Goal: Task Accomplishment & Management: Use online tool/utility

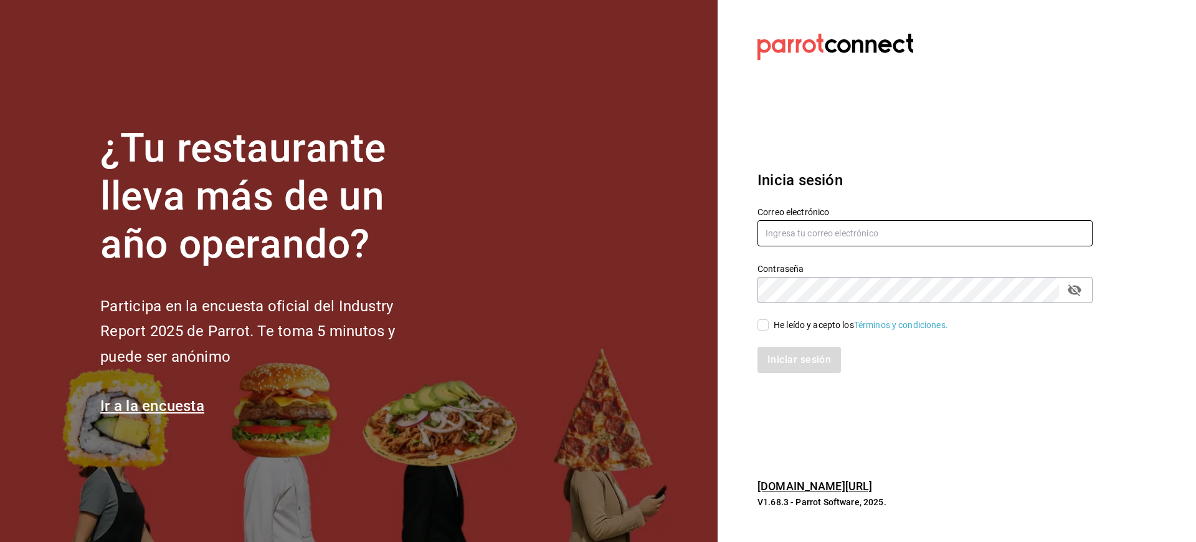
click at [815, 231] on input "text" at bounding box center [925, 233] width 335 height 26
type input "C"
type input "[EMAIL_ADDRESS][DOMAIN_NAME]"
click at [760, 322] on input "He leído y acepto los Términos y condiciones." at bounding box center [763, 324] width 11 height 11
checkbox input "true"
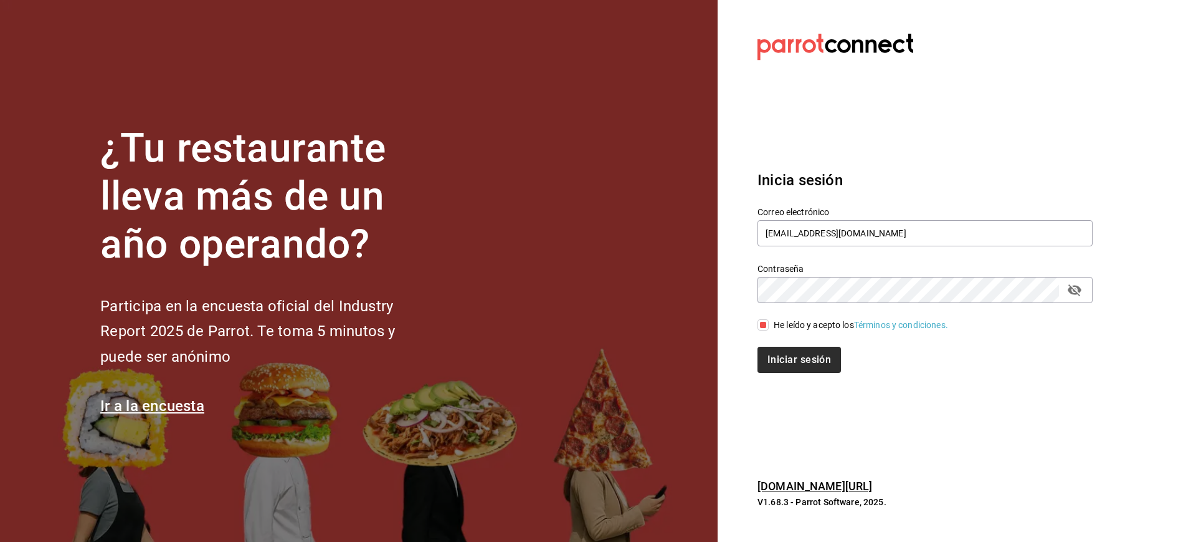
click at [800, 351] on div "Iniciar sesión" at bounding box center [918, 352] width 350 height 41
click at [800, 351] on button "Iniciar sesión" at bounding box center [800, 359] width 85 height 26
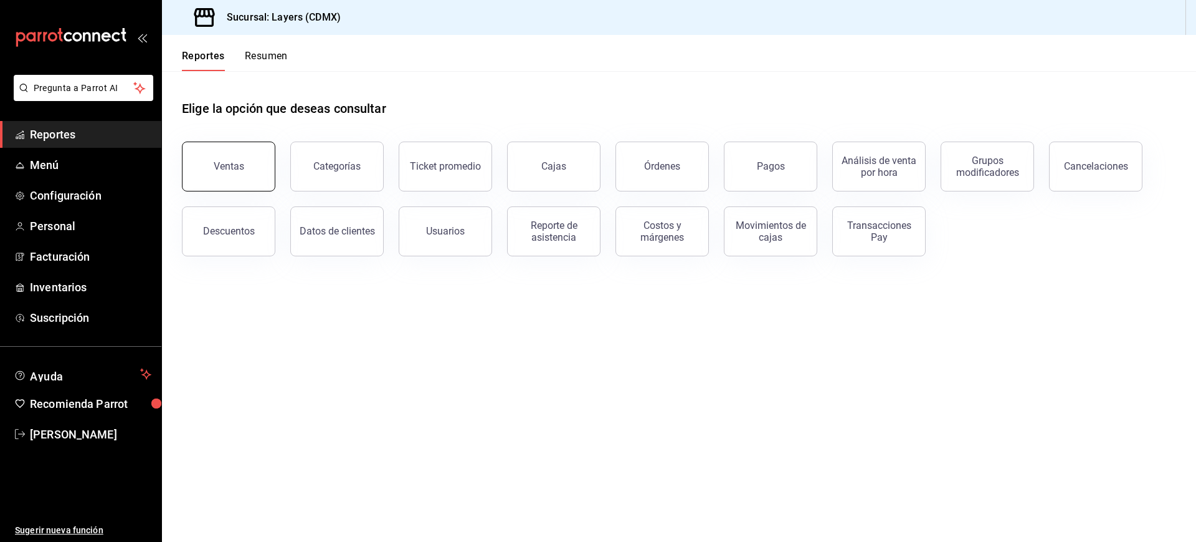
click at [239, 169] on div "Ventas" at bounding box center [229, 166] width 31 height 12
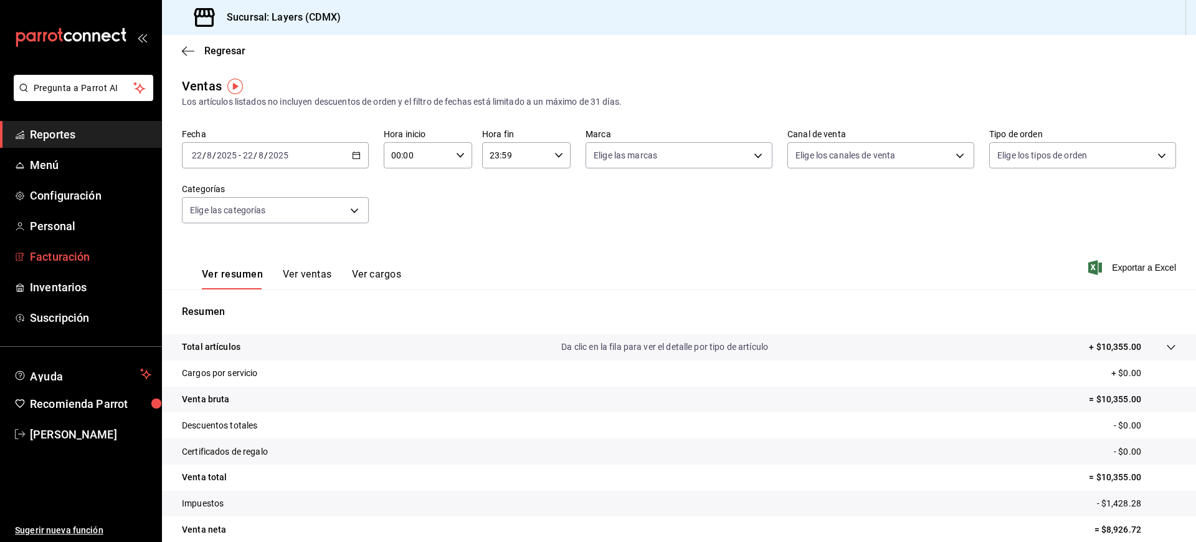
click at [82, 254] on span "Facturación" at bounding box center [91, 256] width 122 height 17
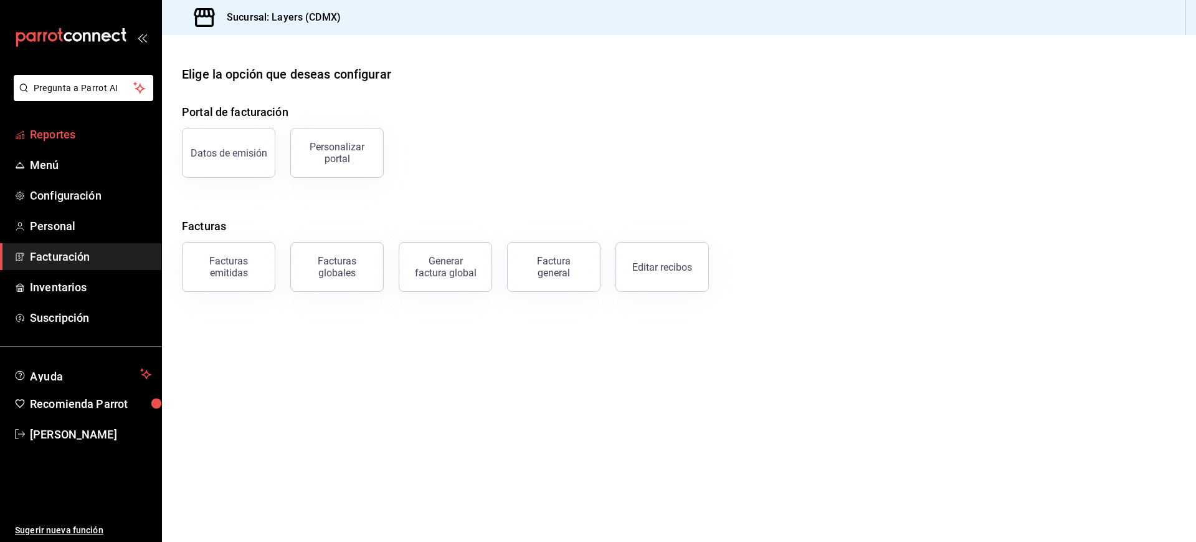
click at [53, 135] on span "Reportes" at bounding box center [91, 134] width 122 height 17
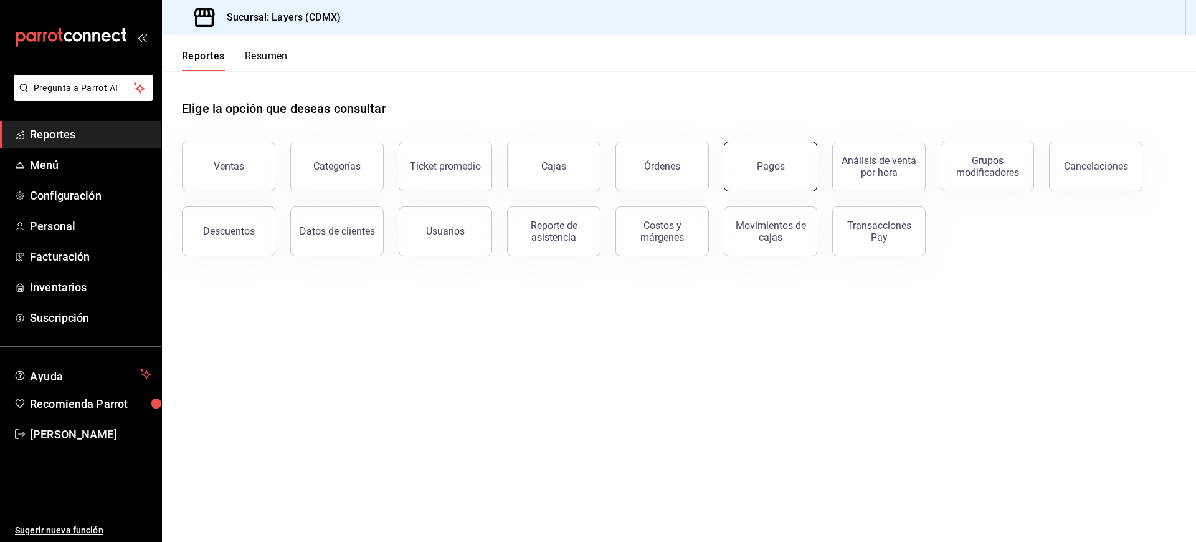
click at [778, 168] on div "Pagos" at bounding box center [771, 166] width 28 height 12
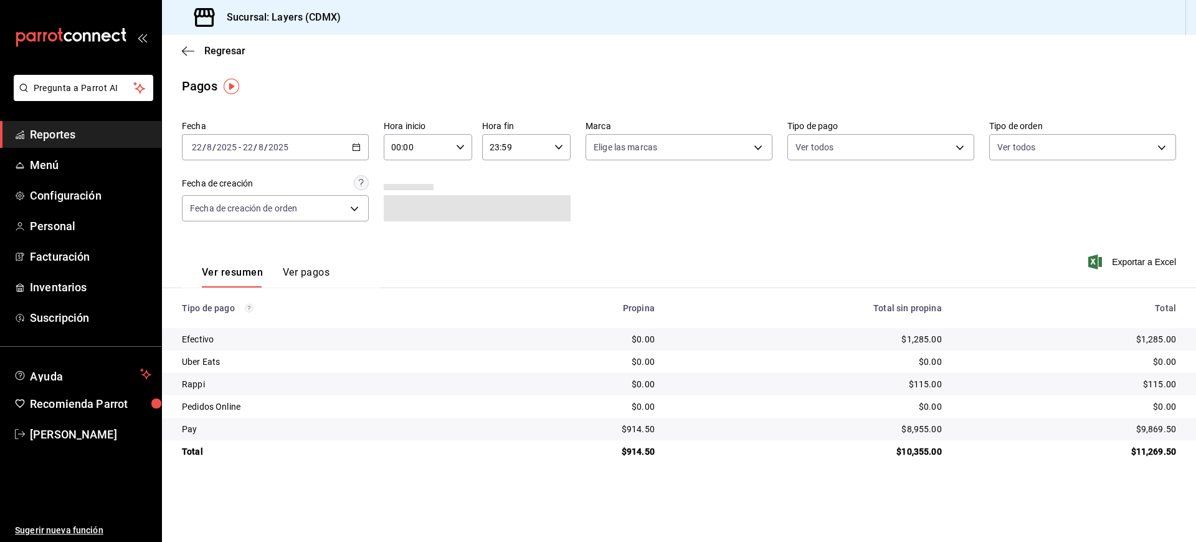
click at [365, 158] on div "[DATE] [DATE] - [DATE] [DATE]" at bounding box center [275, 147] width 187 height 26
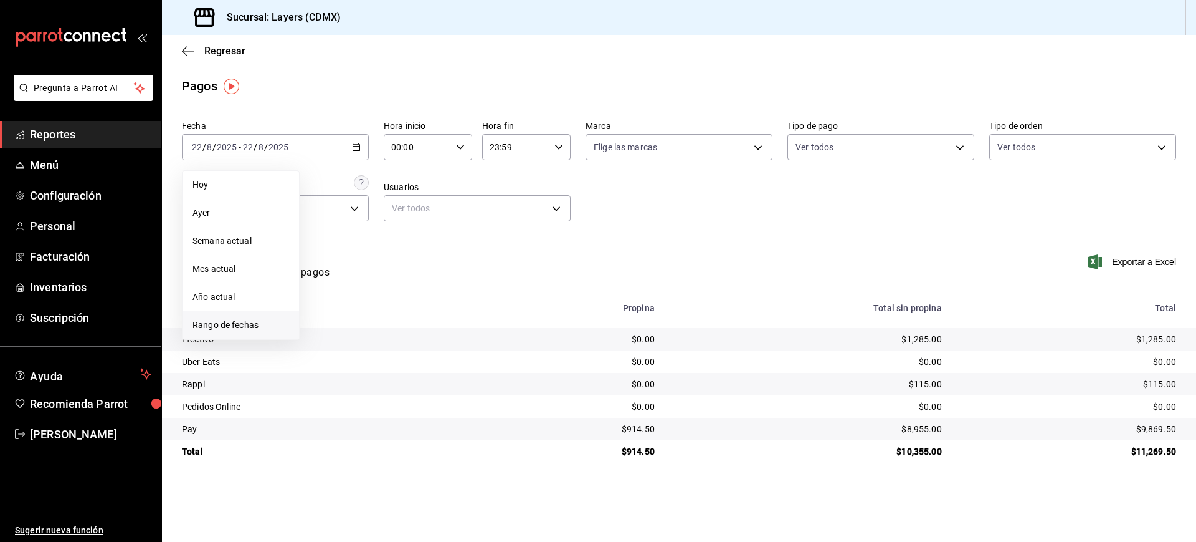
click at [226, 324] on span "Rango de fechas" at bounding box center [241, 324] width 97 height 13
click at [439, 188] on icon "button" at bounding box center [436, 192] width 15 height 15
click at [439, 188] on icon "button" at bounding box center [436, 195] width 15 height 15
click at [439, 188] on icon "button" at bounding box center [436, 192] width 15 height 15
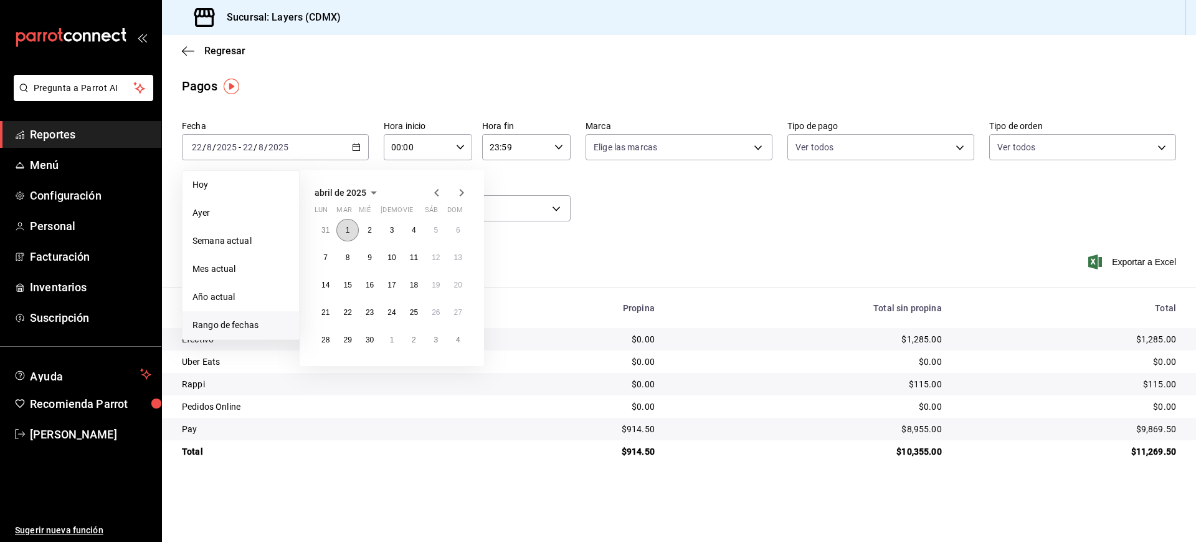
click at [344, 230] on button "1" at bounding box center [348, 230] width 22 height 22
click at [370, 343] on abbr "30" at bounding box center [370, 339] width 8 height 9
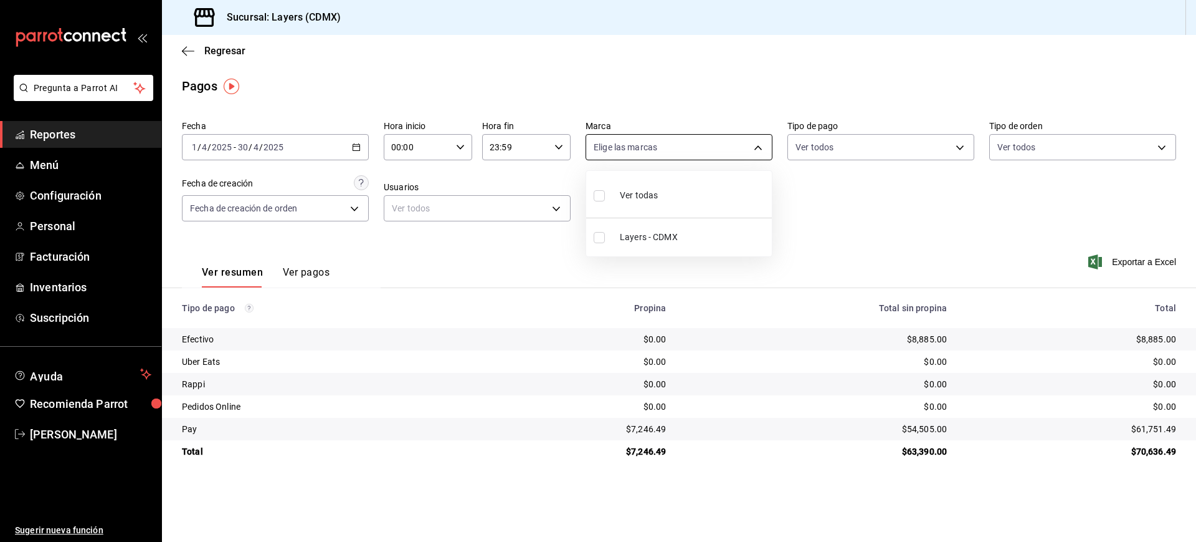
click at [679, 150] on body "Pregunta a Parrot AI Reportes Menú Configuración Personal Facturación Inventari…" at bounding box center [598, 271] width 1196 height 542
click at [603, 203] on label at bounding box center [602, 195] width 16 height 18
click at [603, 201] on input "checkbox" at bounding box center [599, 195] width 11 height 11
checkbox input "false"
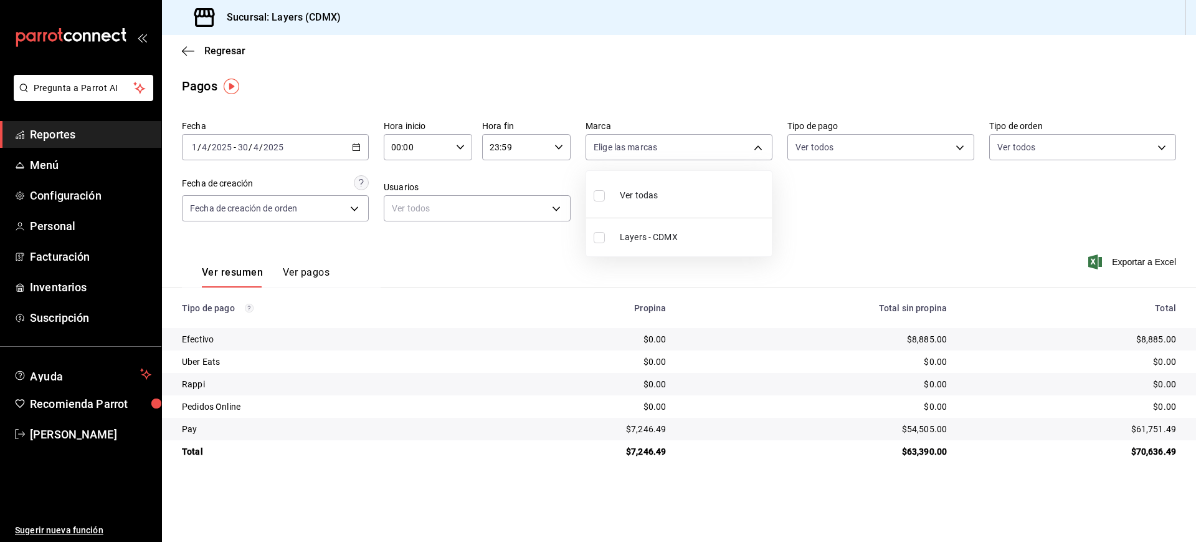
click at [601, 197] on input "checkbox" at bounding box center [599, 195] width 11 height 11
checkbox input "true"
type input "065672fb-6e9c-4075-867b-65006898f668"
checkbox input "true"
click at [831, 148] on div at bounding box center [598, 271] width 1196 height 542
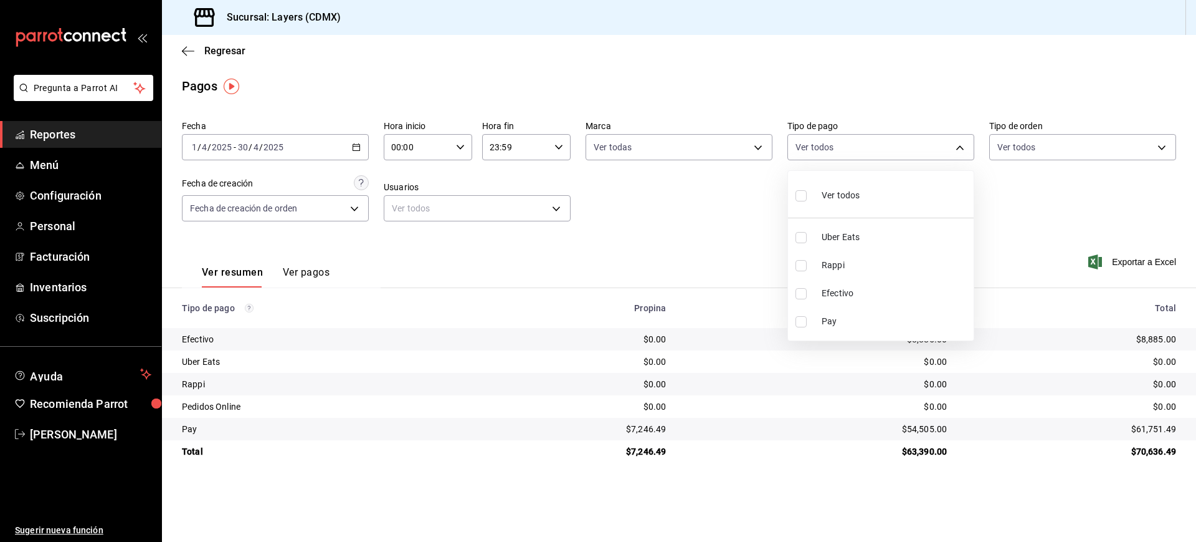
click at [831, 148] on body "Pregunta a Parrot AI Reportes Menú Configuración Personal Facturación Inventari…" at bounding box center [598, 271] width 1196 height 542
click at [804, 295] on input "checkbox" at bounding box center [801, 293] width 11 height 11
checkbox input "true"
type input "08c3f87a-4366-40dc-82ae-c7dc8737cd50"
click at [738, 231] on div at bounding box center [598, 271] width 1196 height 542
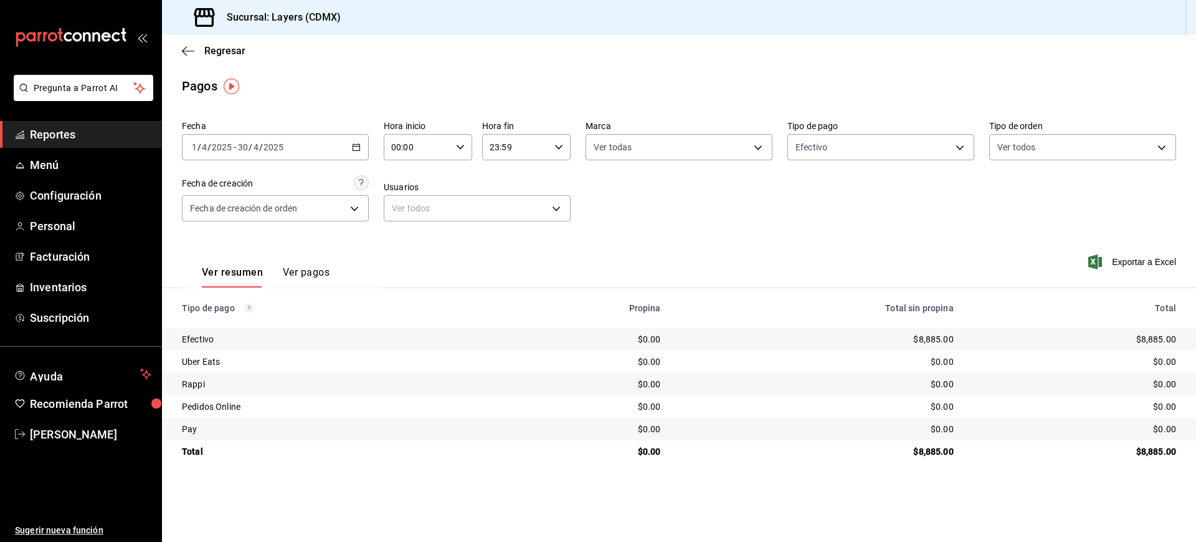
click at [316, 268] on button "Ver pagos" at bounding box center [306, 276] width 47 height 21
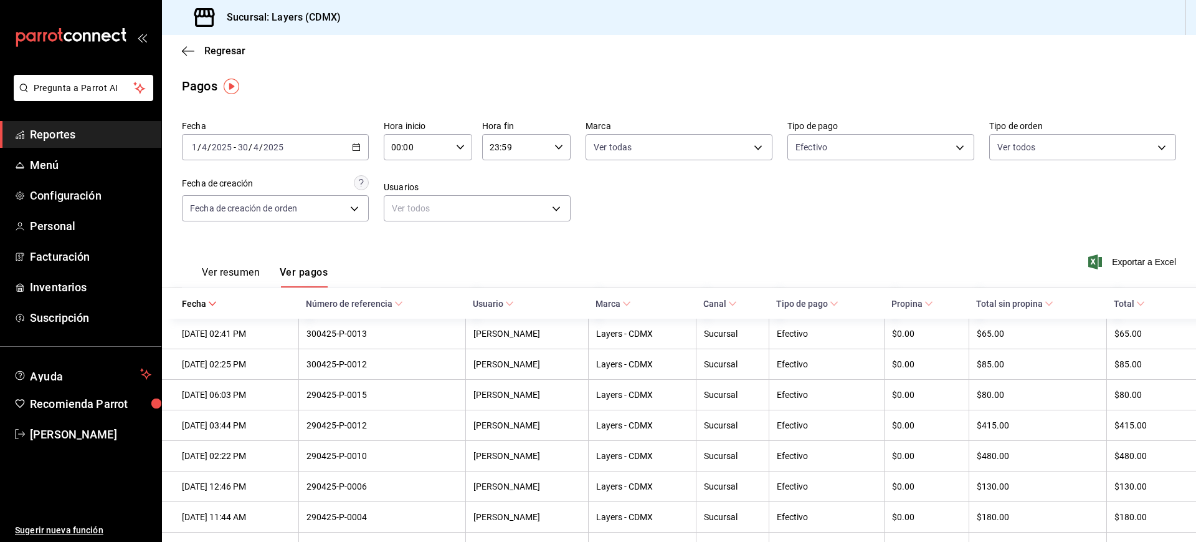
click at [239, 272] on button "Ver resumen" at bounding box center [231, 276] width 58 height 21
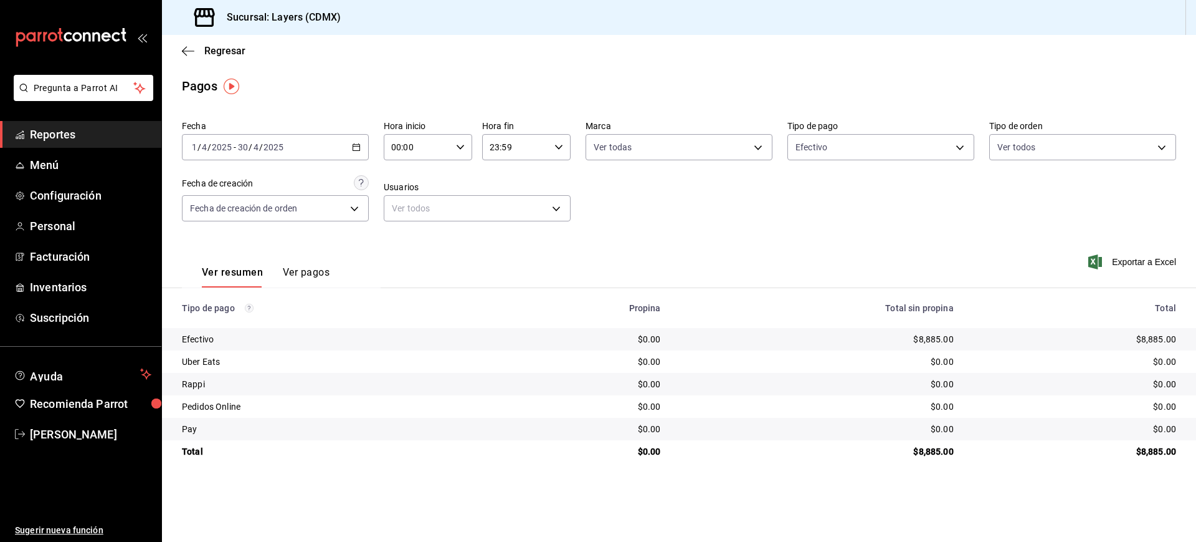
click at [1157, 450] on div "$8,885.00" at bounding box center [1075, 451] width 203 height 12
copy div "8,885.00"
click at [873, 142] on body "Pregunta a Parrot AI Reportes Menú Configuración Personal Facturación Inventari…" at bounding box center [598, 271] width 1196 height 542
click at [798, 239] on input "checkbox" at bounding box center [801, 237] width 11 height 11
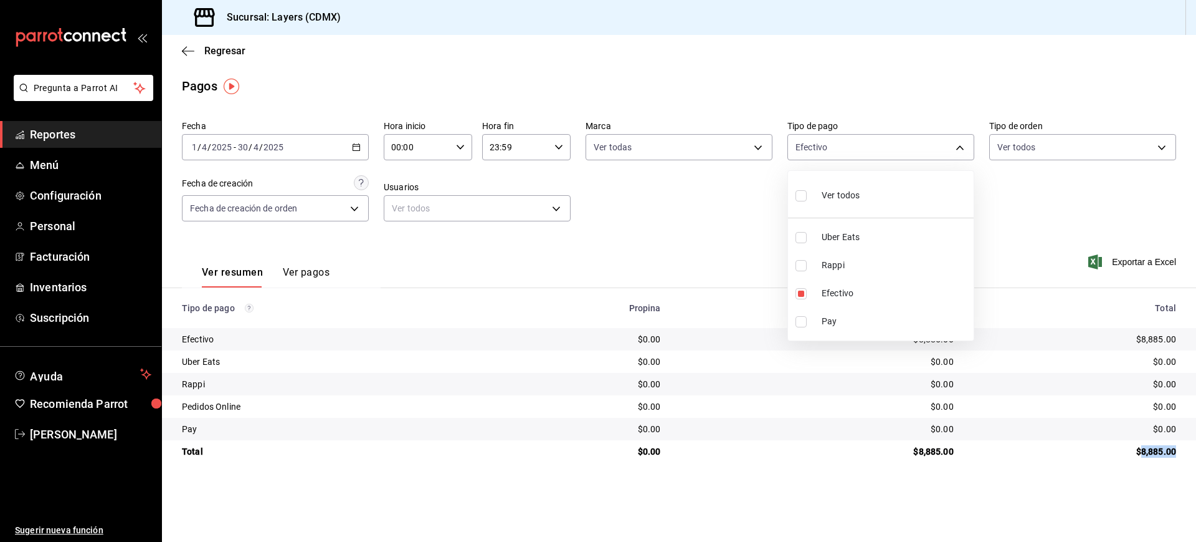
checkbox input "true"
type input "08c3f87a-4366-40dc-82ae-c7dc8737cd50,e8d19c4a-622c-4479-8f61-4a09f22ece41"
click at [800, 296] on input "checkbox" at bounding box center [801, 293] width 11 height 11
checkbox input "false"
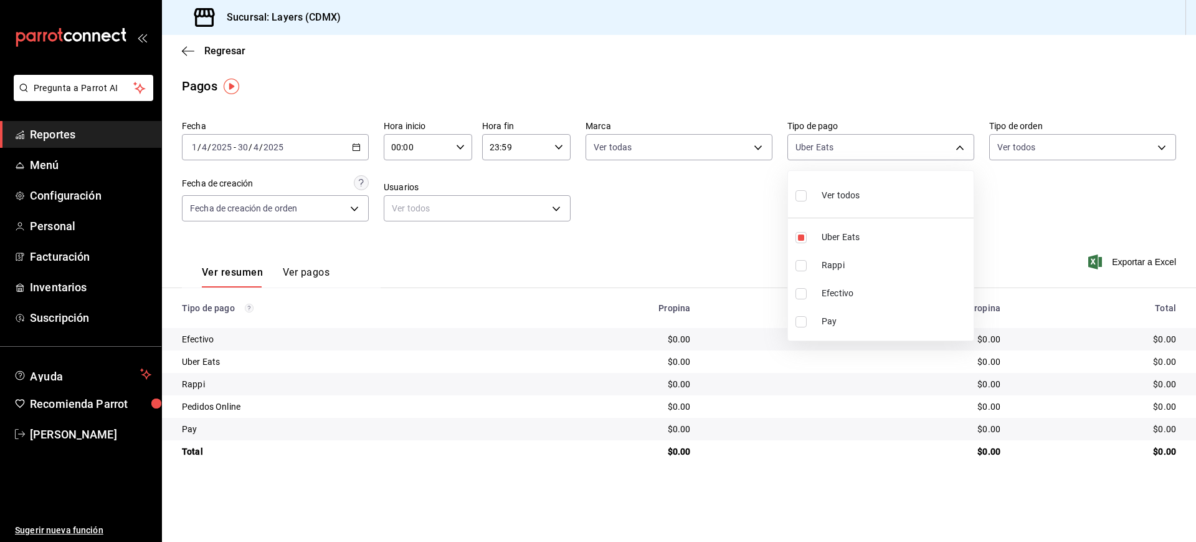
click at [802, 272] on li "Rappi" at bounding box center [881, 265] width 186 height 28
type input "e8d19c4a-622c-4479-8f61-4a09f22ece41,ccbd8047-b221-4589-97b7-ead53c215585"
checkbox input "true"
click at [800, 239] on input "checkbox" at bounding box center [801, 237] width 11 height 11
checkbox input "false"
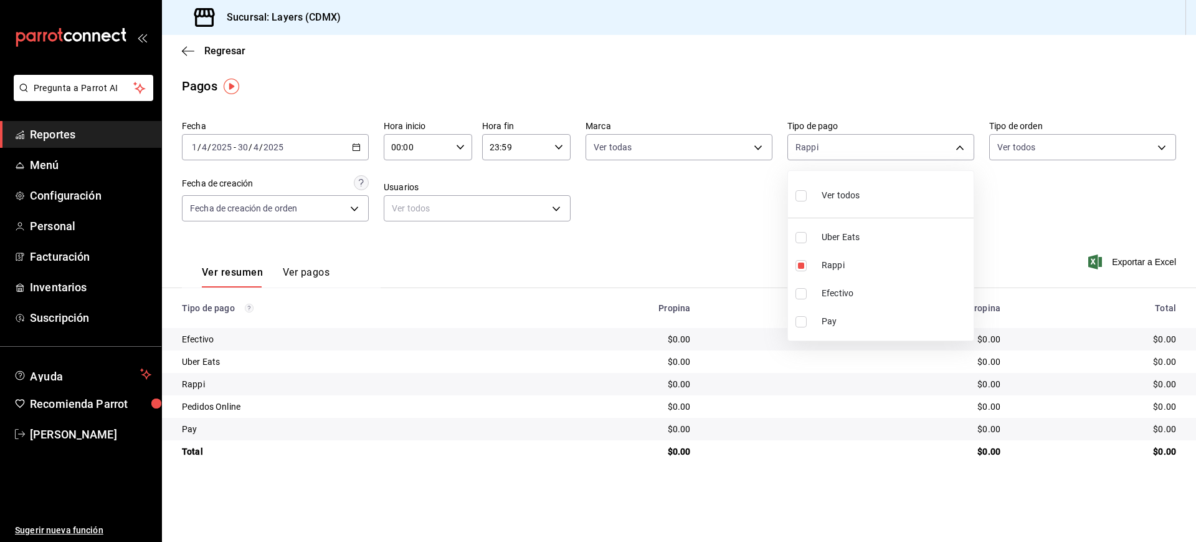
click at [803, 300] on li "Efectivo" at bounding box center [881, 293] width 186 height 28
type input "ccbd8047-b221-4589-97b7-ead53c215585,08c3f87a-4366-40dc-82ae-c7dc8737cd50"
checkbox input "true"
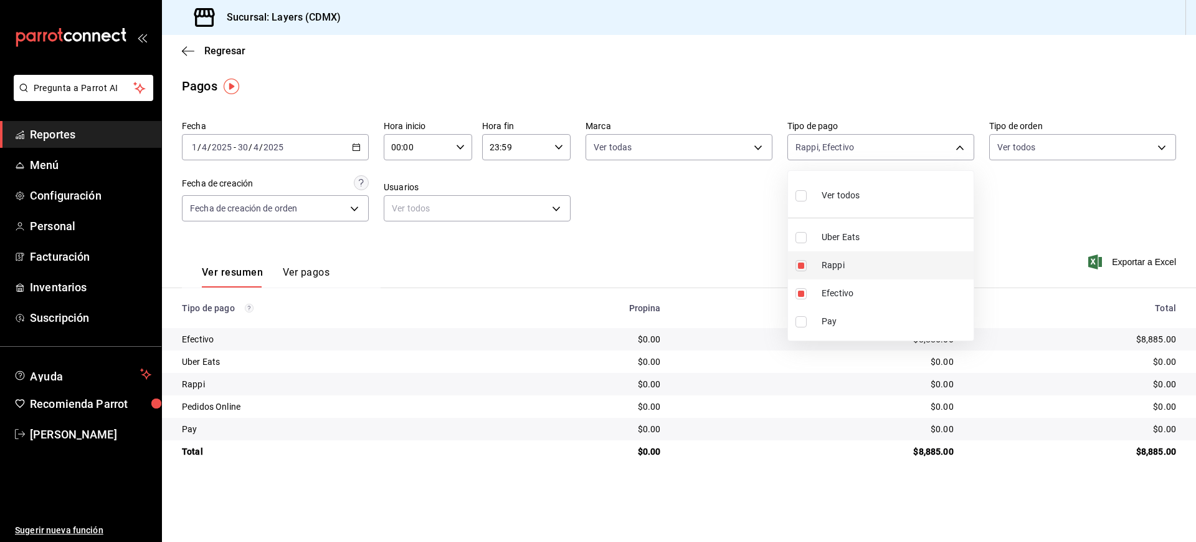
click at [803, 267] on input "checkbox" at bounding box center [801, 265] width 11 height 11
checkbox input "false"
type input "08c3f87a-4366-40dc-82ae-c7dc8737cd50"
click at [799, 325] on input "checkbox" at bounding box center [801, 321] width 11 height 11
checkbox input "true"
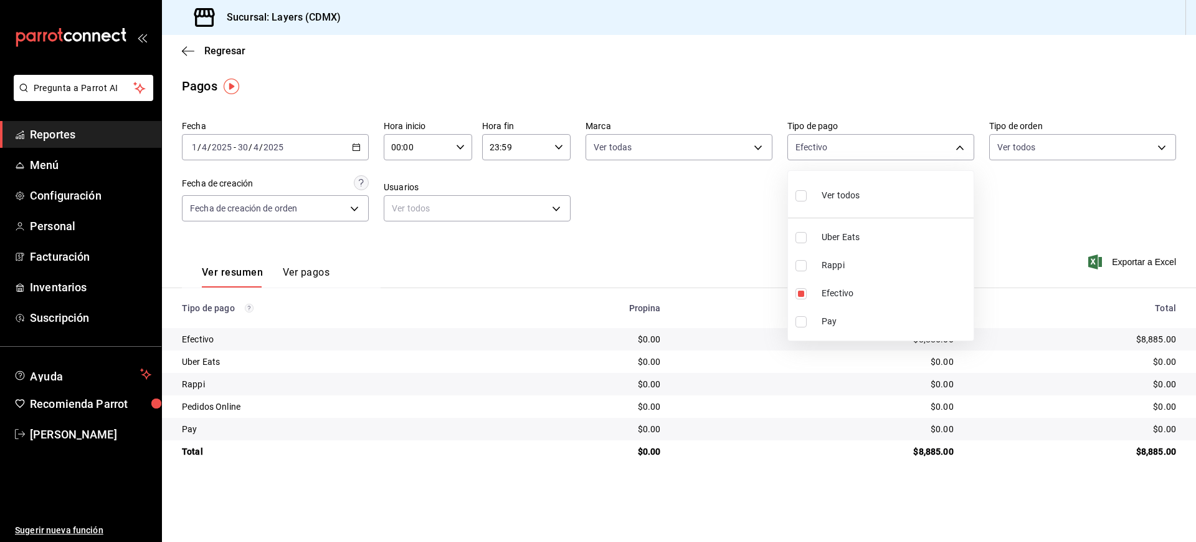
type input "08c3f87a-4366-40dc-82ae-c7dc8737cd50,04896ba7-8f42-45da-a674-b8ce257ea923"
click at [798, 294] on input "checkbox" at bounding box center [801, 293] width 11 height 11
checkbox input "false"
type input "04896ba7-8f42-45da-a674-b8ce257ea923"
click at [800, 292] on input "checkbox" at bounding box center [801, 293] width 11 height 11
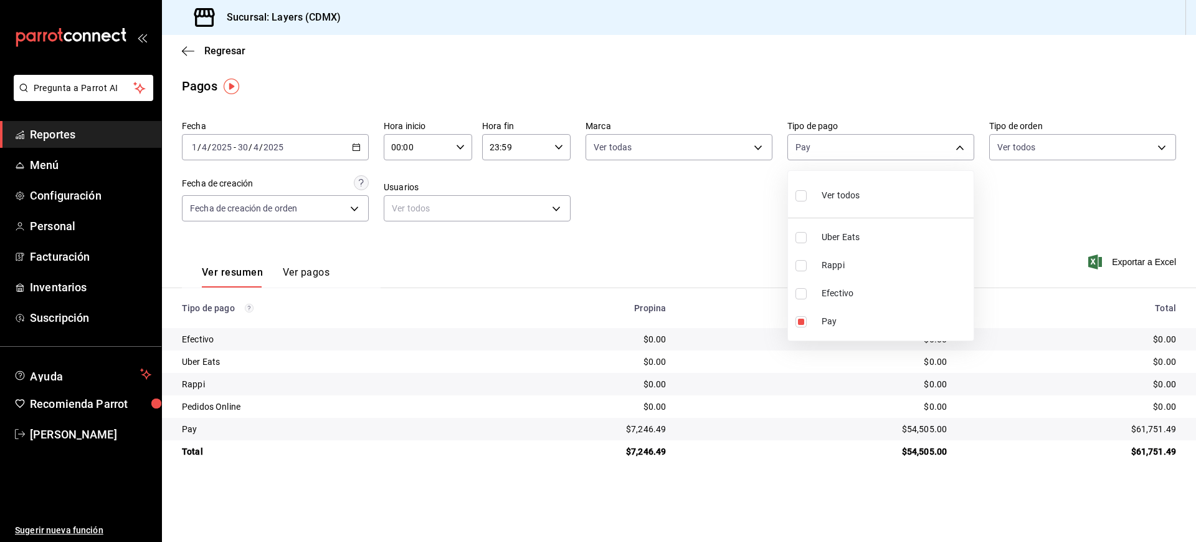
checkbox input "true"
type input "04896ba7-8f42-45da-a674-b8ce257ea923,08c3f87a-4366-40dc-82ae-c7dc8737cd50"
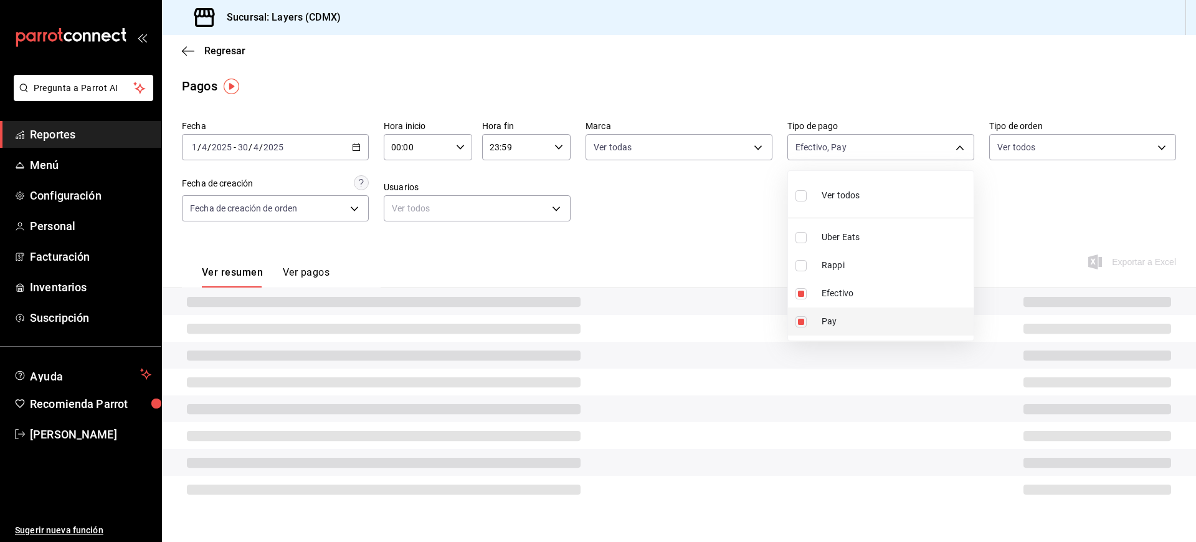
click at [803, 318] on input "checkbox" at bounding box center [801, 321] width 11 height 11
checkbox input "false"
type input "08c3f87a-4366-40dc-82ae-c7dc8737cd50"
click at [867, 98] on div at bounding box center [598, 271] width 1196 height 542
click at [763, 85] on div "Pagos" at bounding box center [679, 86] width 1034 height 19
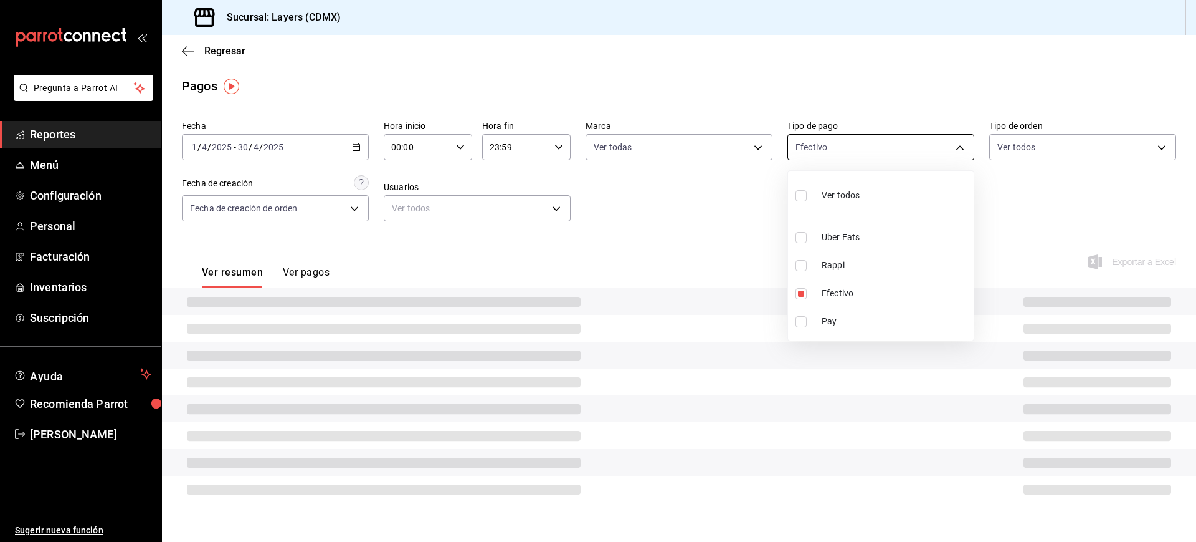
click at [878, 146] on body "Pregunta a Parrot AI Reportes Menú Configuración Personal Facturación Inventari…" at bounding box center [598, 271] width 1196 height 542
click at [843, 294] on span "Efectivo" at bounding box center [895, 293] width 147 height 13
checkbox input "false"
click at [843, 294] on span "Efectivo" at bounding box center [895, 293] width 147 height 13
type input "08c3f87a-4366-40dc-82ae-c7dc8737cd50"
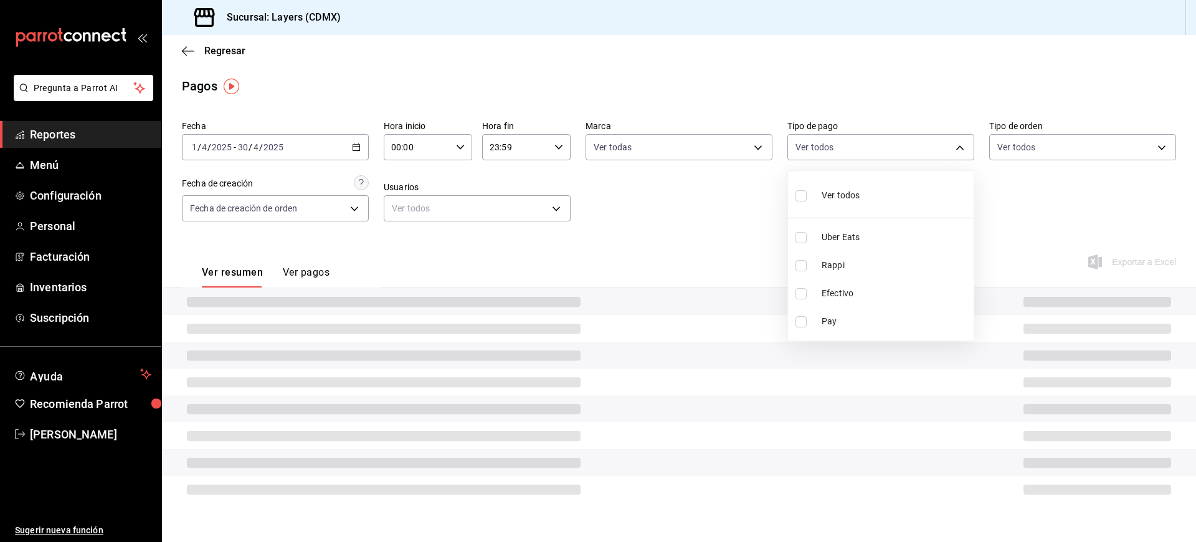
checkbox input "true"
click at [654, 226] on div at bounding box center [598, 271] width 1196 height 542
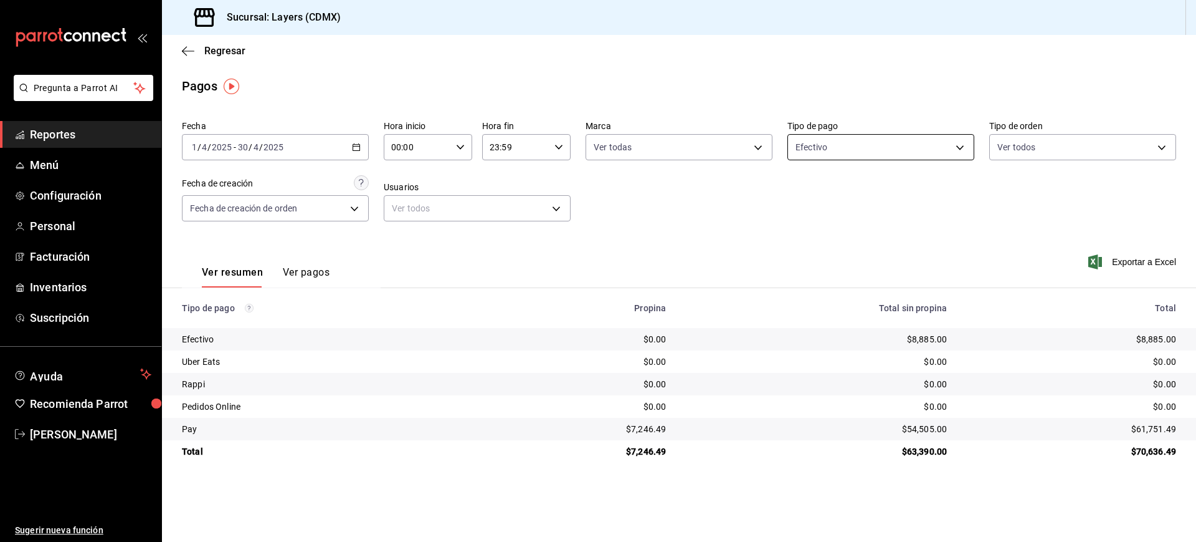
click at [845, 152] on body "Pregunta a Parrot AI Reportes Menú Configuración Personal Facturación Inventari…" at bounding box center [598, 271] width 1196 height 542
click at [830, 296] on span "Efectivo" at bounding box center [895, 293] width 147 height 13
checkbox input "false"
click at [834, 287] on span "Efectivo" at bounding box center [895, 293] width 147 height 13
type input "08c3f87a-4366-40dc-82ae-c7dc8737cd50"
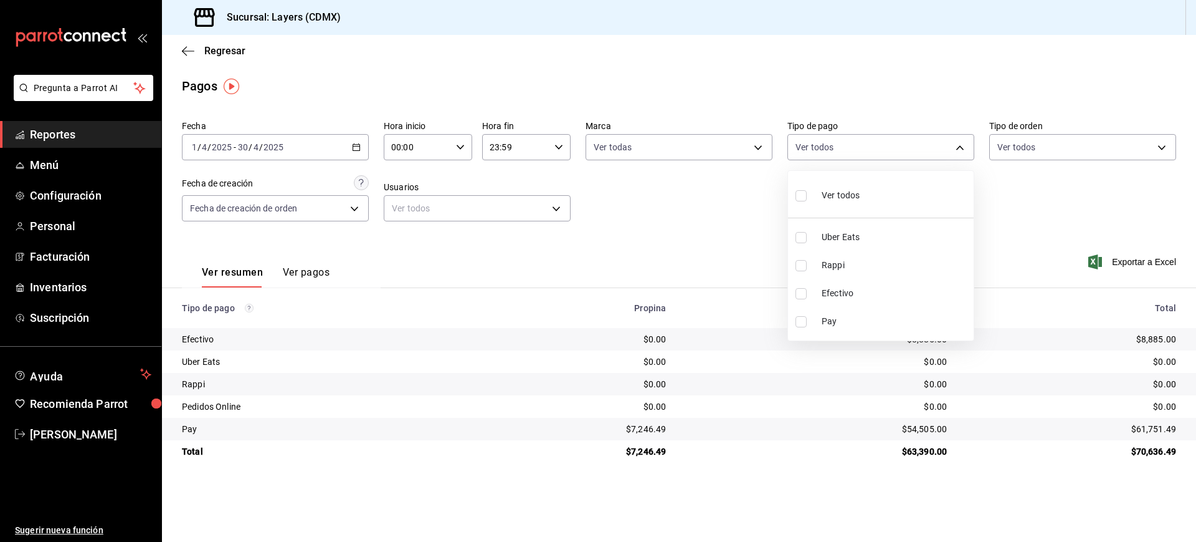
checkbox input "true"
click at [682, 197] on div at bounding box center [598, 271] width 1196 height 542
click at [1153, 453] on div "$8,885.00" at bounding box center [1075, 451] width 203 height 12
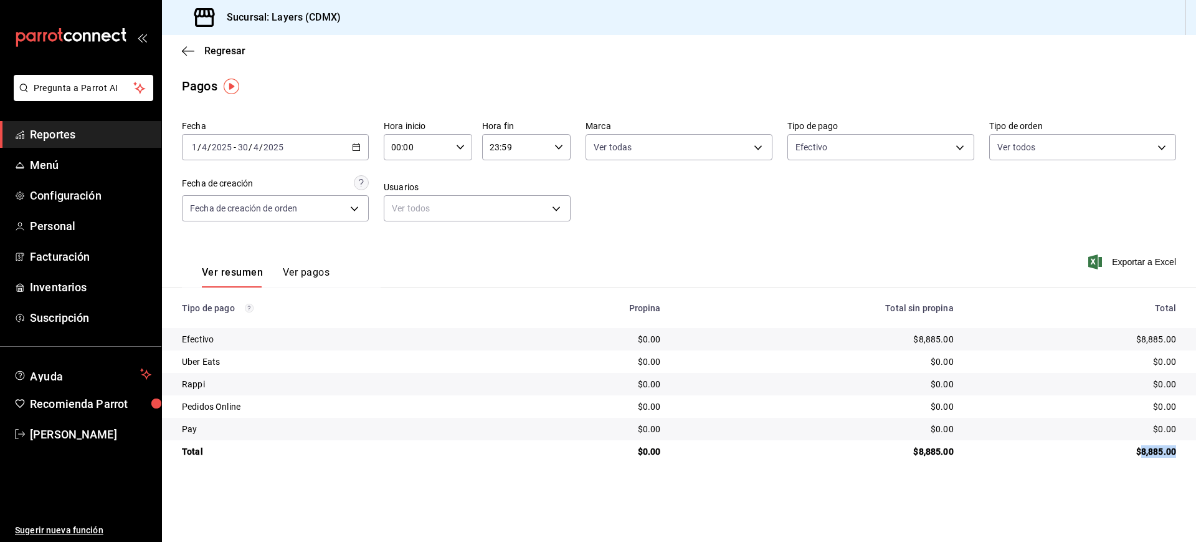
click at [1153, 453] on div "$8,885.00" at bounding box center [1075, 451] width 203 height 12
copy div "8,885.00"
click at [351, 147] on div "[DATE] [DATE] - [DATE] [DATE]" at bounding box center [275, 147] width 187 height 26
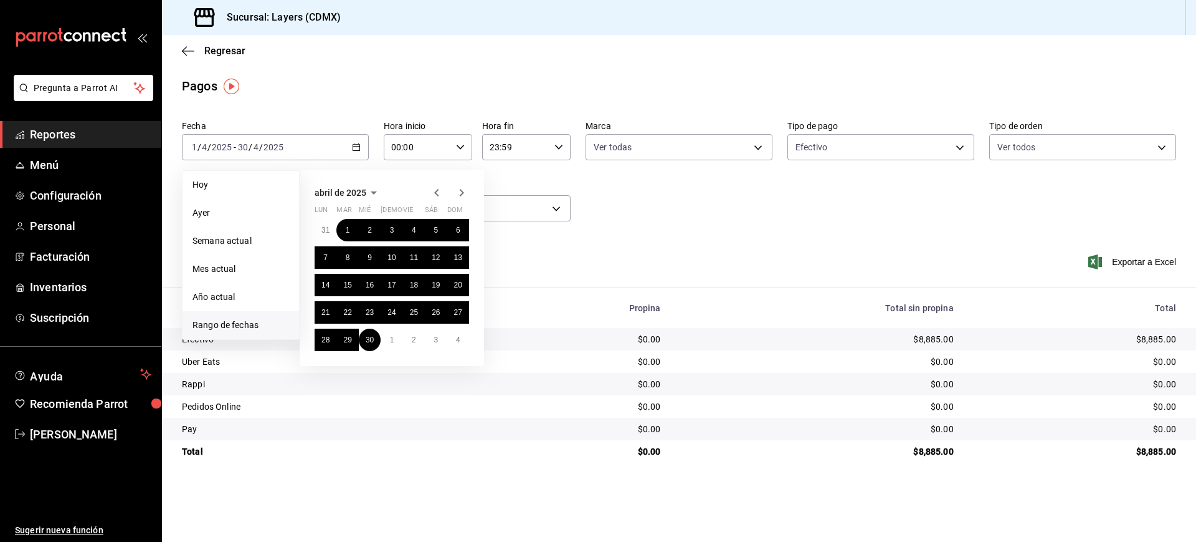
click at [464, 194] on icon "button" at bounding box center [461, 192] width 15 height 15
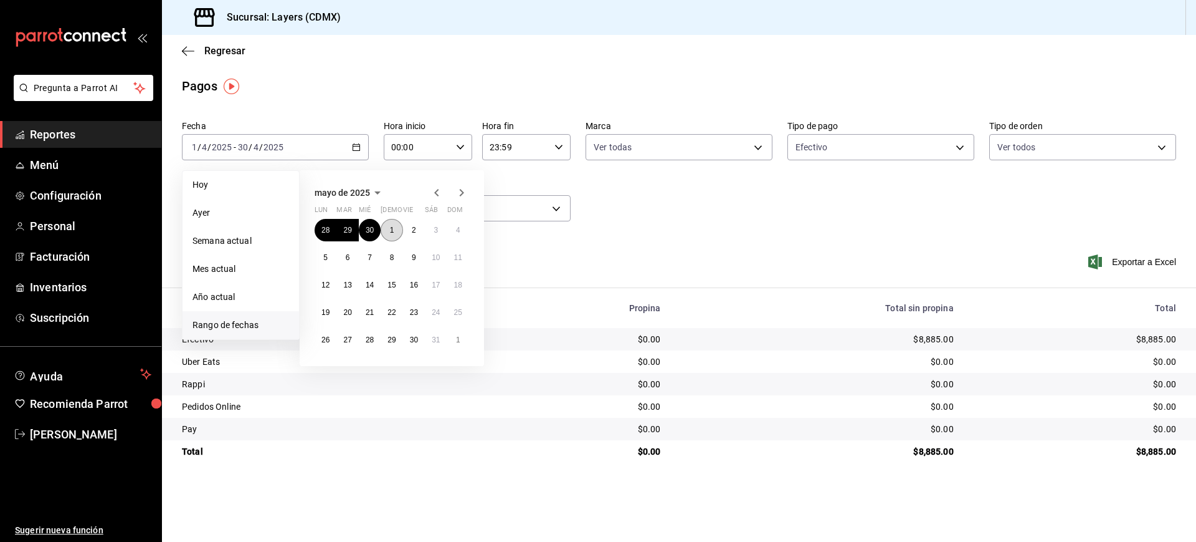
click at [393, 231] on abbr "1" at bounding box center [392, 230] width 4 height 9
click at [444, 347] on button "31" at bounding box center [436, 339] width 22 height 22
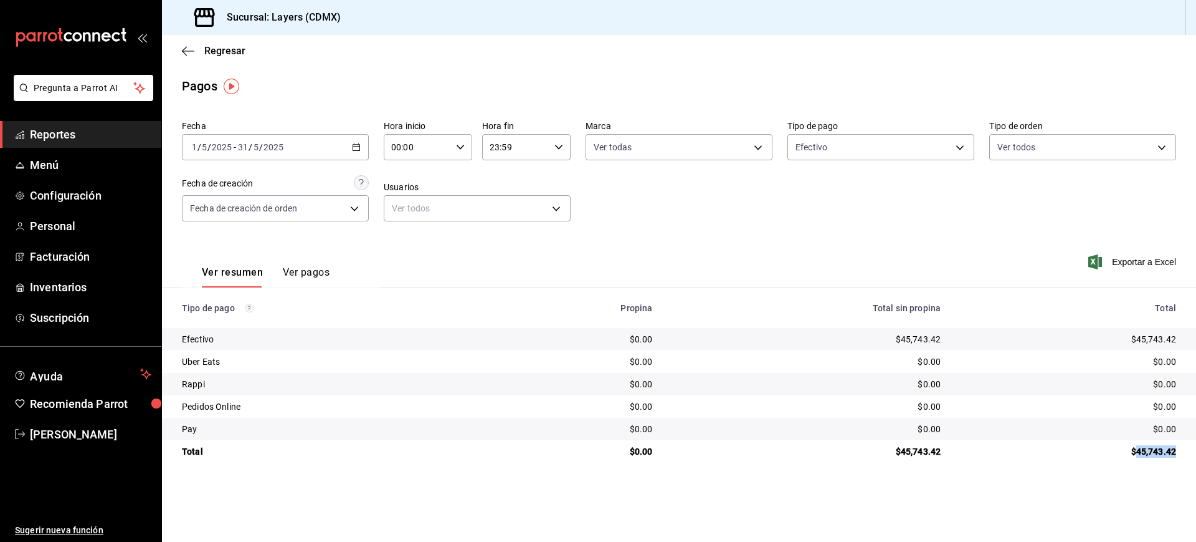
drag, startPoint x: 1135, startPoint y: 450, endPoint x: 1176, endPoint y: 456, distance: 41.0
click at [1176, 456] on div "$45,743.42" at bounding box center [1069, 451] width 216 height 12
copy div "45,743.42"
click at [879, 151] on body "Pregunta a Parrot AI Reportes Menú Configuración Personal Facturación Inventari…" at bounding box center [598, 271] width 1196 height 542
click at [801, 238] on input "checkbox" at bounding box center [801, 237] width 11 height 11
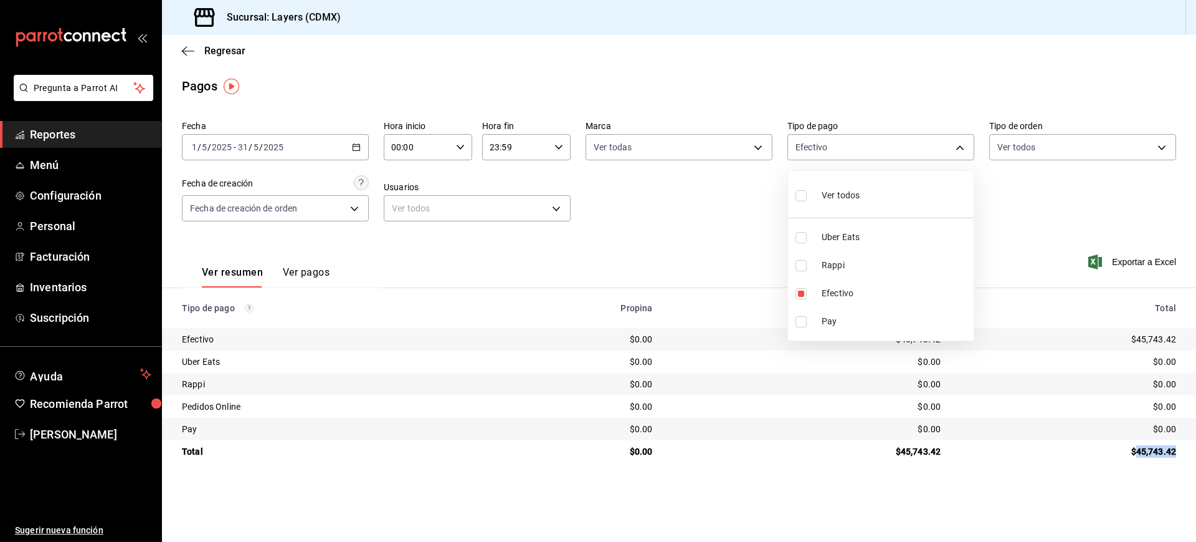
checkbox input "true"
type input "08c3f87a-4366-40dc-82ae-c7dc8737cd50,e8d19c4a-622c-4479-8f61-4a09f22ece41"
click at [807, 294] on label at bounding box center [804, 293] width 16 height 11
click at [807, 294] on input "checkbox" at bounding box center [801, 293] width 11 height 11
checkbox input "true"
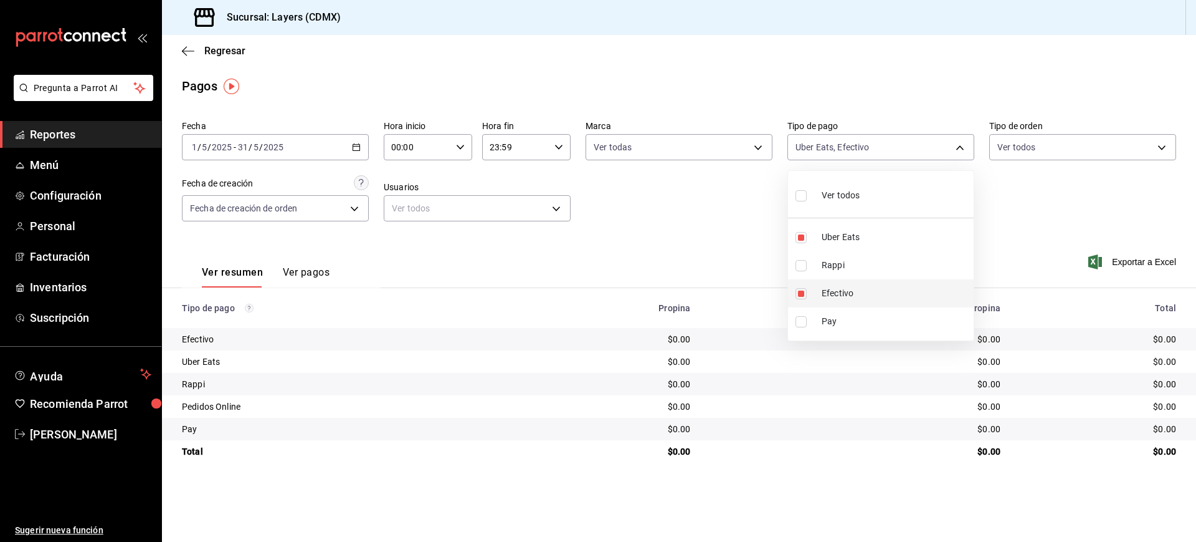
click at [804, 298] on li "Efectivo" at bounding box center [881, 293] width 186 height 28
type input "e8d19c4a-622c-4479-8f61-4a09f22ece41"
checkbox input "false"
click at [804, 266] on input "checkbox" at bounding box center [801, 265] width 11 height 11
checkbox input "true"
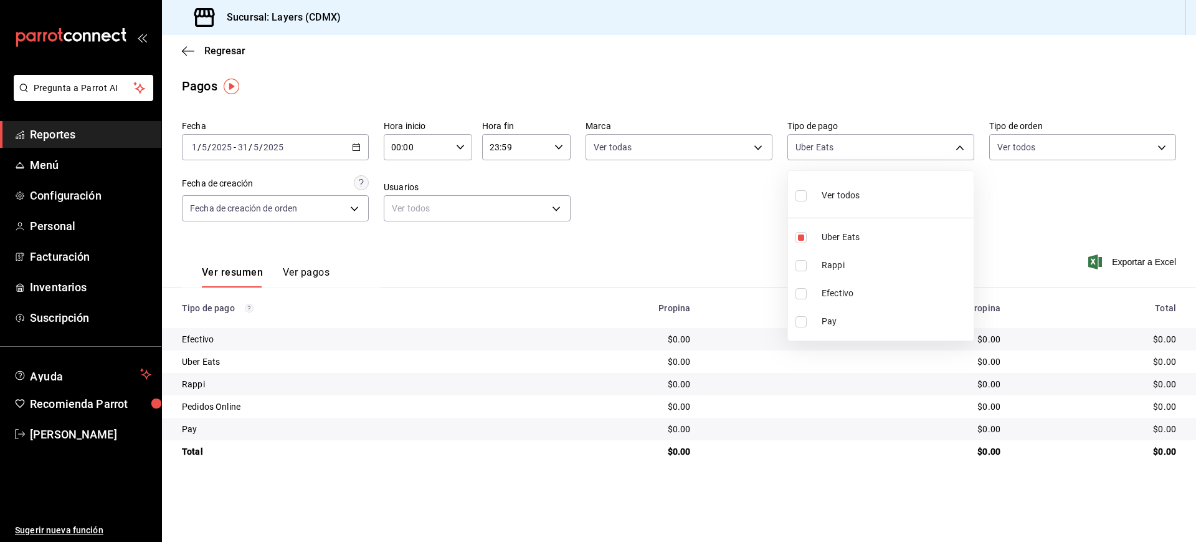
type input "e8d19c4a-622c-4479-8f61-4a09f22ece41,ccbd8047-b221-4589-97b7-ead53c215585"
click at [804, 236] on input "checkbox" at bounding box center [801, 237] width 11 height 11
checkbox input "false"
type input "ccbd8047-b221-4589-97b7-ead53c215585"
click at [802, 265] on input "checkbox" at bounding box center [801, 265] width 11 height 11
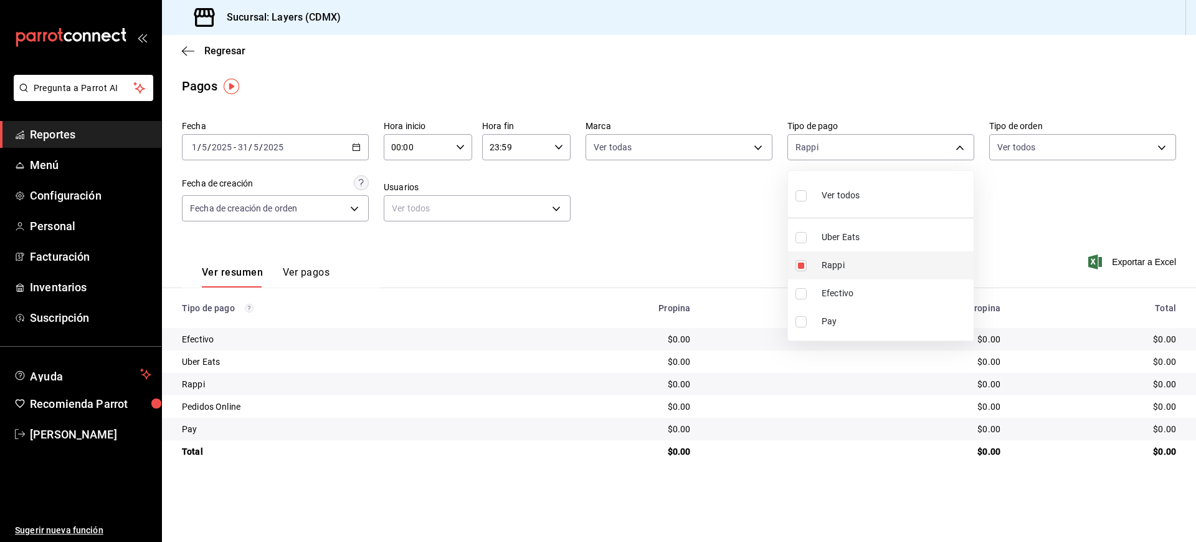
checkbox input "false"
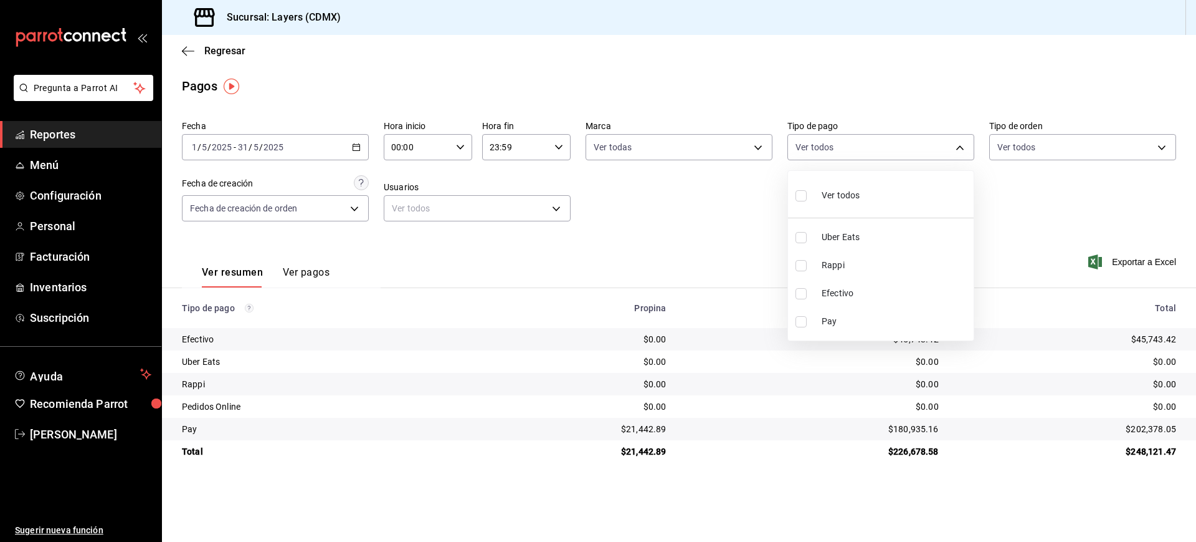
click at [802, 296] on input "checkbox" at bounding box center [801, 293] width 11 height 11
checkbox input "true"
type input "08c3f87a-4366-40dc-82ae-c7dc8737cd50"
click at [1150, 452] on div at bounding box center [598, 271] width 1196 height 542
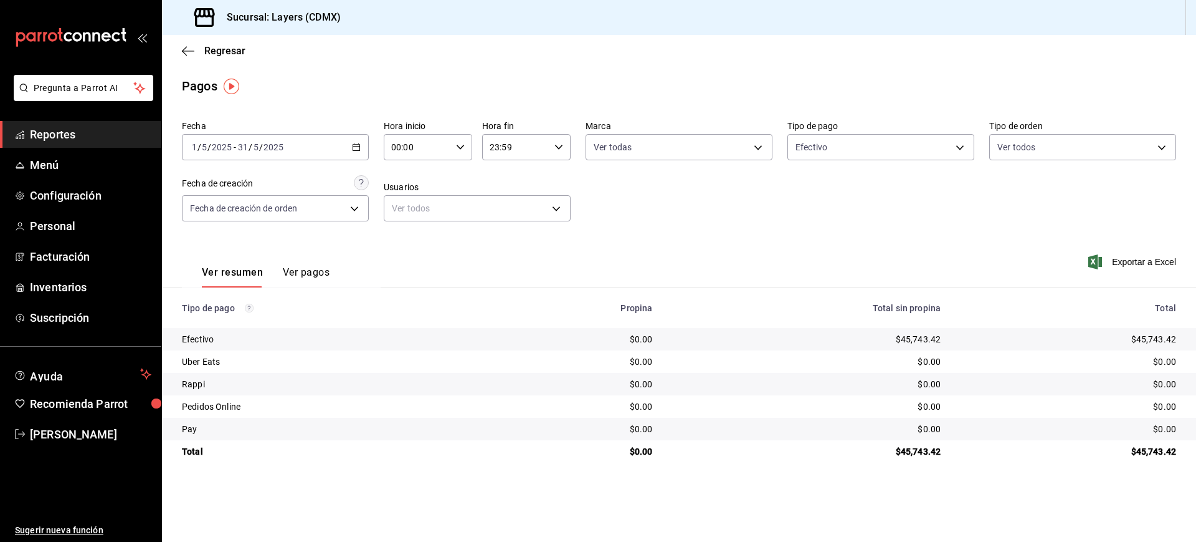
click at [1150, 452] on div "Ver todos Uber Eats Rappi Efectivo Pay" at bounding box center [598, 271] width 1196 height 542
click at [1150, 452] on div "$45,743.42" at bounding box center [1069, 451] width 216 height 12
copy div "45,743.42"
click at [355, 151] on icon "button" at bounding box center [356, 147] width 9 height 9
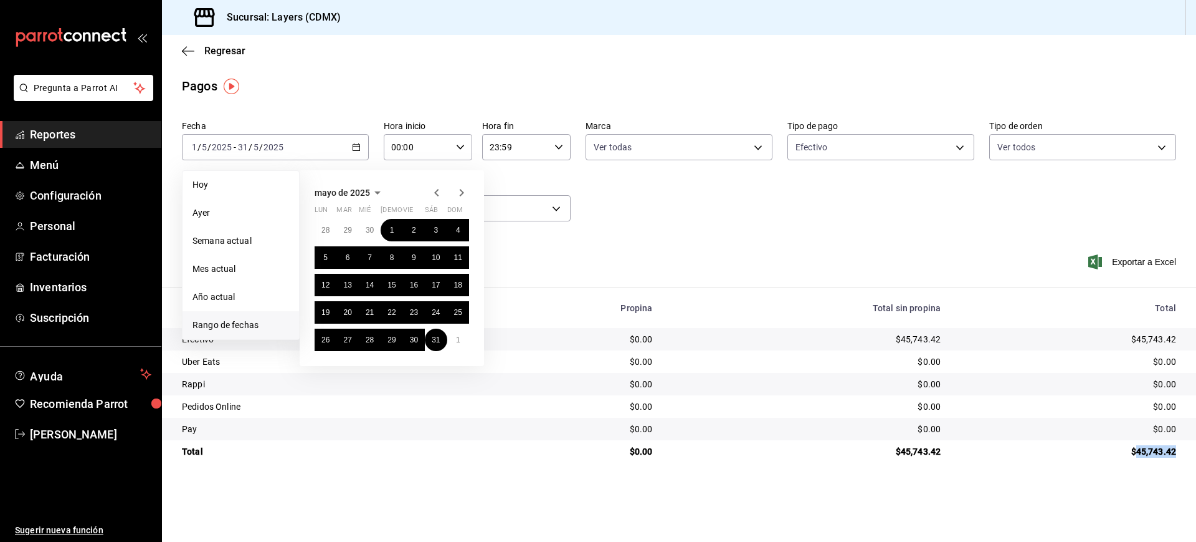
click at [457, 190] on icon "button" at bounding box center [461, 192] width 15 height 15
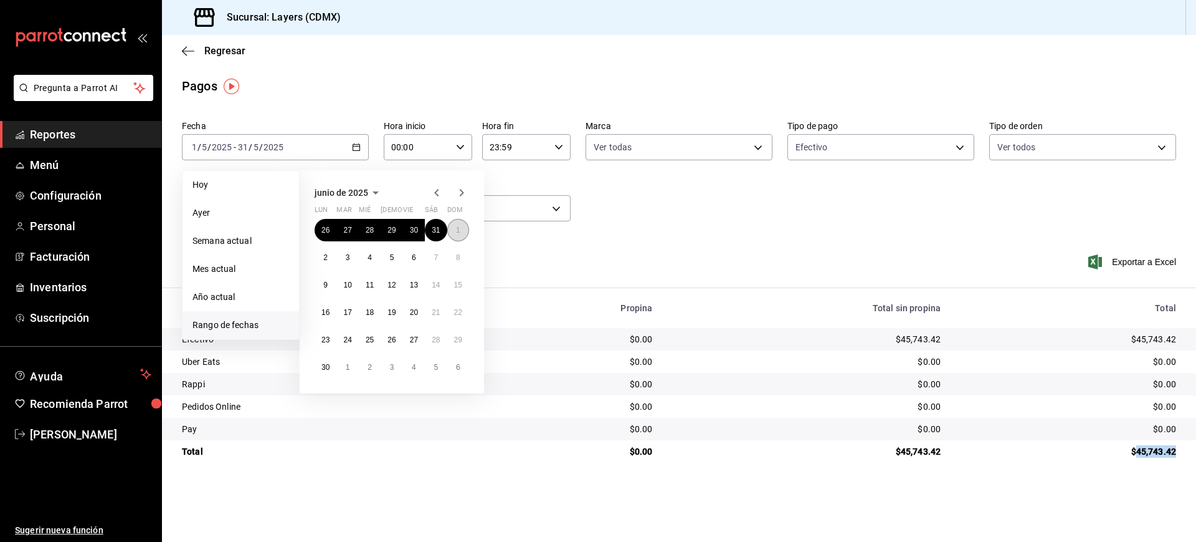
click at [455, 230] on button "1" at bounding box center [458, 230] width 22 height 22
click at [328, 375] on button "30" at bounding box center [326, 367] width 22 height 22
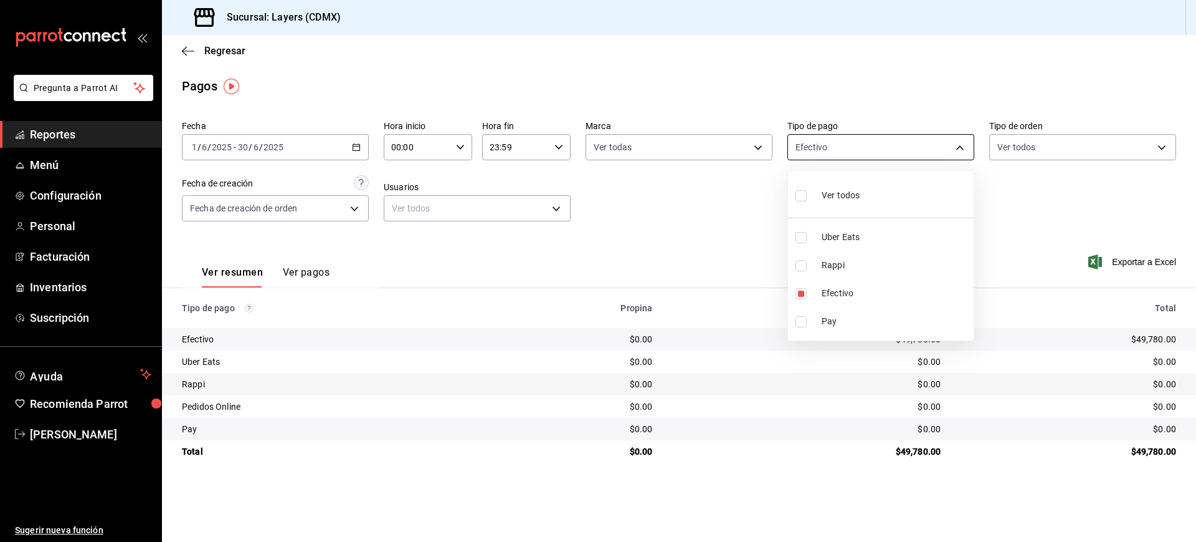
click at [947, 139] on body "Pregunta a Parrot AI Reportes Menú Configuración Personal Facturación Inventari…" at bounding box center [598, 271] width 1196 height 542
click at [998, 236] on div at bounding box center [598, 271] width 1196 height 542
click at [1155, 444] on td "$49,780.00" at bounding box center [1074, 451] width 246 height 22
copy div "49,780.00"
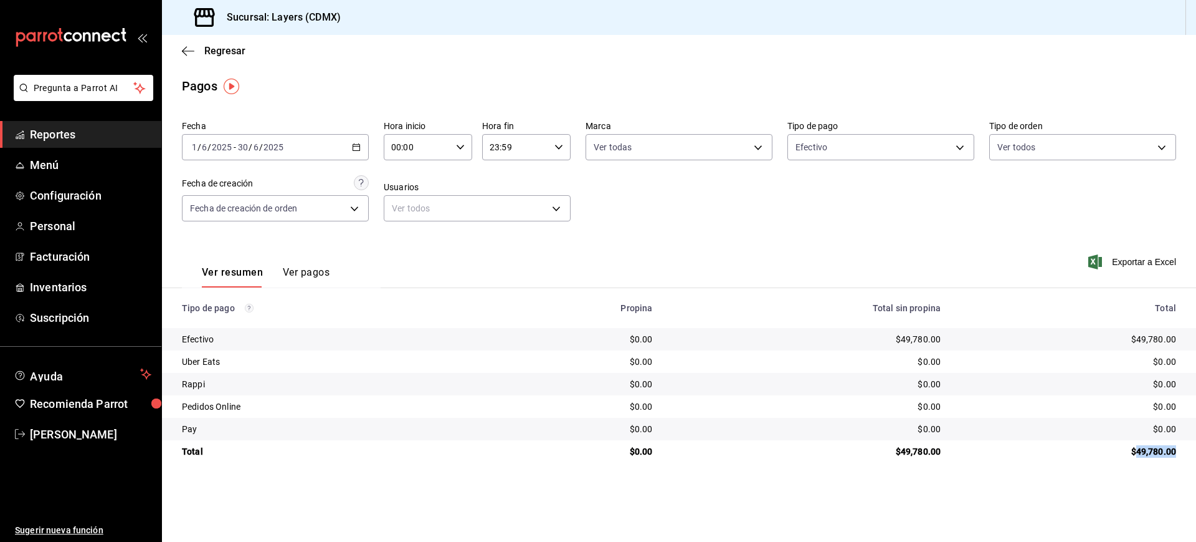
click at [355, 150] on icon "button" at bounding box center [356, 147] width 9 height 9
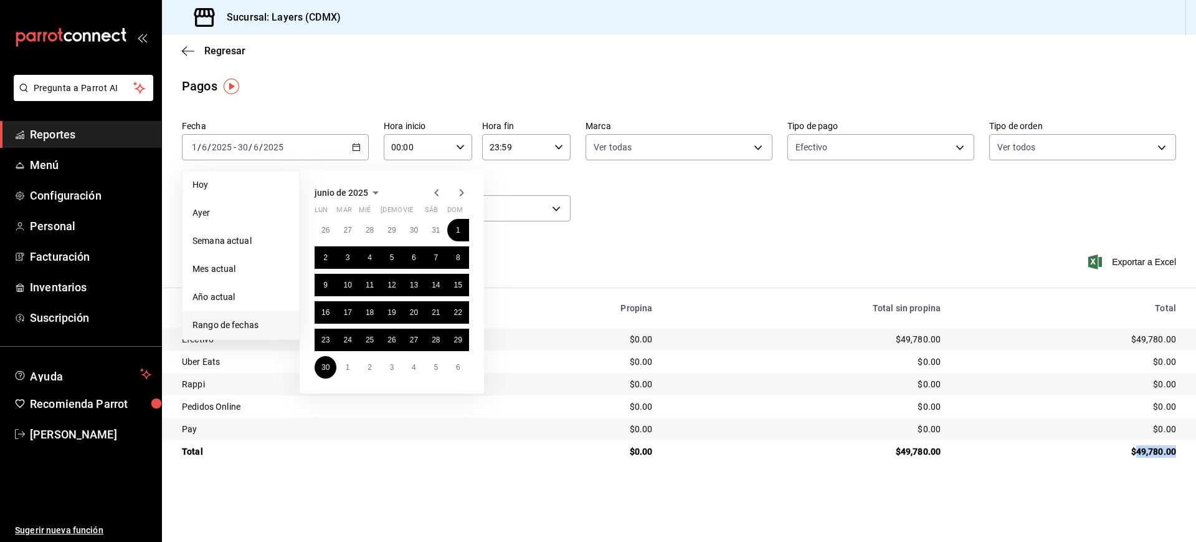
click at [467, 196] on icon "button" at bounding box center [461, 192] width 15 height 15
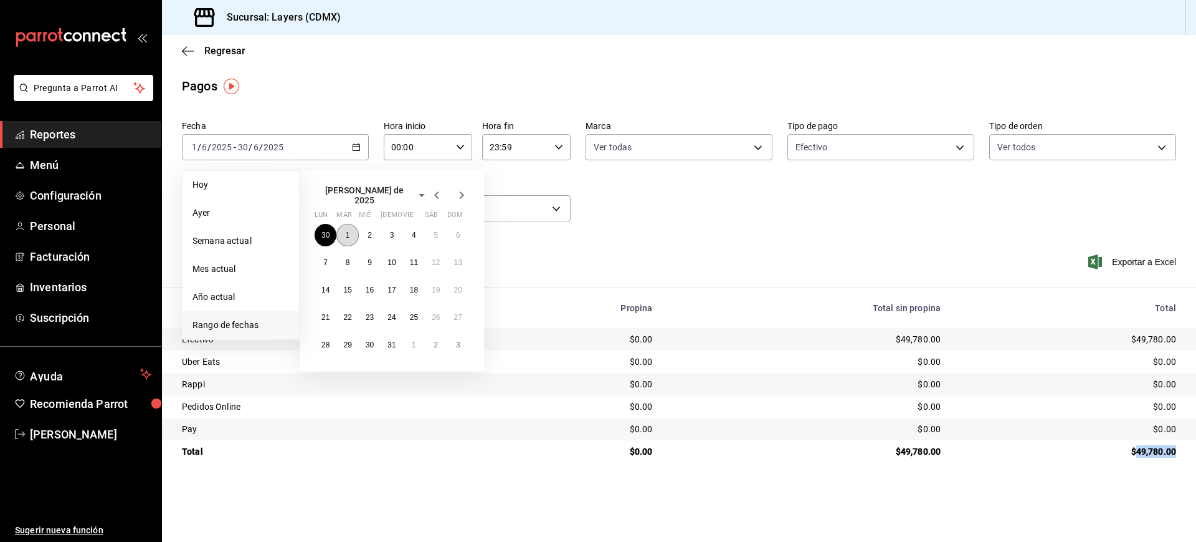
click at [348, 231] on abbr "1" at bounding box center [348, 235] width 4 height 9
click at [394, 340] on abbr "31" at bounding box center [392, 344] width 8 height 9
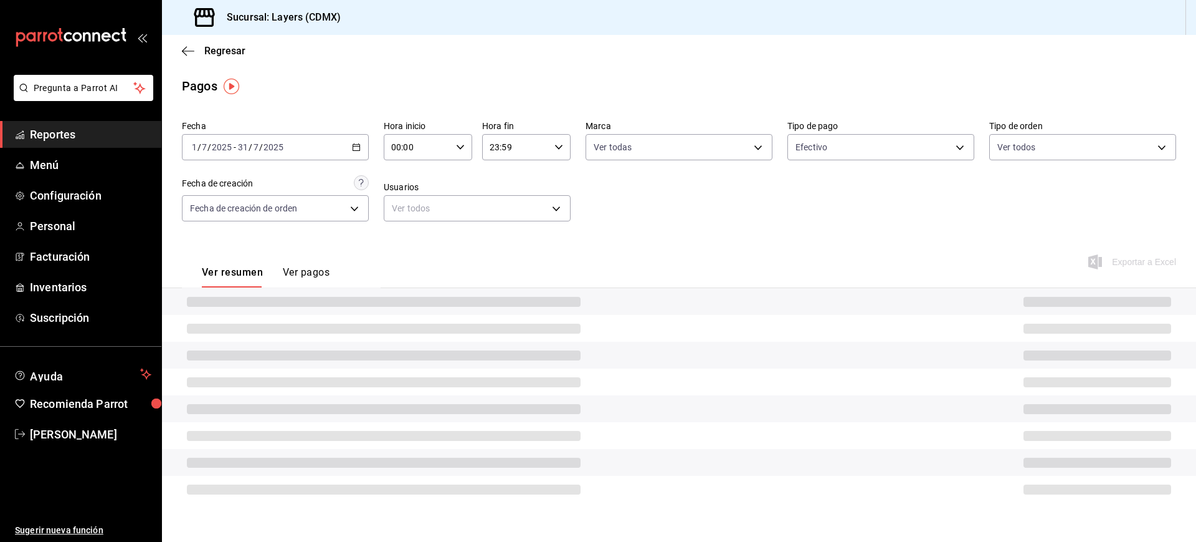
click at [700, 204] on div "Fecha [DATE] [DATE] - [DATE] [DATE] Hora inicio 00:00 Hora inicio Hora fin 23:5…" at bounding box center [679, 175] width 995 height 121
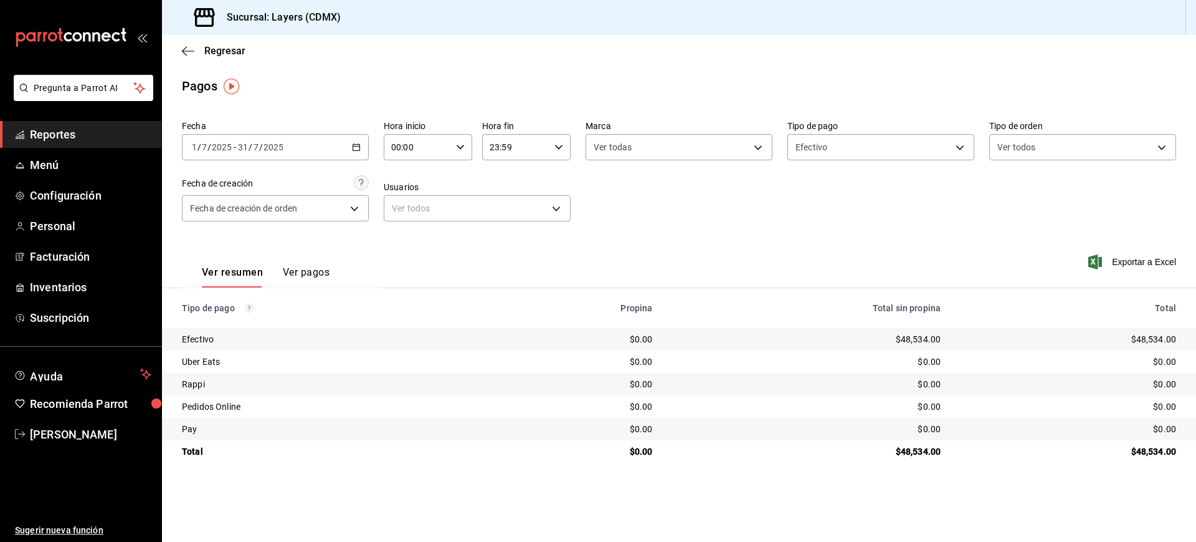
click at [1150, 448] on div "$48,534.00" at bounding box center [1069, 451] width 216 height 12
copy div "48,534.00"
click at [87, 264] on span "Facturación" at bounding box center [91, 256] width 122 height 17
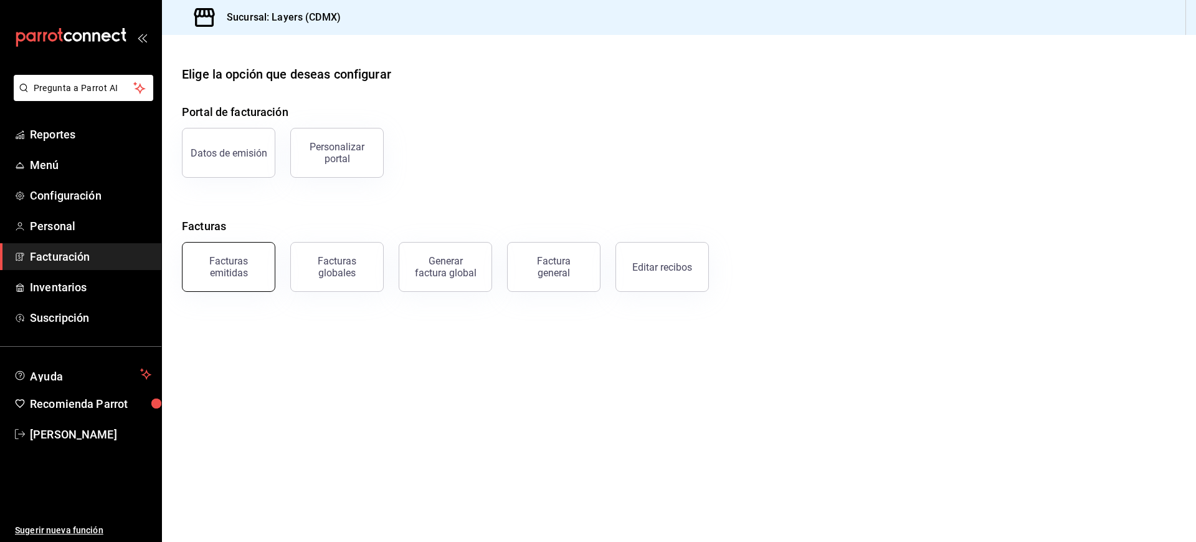
click at [195, 262] on div "Facturas emitidas" at bounding box center [228, 267] width 77 height 24
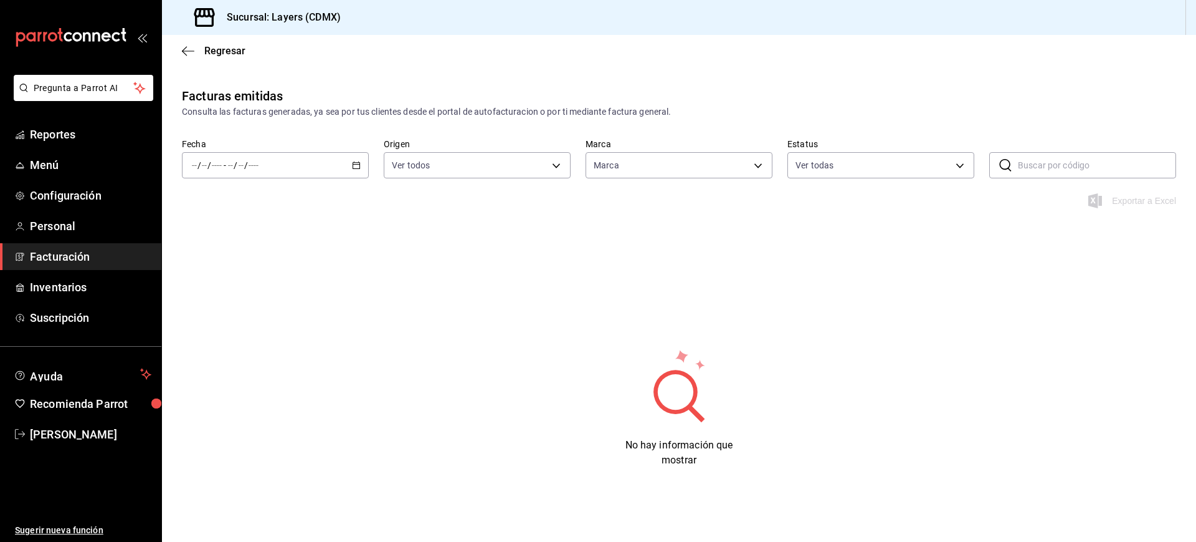
type input "065672fb-6e9c-4075-867b-65006898f668"
click at [75, 265] on link "Facturación" at bounding box center [80, 256] width 161 height 27
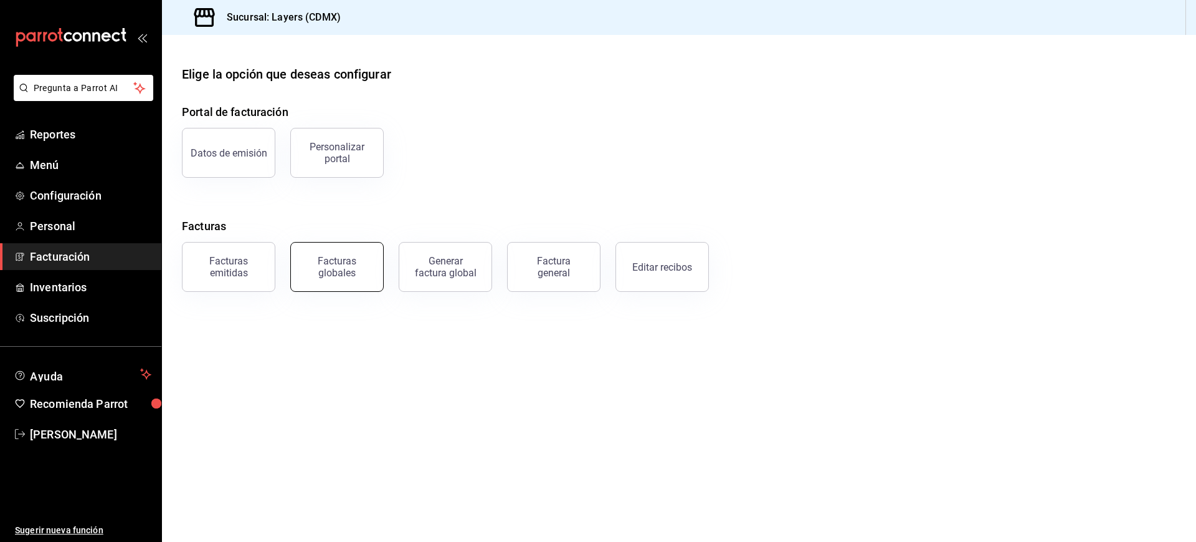
click at [350, 272] on div "Facturas globales" at bounding box center [336, 267] width 77 height 24
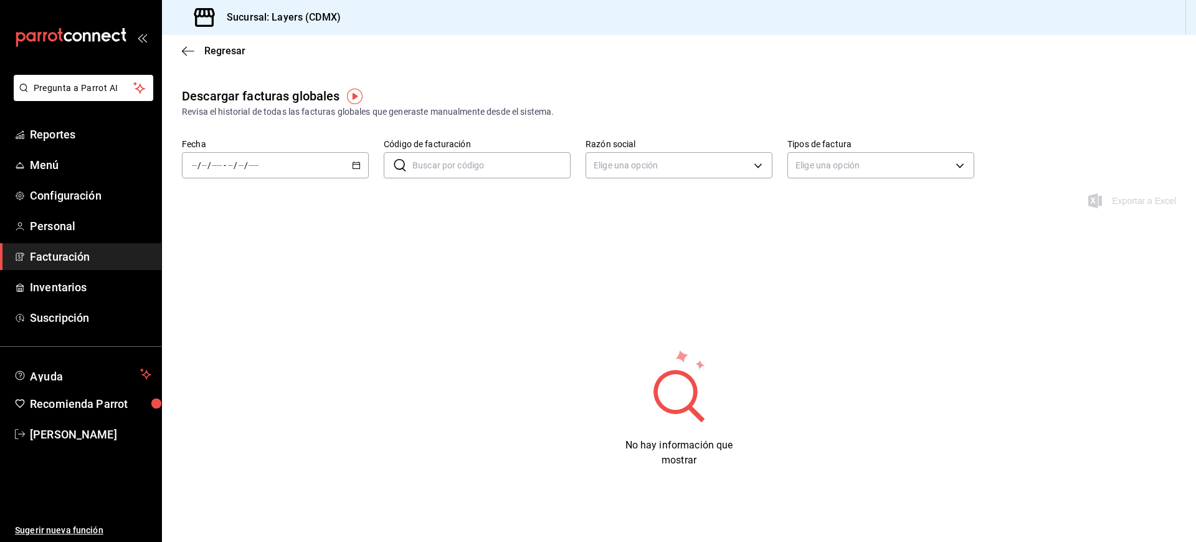
click at [362, 163] on div "/ / - / /" at bounding box center [275, 165] width 187 height 26
click at [243, 345] on span "Rango de fechas" at bounding box center [241, 343] width 97 height 13
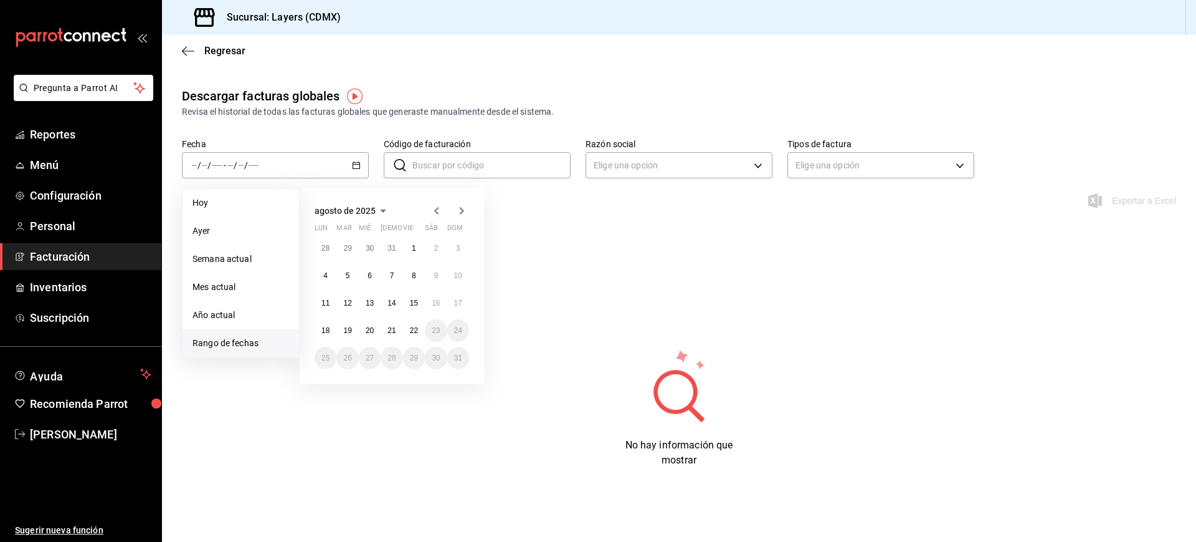
click at [436, 209] on icon "button" at bounding box center [436, 210] width 4 height 7
click at [436, 209] on icon "button" at bounding box center [436, 212] width 4 height 7
click at [436, 209] on icon "button" at bounding box center [436, 210] width 4 height 7
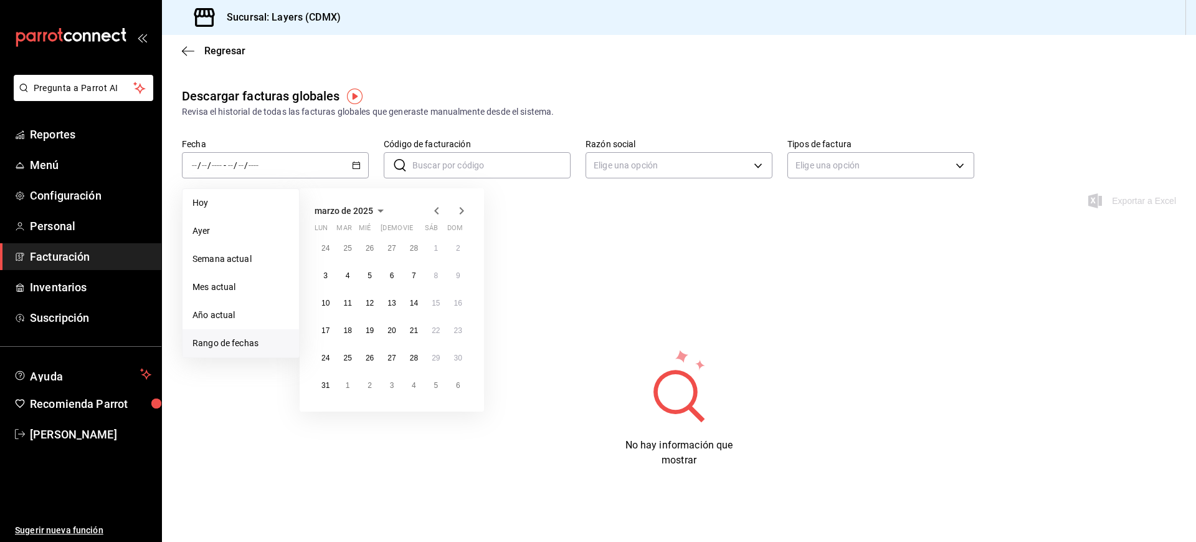
click at [459, 210] on icon "button" at bounding box center [461, 210] width 15 height 15
click at [341, 250] on button "1" at bounding box center [348, 248] width 22 height 22
click at [464, 210] on icon "button" at bounding box center [461, 210] width 15 height 15
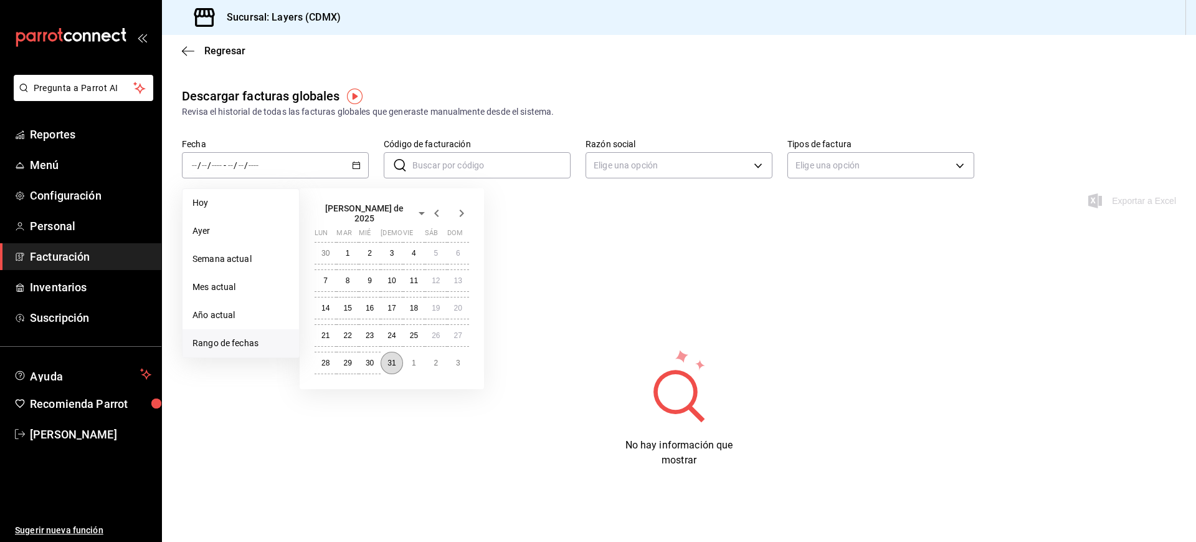
click at [394, 358] on abbr "31" at bounding box center [392, 362] width 8 height 9
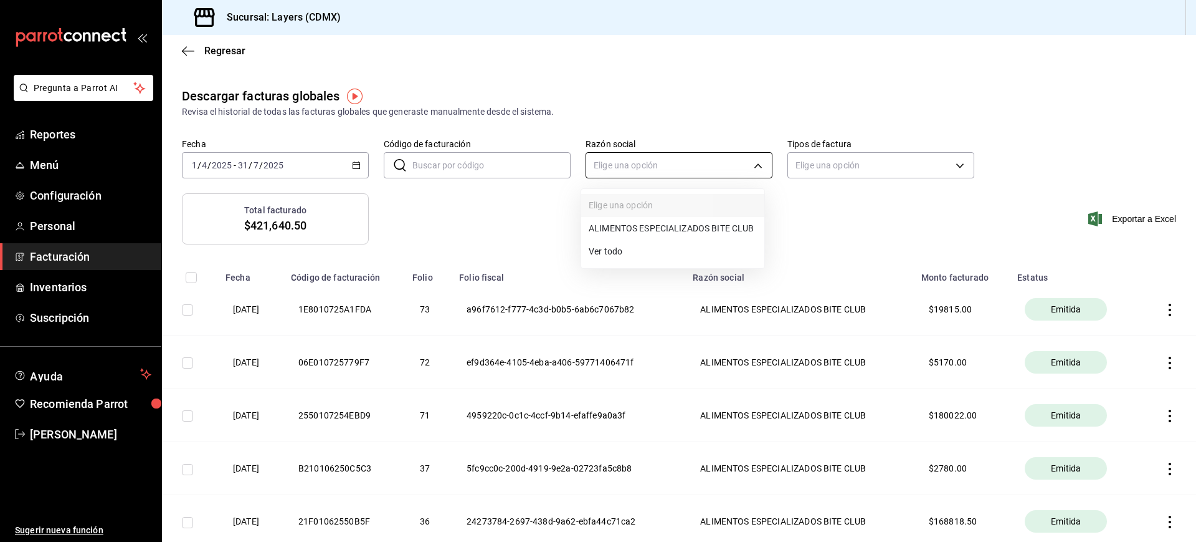
click at [685, 169] on body "Pregunta a Parrot AI Reportes Menú Configuración Personal Facturación Inventari…" at bounding box center [598, 271] width 1196 height 542
click at [634, 232] on li "ALIMENTOS ESPECIALIZADOS BITE CLUB" at bounding box center [672, 228] width 183 height 23
type input "094db765-3a75-40dc-b4fa-725f0954f34c"
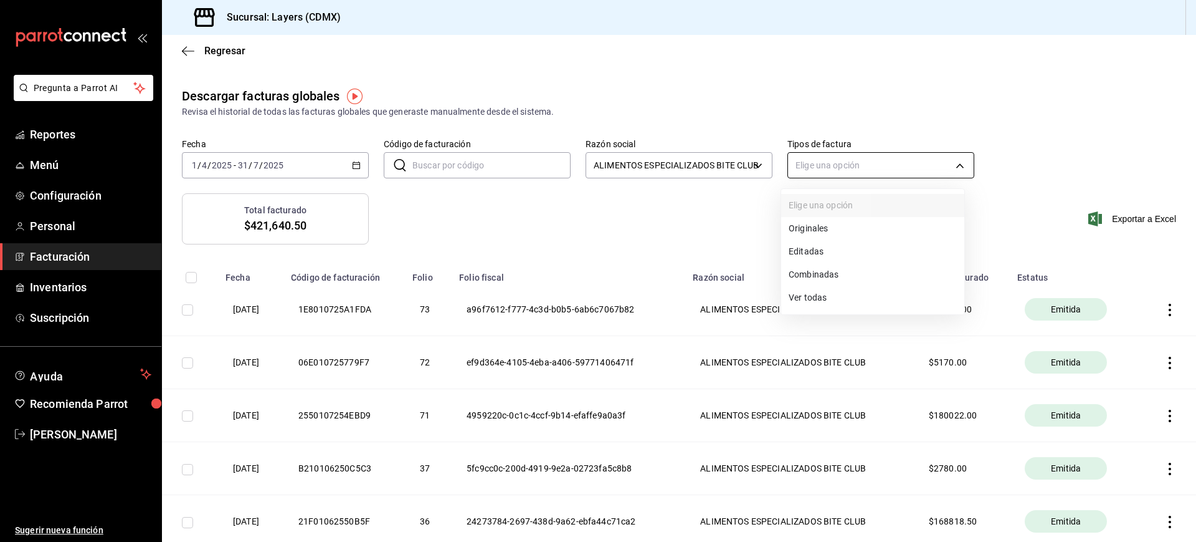
click at [846, 165] on body "Pregunta a Parrot AI Reportes Menú Configuración Personal Facturación Inventari…" at bounding box center [598, 271] width 1196 height 542
click at [694, 211] on div at bounding box center [598, 271] width 1196 height 542
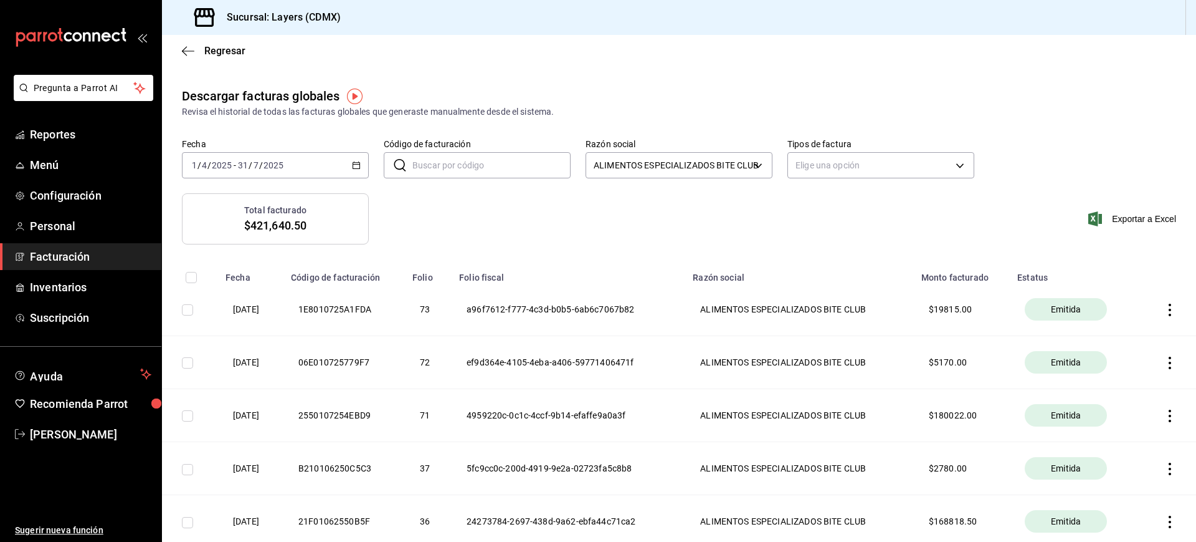
click at [112, 252] on span "Facturación" at bounding box center [91, 256] width 122 height 17
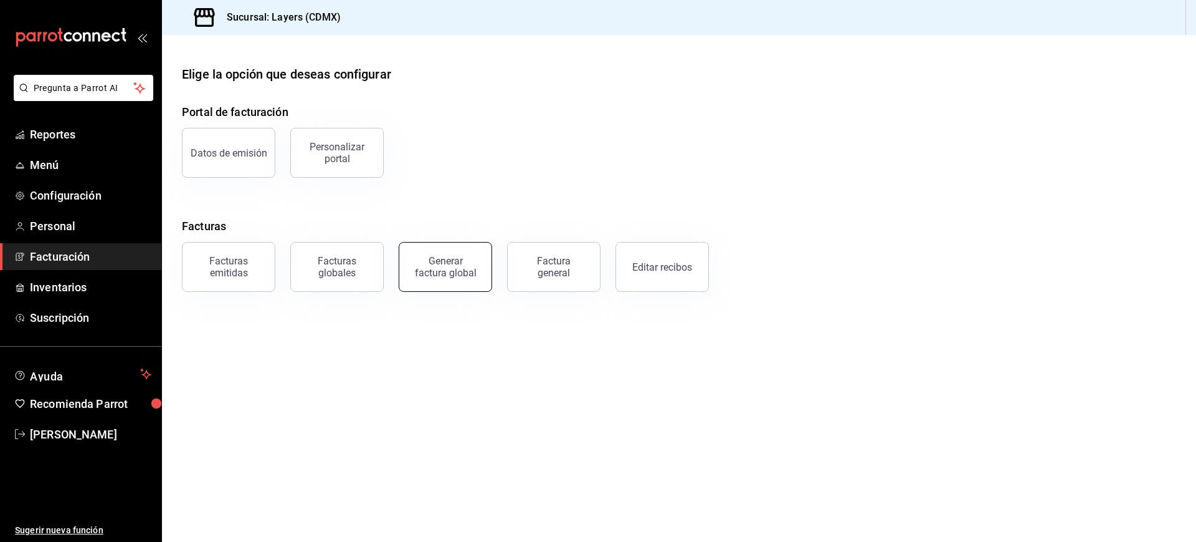
click at [455, 268] on div "Generar factura global" at bounding box center [445, 267] width 62 height 24
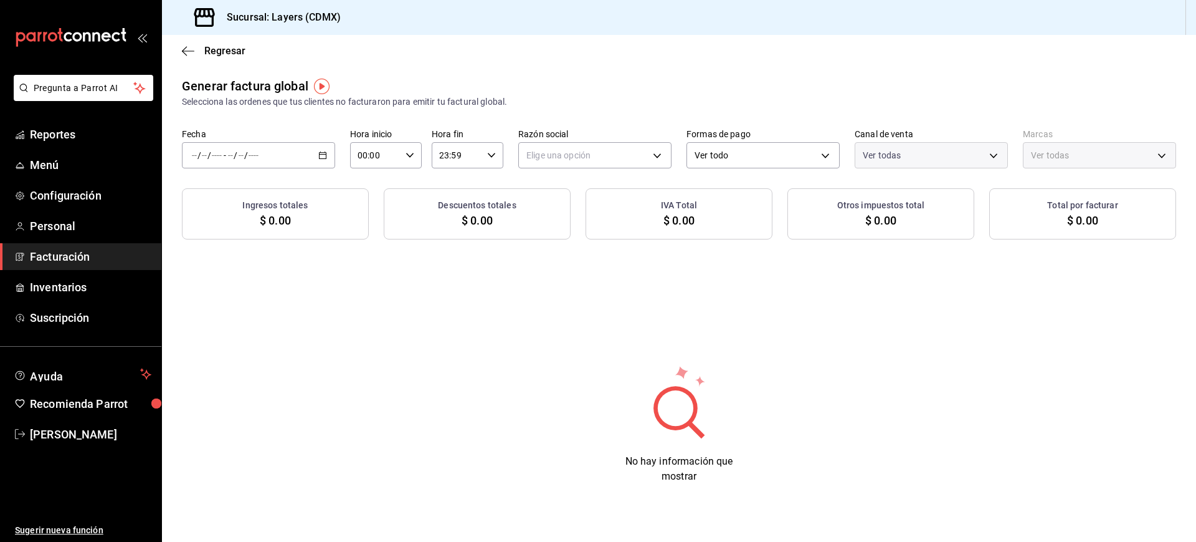
type input "PARROT,UBER_EATS,RAPPI,DIDI_FOOD,ONLINE"
click at [317, 161] on div "/ / - / /" at bounding box center [258, 155] width 153 height 26
click at [262, 183] on li "Rango de fechas" at bounding box center [241, 193] width 117 height 28
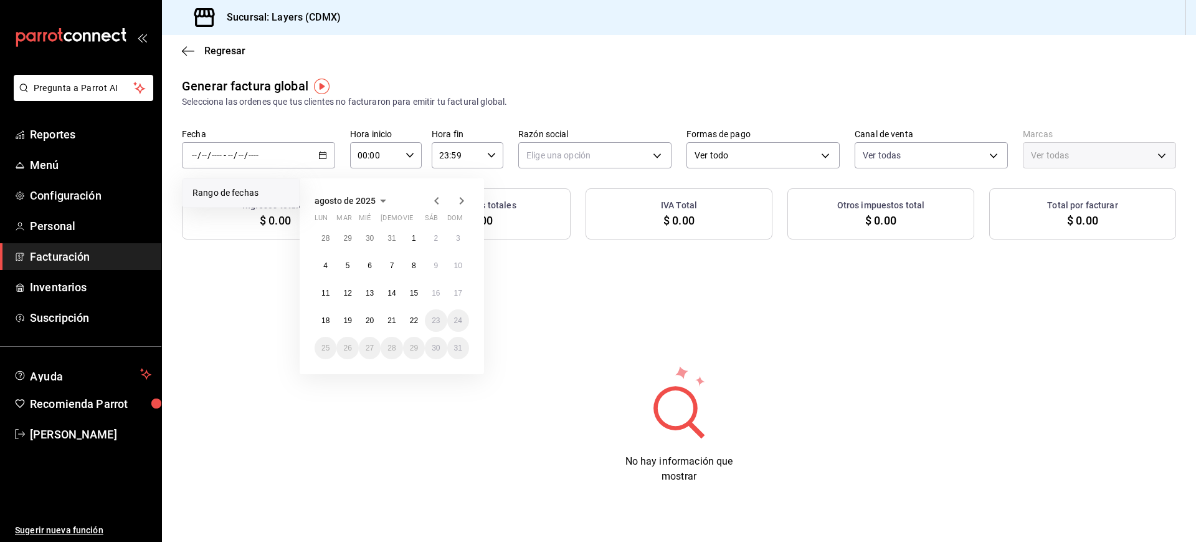
click at [435, 199] on icon "button" at bounding box center [436, 200] width 15 height 15
click at [435, 199] on icon "button" at bounding box center [436, 203] width 15 height 15
click at [435, 199] on icon "button" at bounding box center [436, 200] width 15 height 15
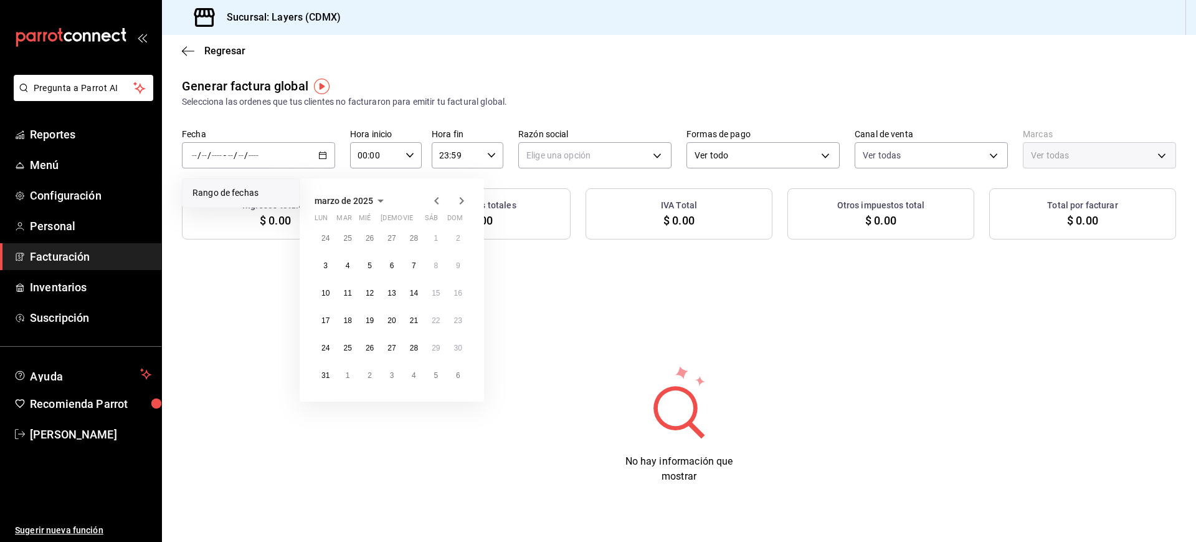
click at [460, 200] on icon "button" at bounding box center [461, 200] width 15 height 15
click at [344, 237] on button "1" at bounding box center [348, 238] width 22 height 22
click at [461, 201] on icon "button" at bounding box center [461, 200] width 15 height 15
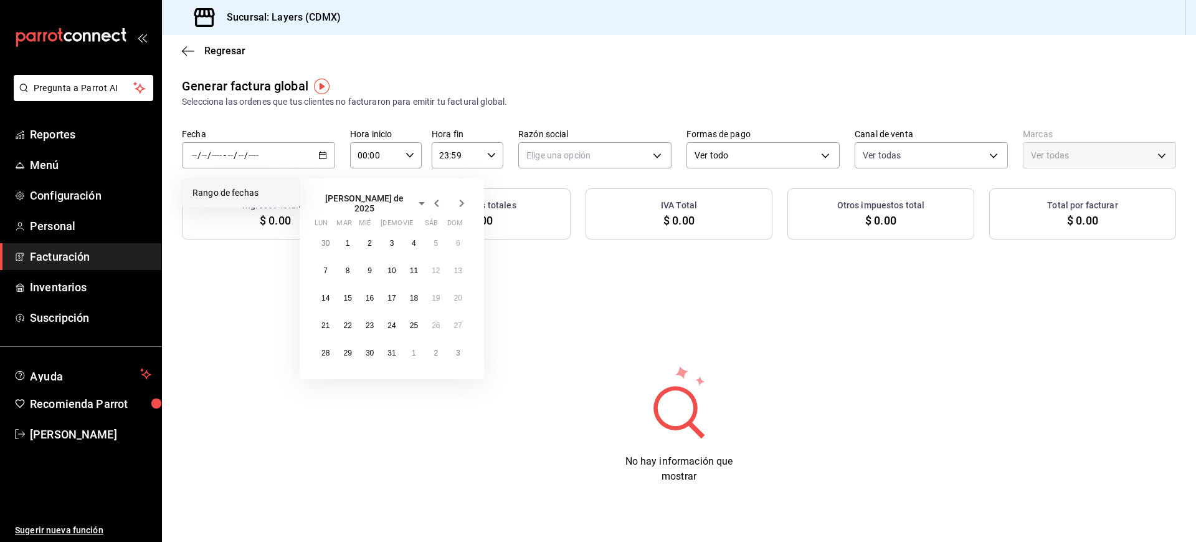
click at [461, 201] on icon "button" at bounding box center [461, 203] width 15 height 15
click at [439, 201] on icon "button" at bounding box center [436, 200] width 15 height 15
click at [396, 348] on abbr "31" at bounding box center [392, 352] width 8 height 9
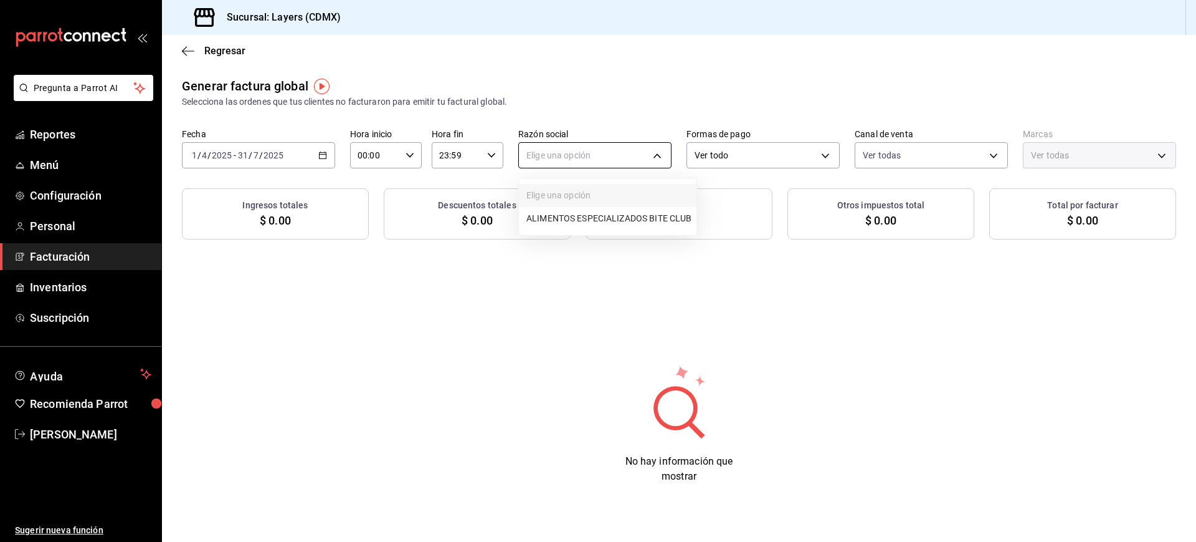
click at [556, 153] on body "Pregunta a Parrot AI Reportes Menú Configuración Personal Facturación Inventari…" at bounding box center [598, 271] width 1196 height 542
click at [560, 216] on li "ALIMENTOS ESPECIALIZADOS BITE CLUB" at bounding box center [608, 218] width 178 height 23
type input "094db765-3a75-40dc-b4fa-725f0954f34c"
type input "065672fb-6e9c-4075-867b-65006898f668"
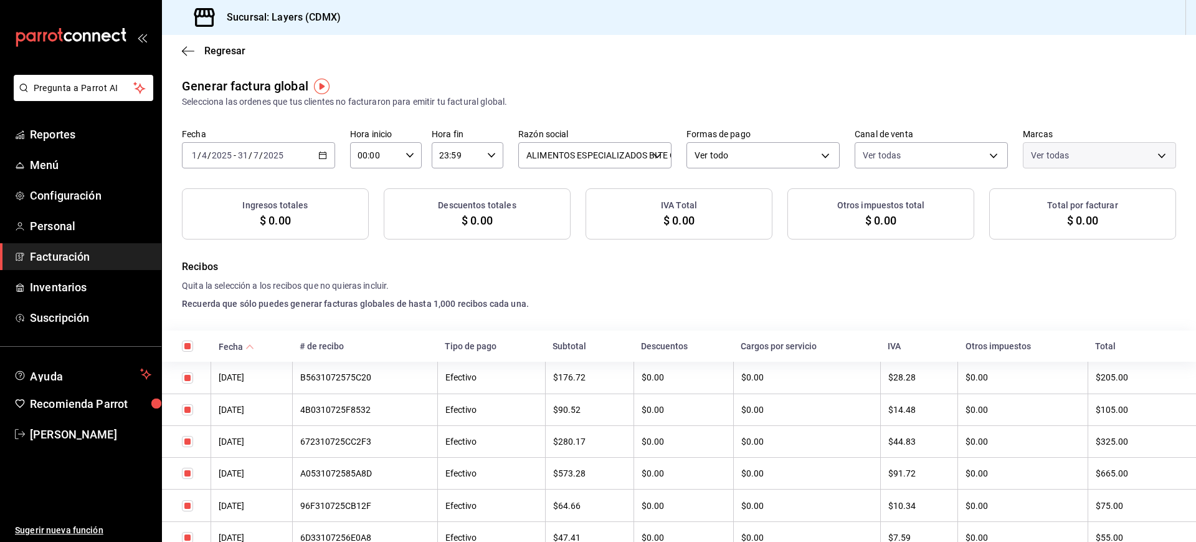
checkbox input "true"
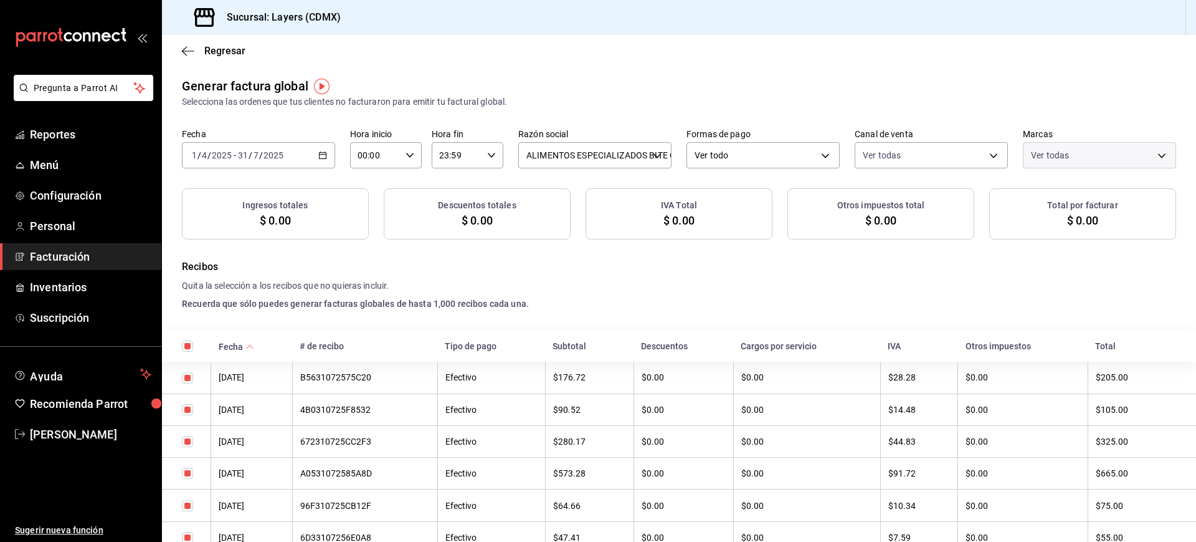
checkbox input "true"
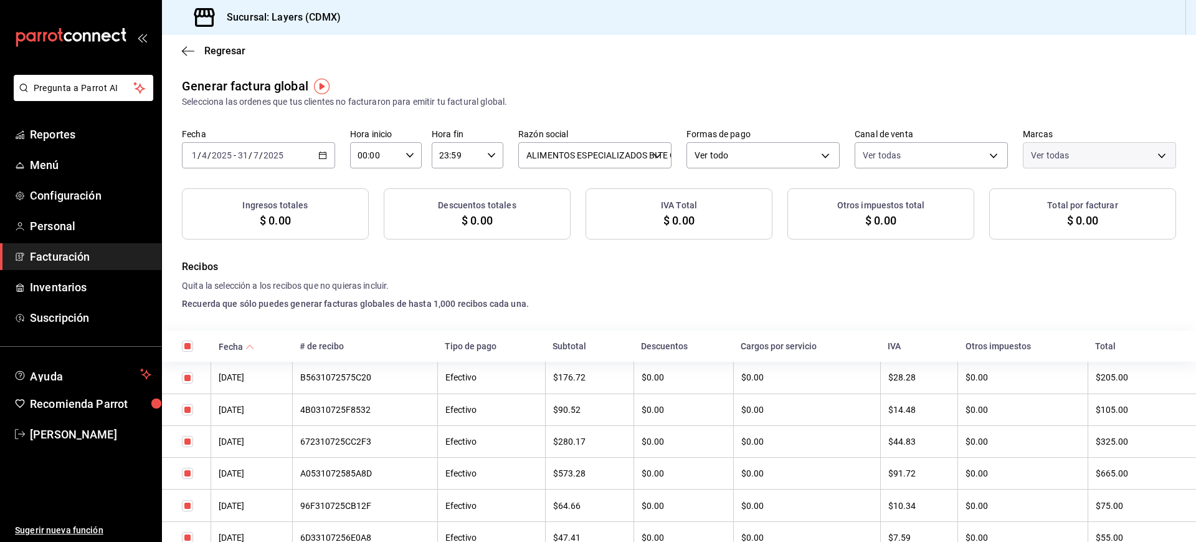
checkbox input "true"
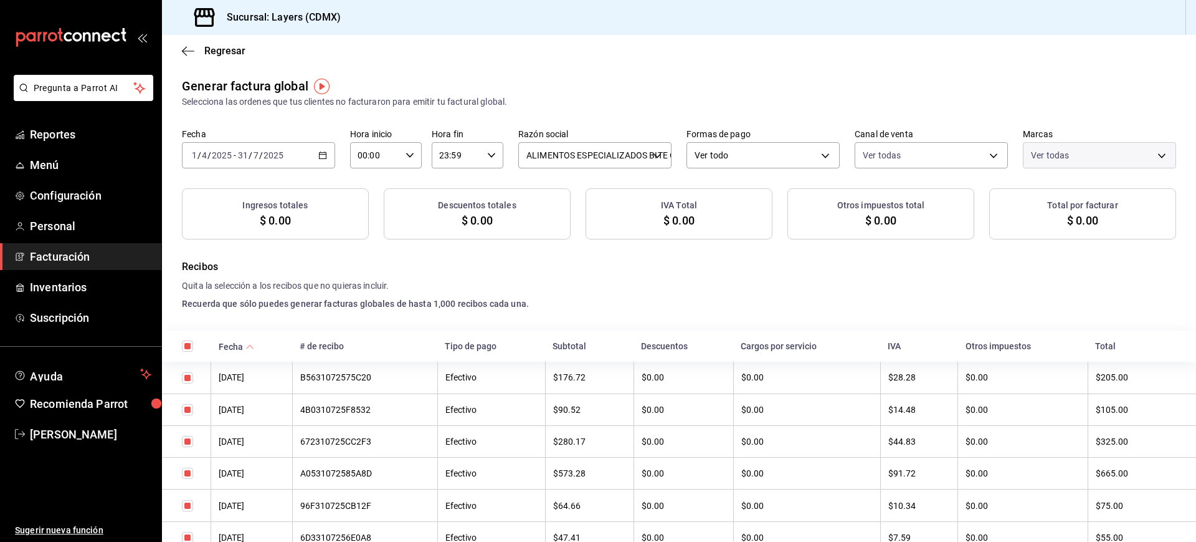
checkbox input "true"
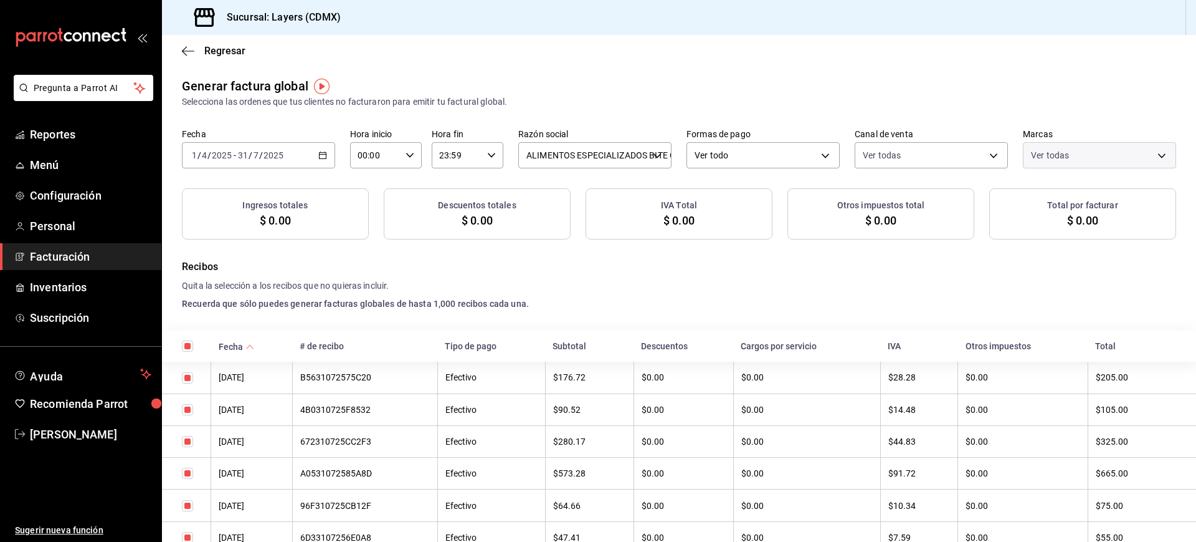
checkbox input "true"
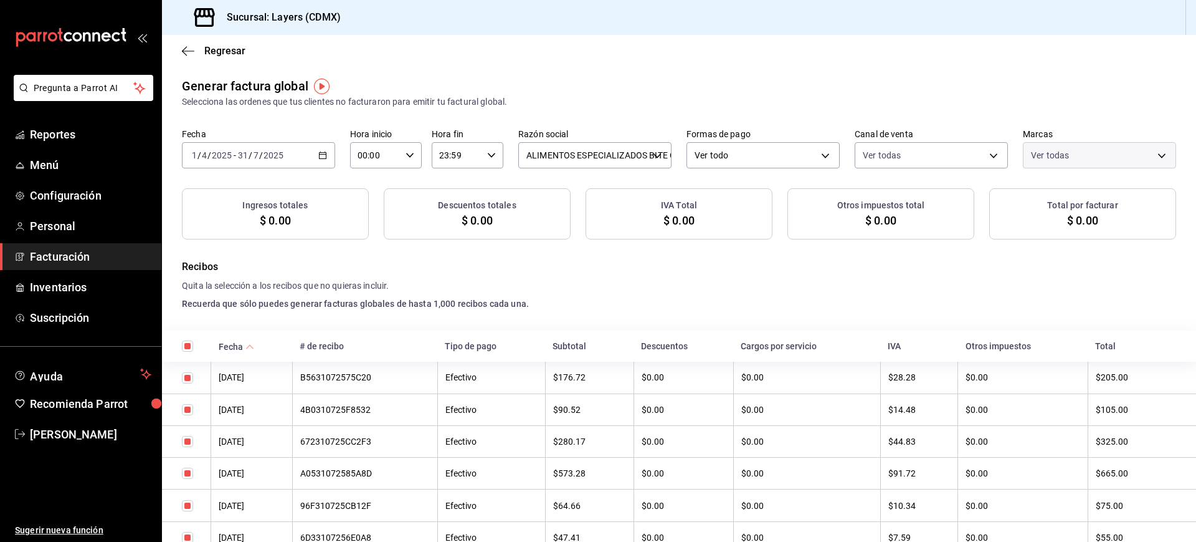
checkbox input "true"
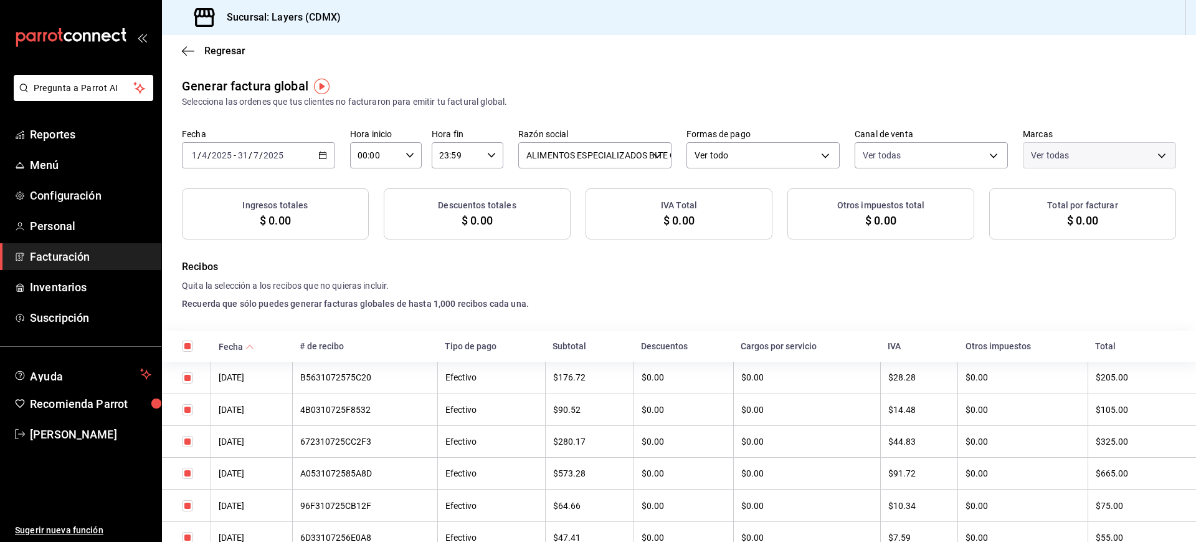
checkbox input "true"
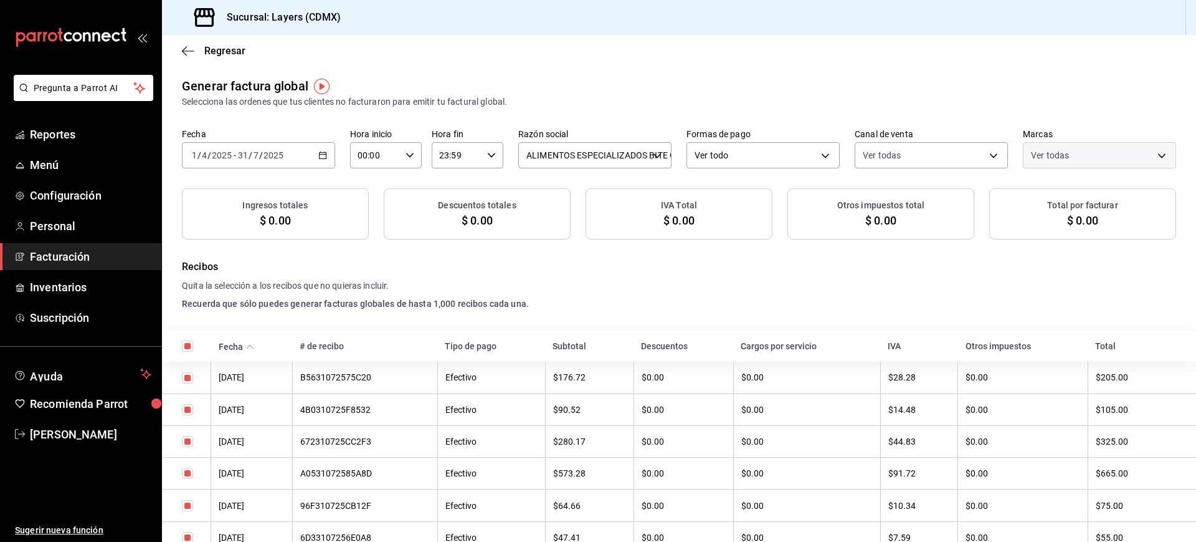
checkbox input "true"
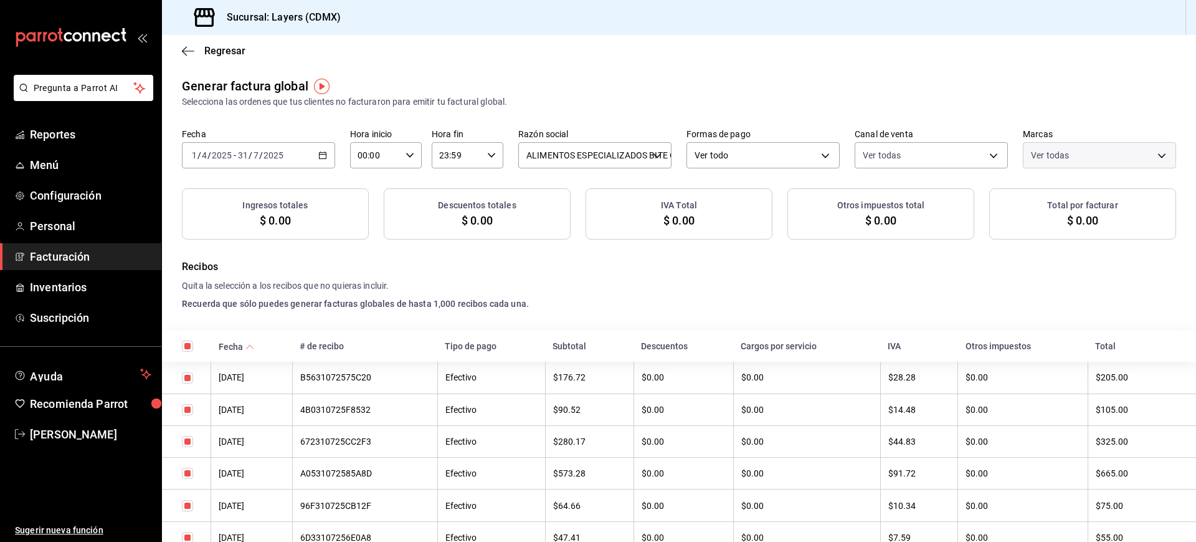
checkbox input "true"
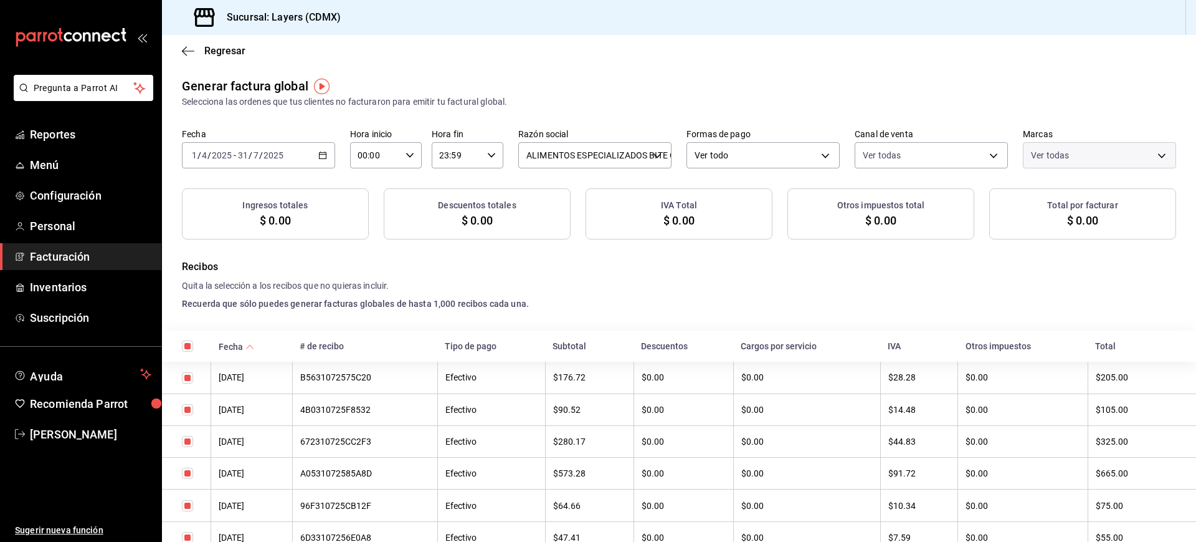
checkbox input "true"
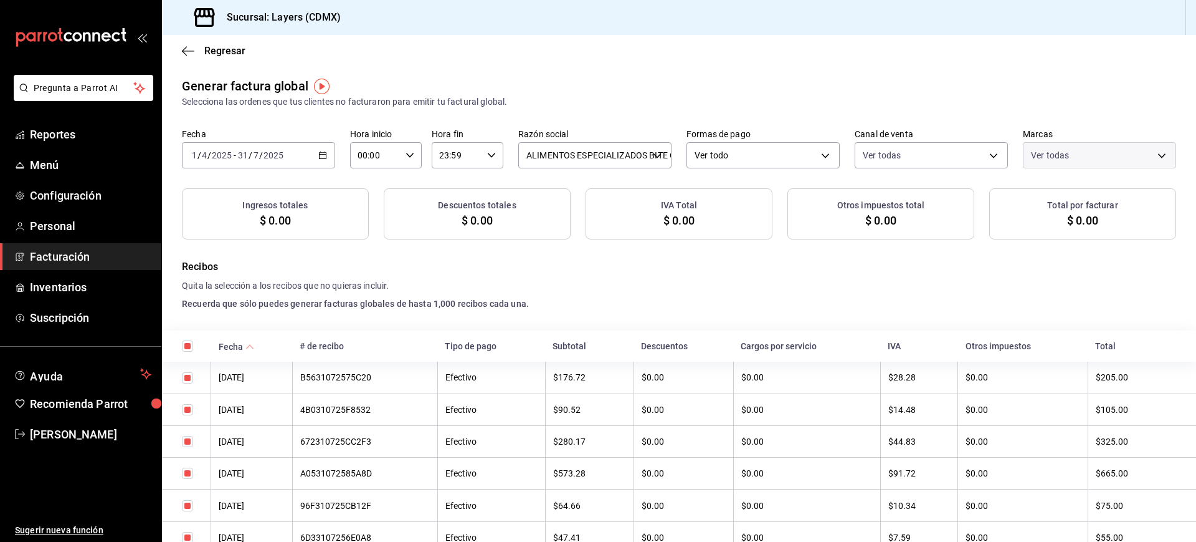
checkbox input "true"
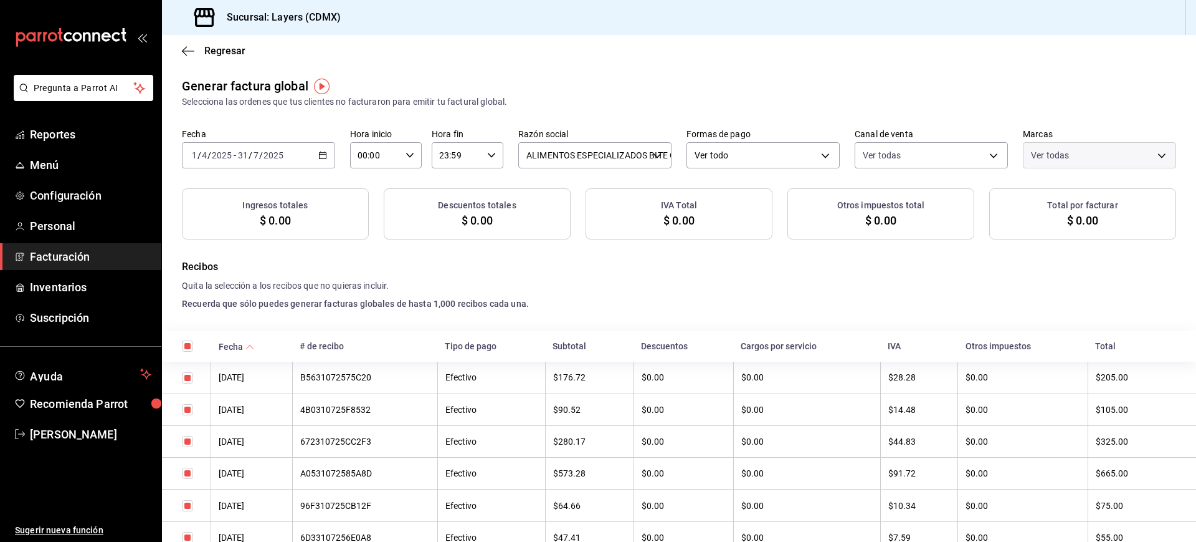
checkbox input "true"
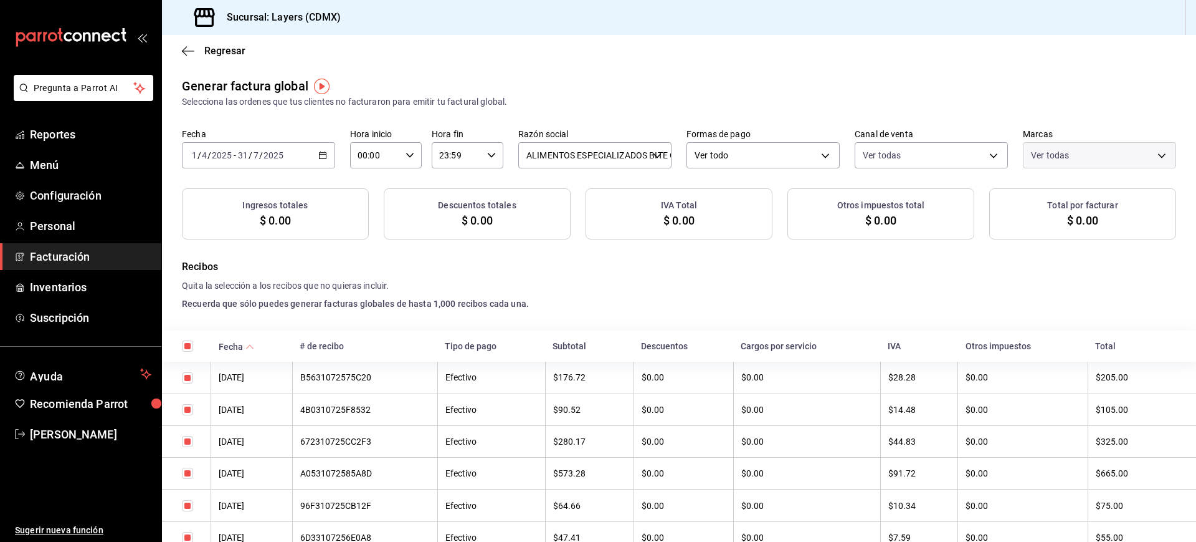
checkbox input "true"
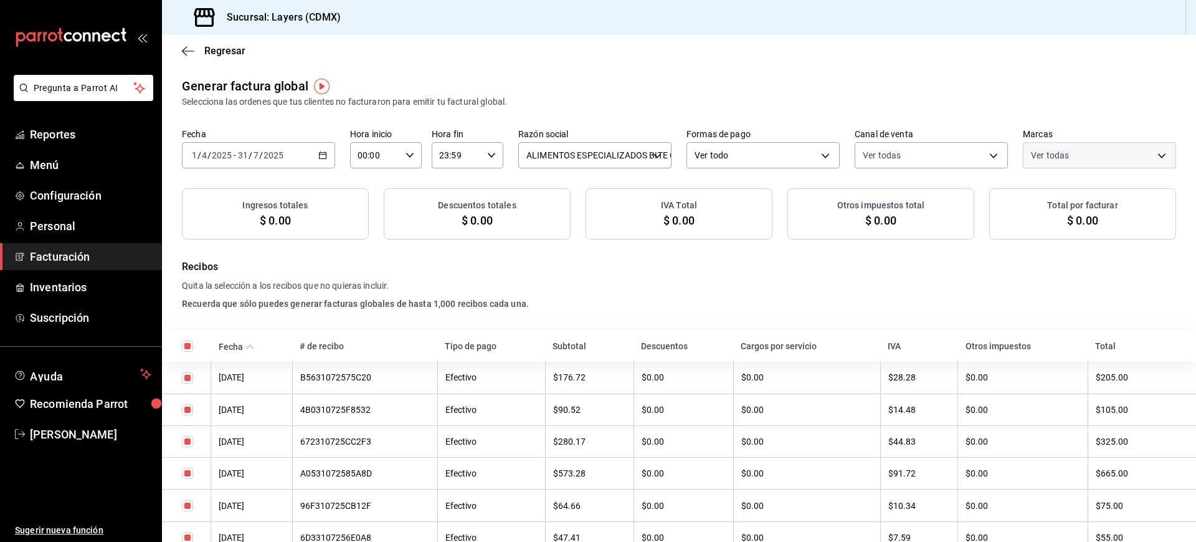
checkbox input "true"
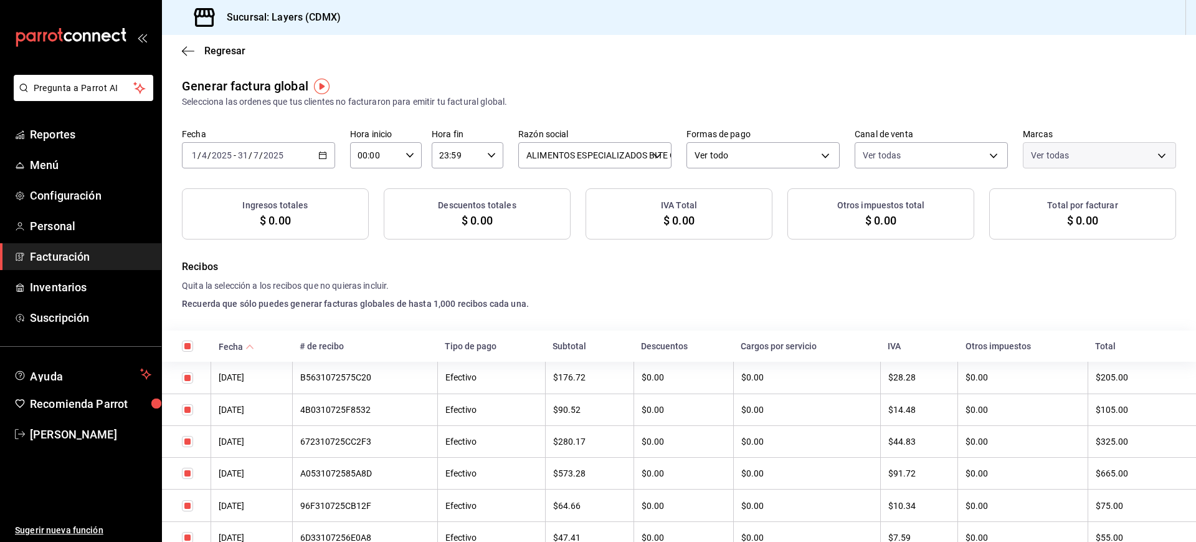
checkbox input "true"
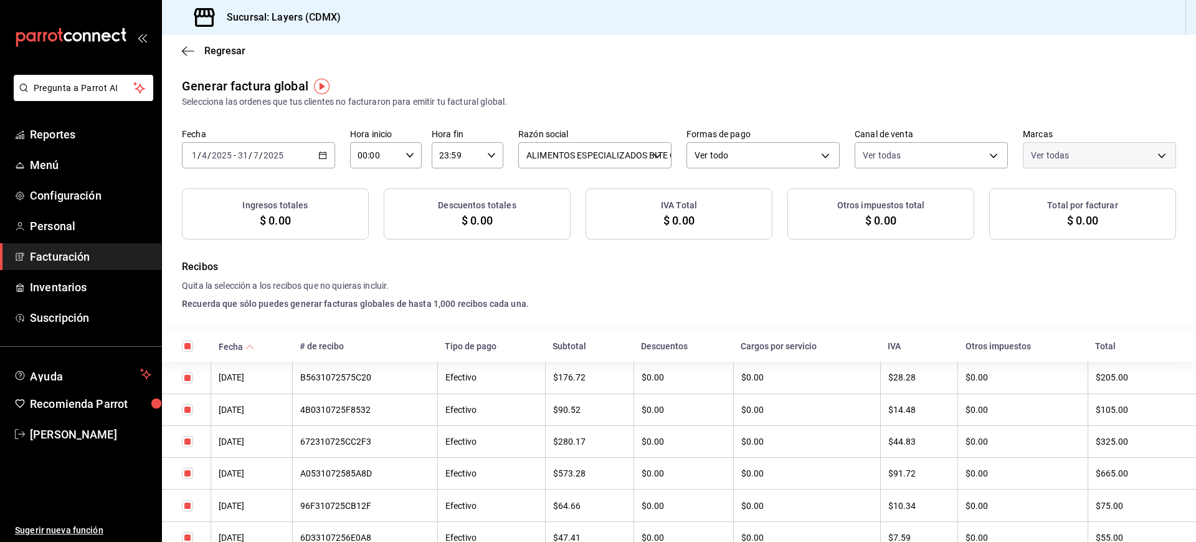
checkbox input "true"
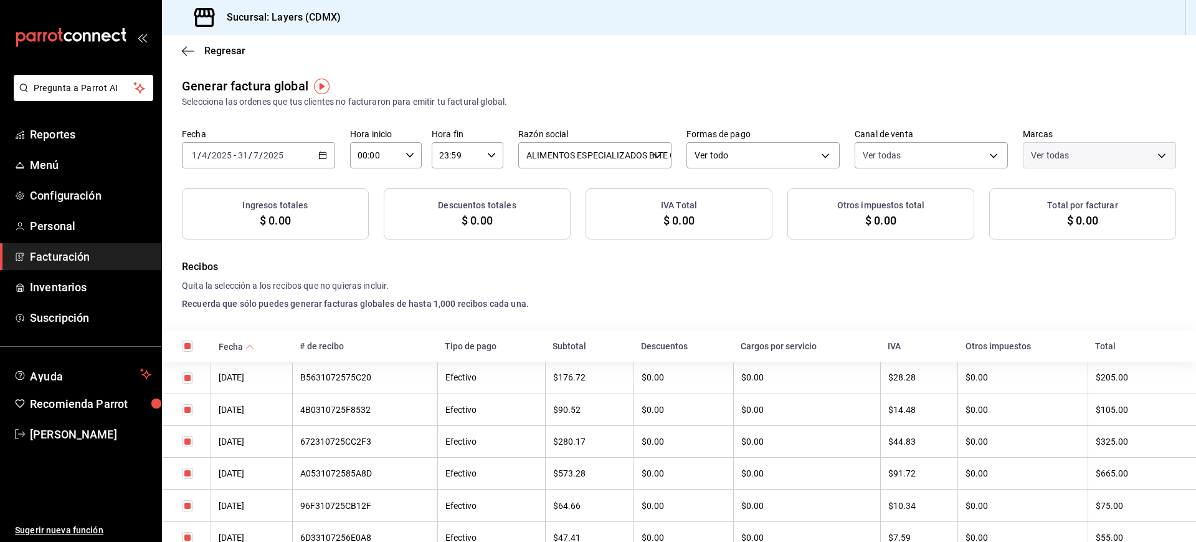
checkbox input "true"
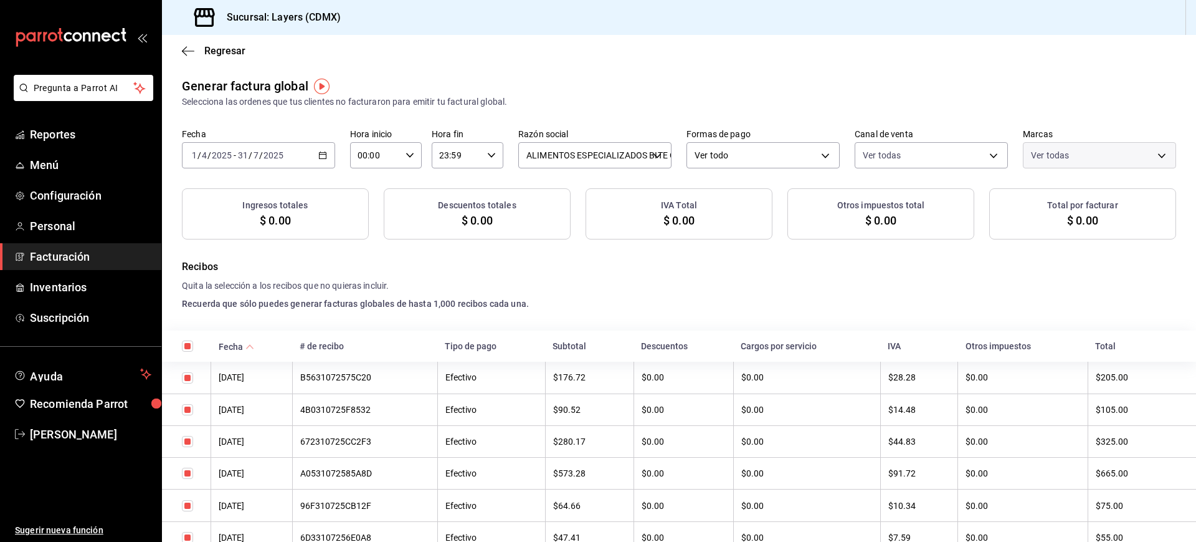
checkbox input "true"
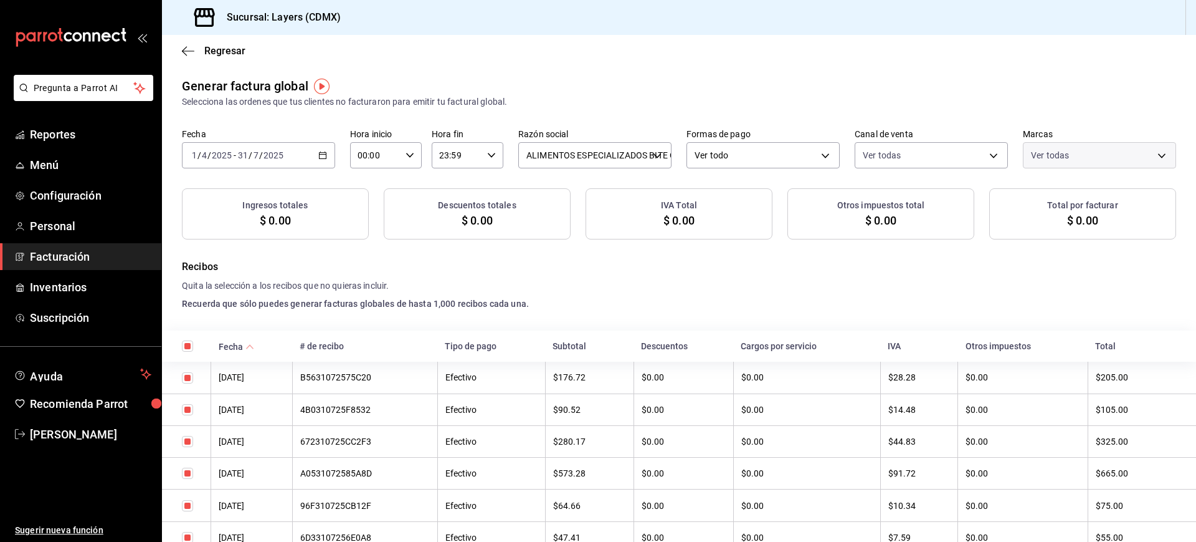
checkbox input "true"
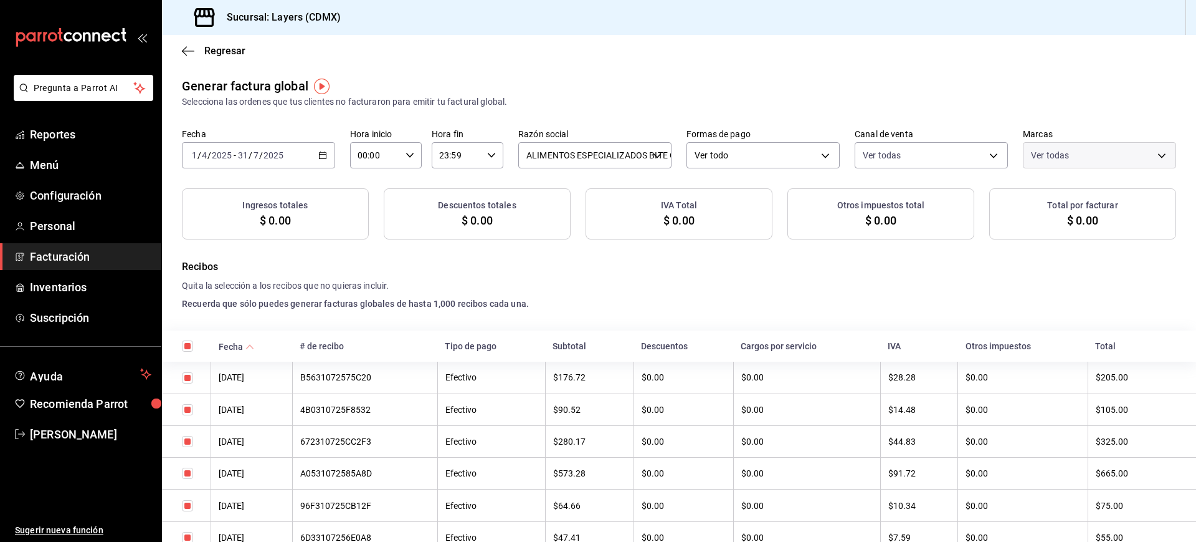
checkbox input "true"
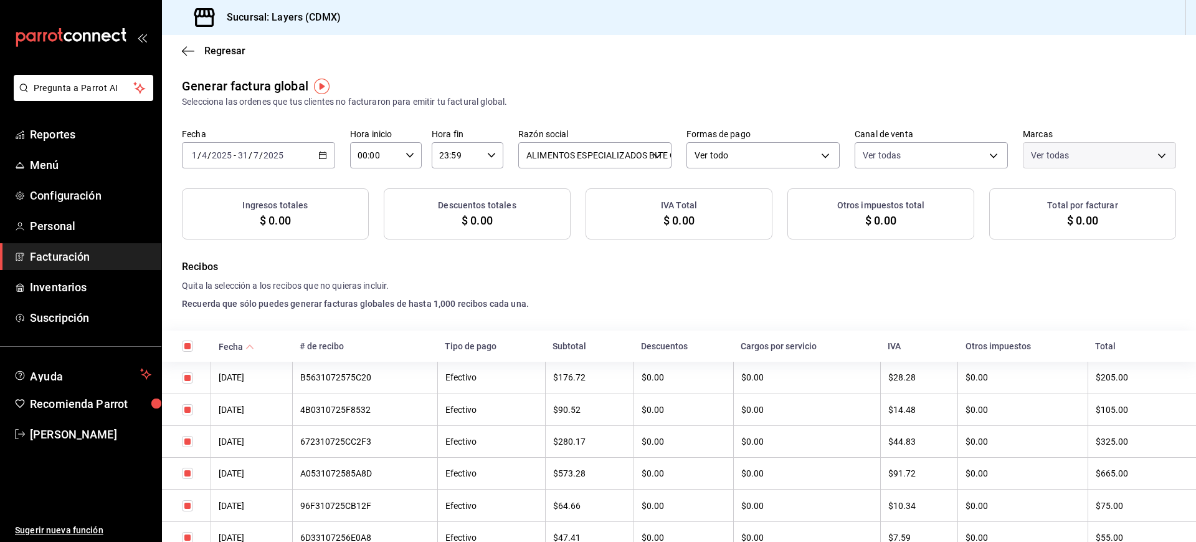
checkbox input "true"
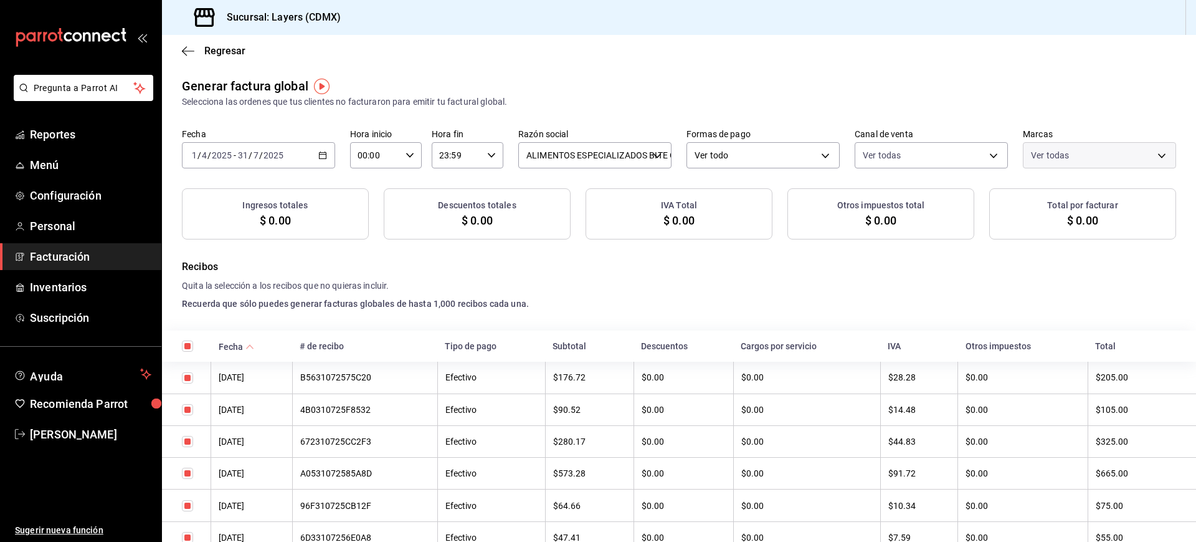
checkbox input "true"
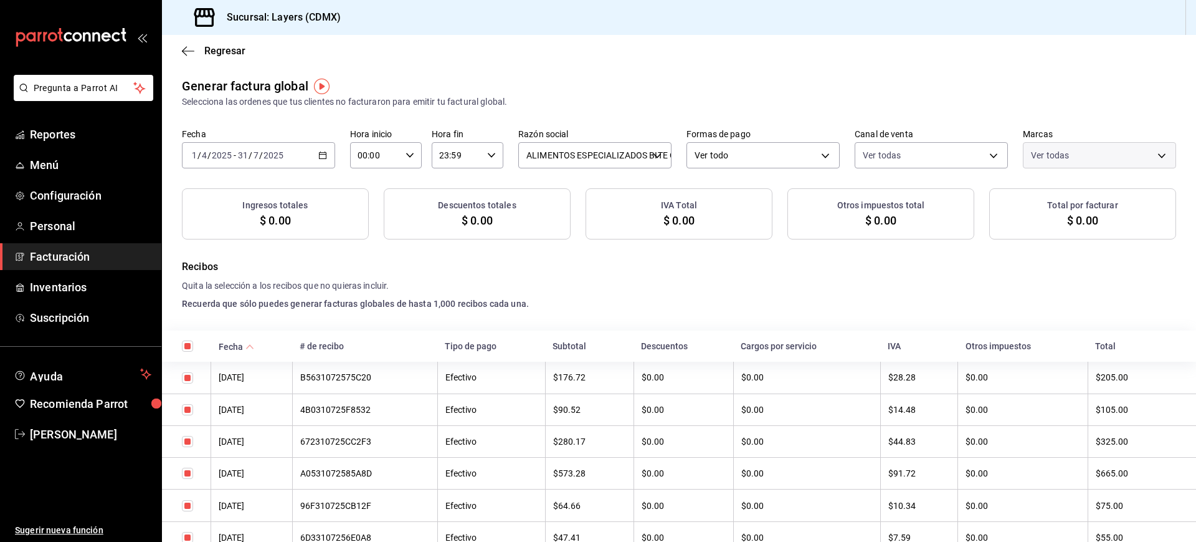
checkbox input "true"
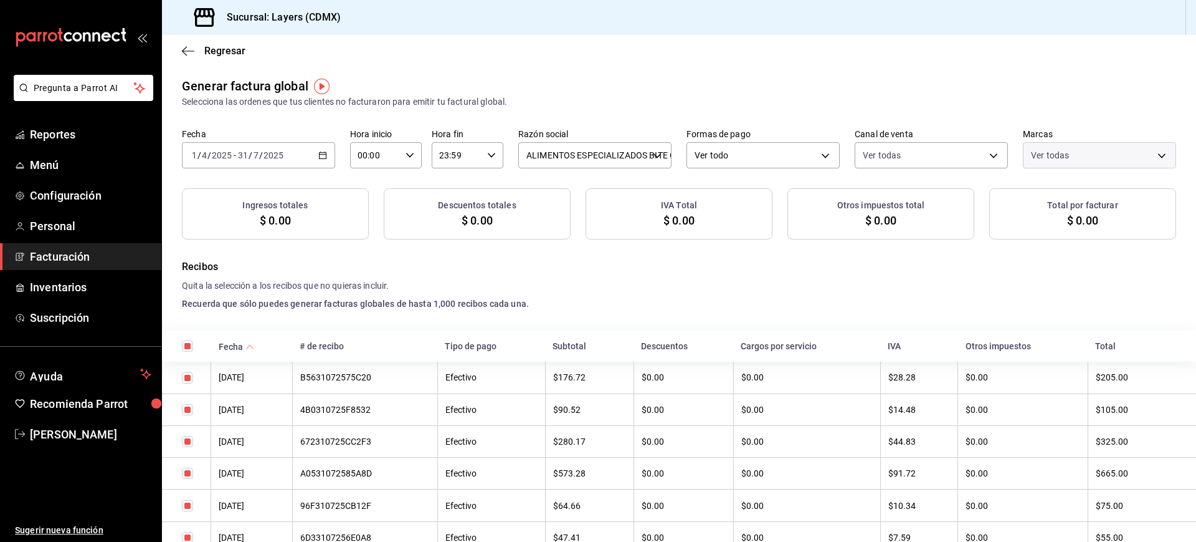
checkbox input "true"
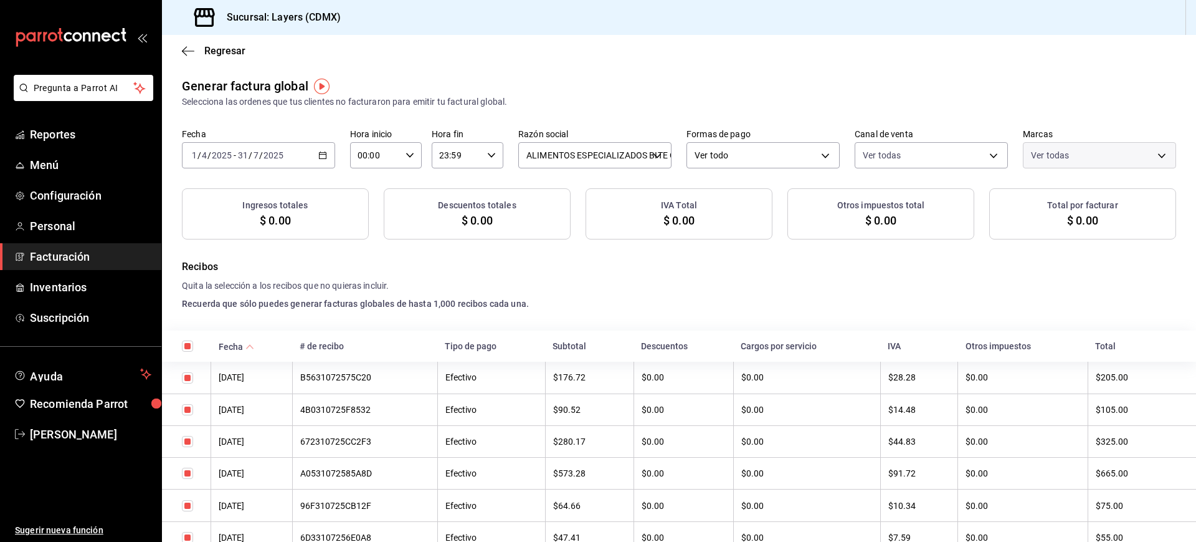
checkbox input "true"
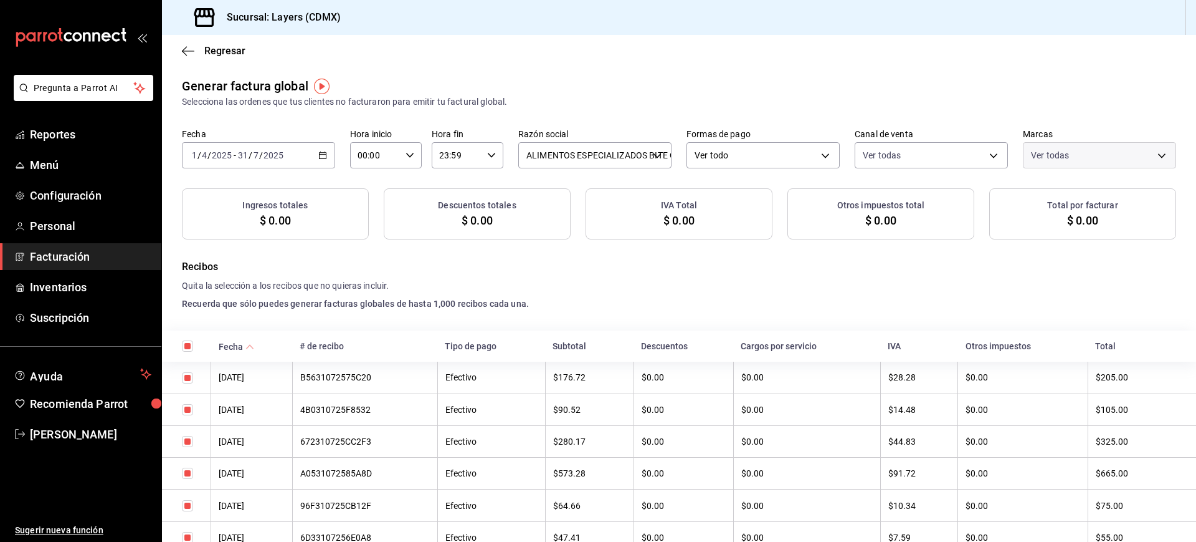
checkbox input "true"
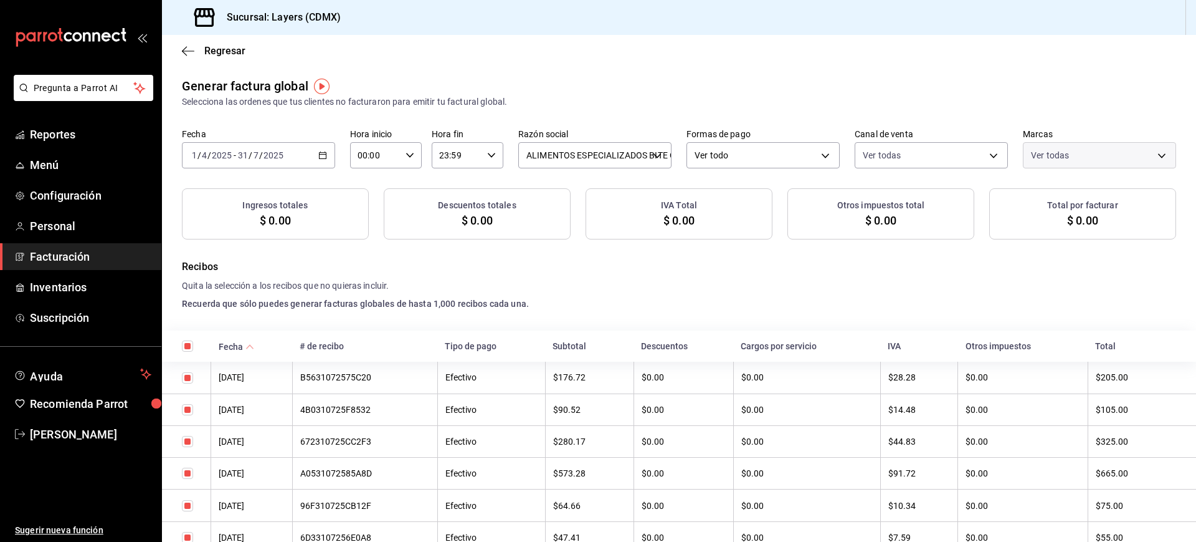
checkbox input "true"
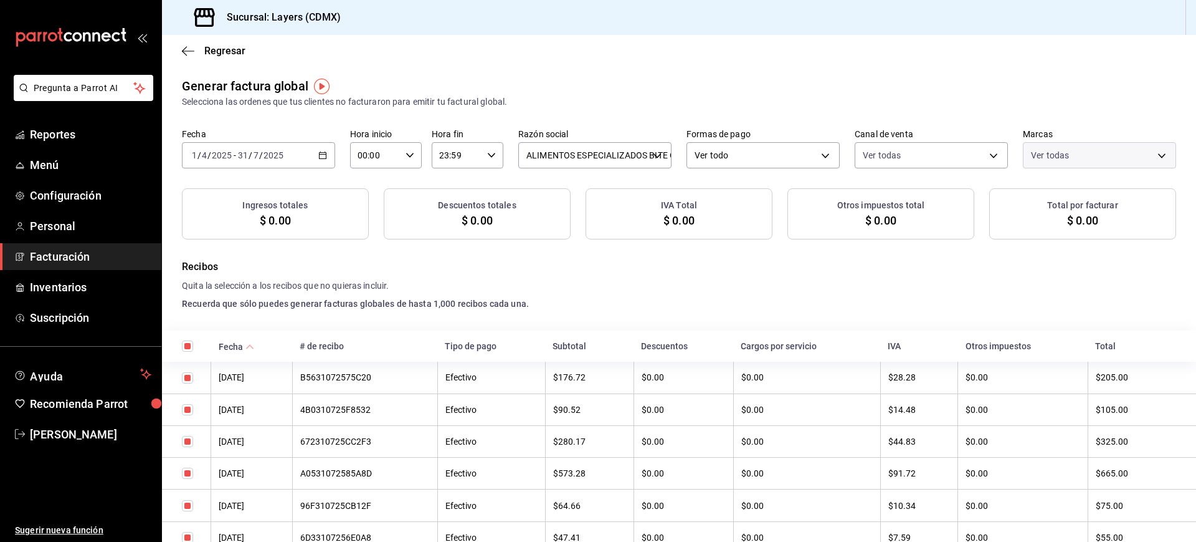
checkbox input "true"
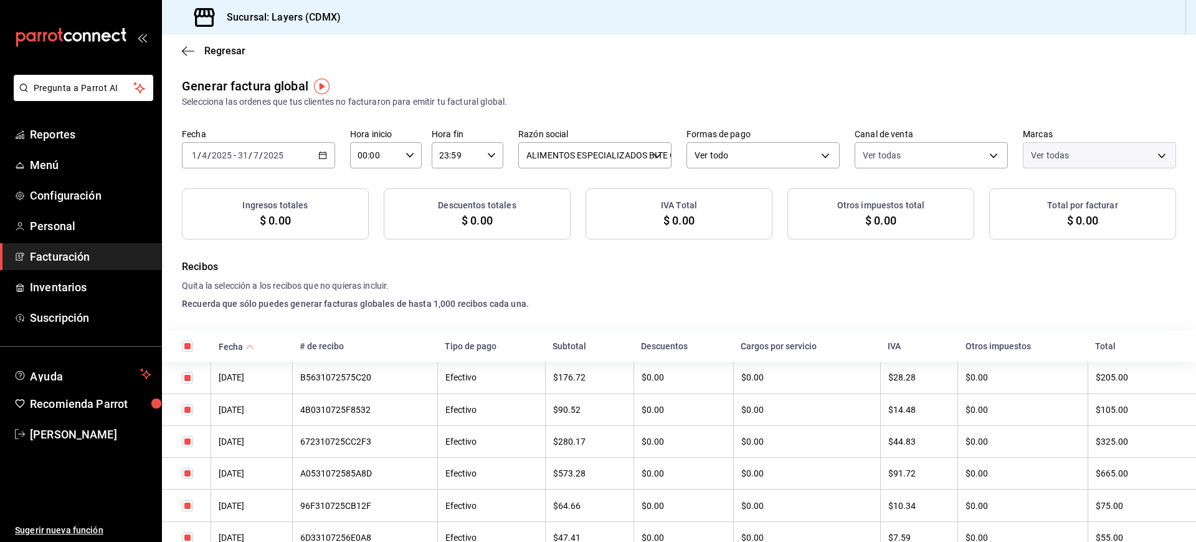
checkbox input "true"
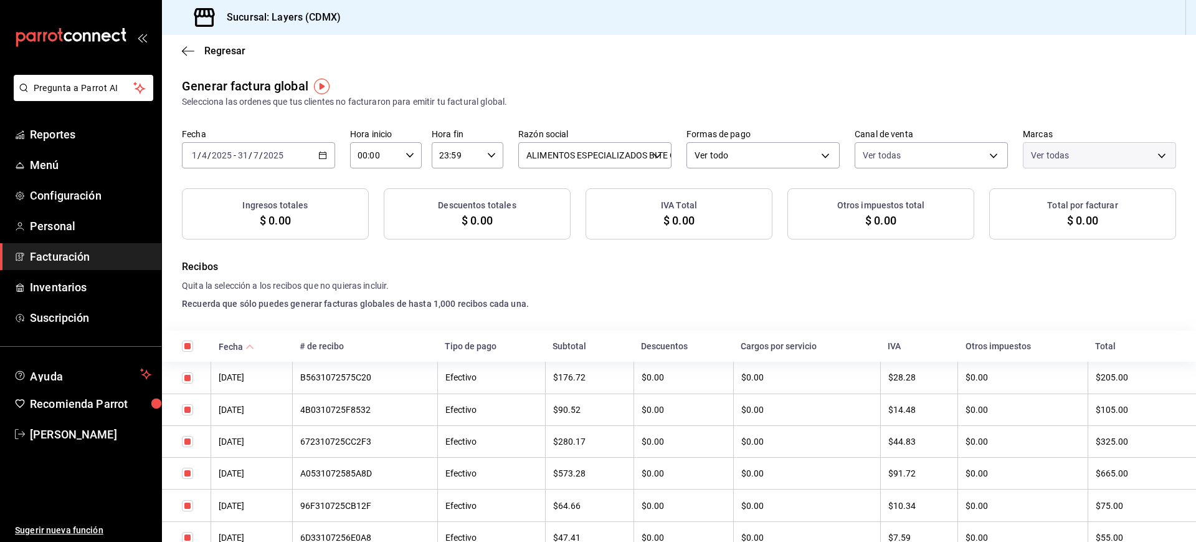
checkbox input "true"
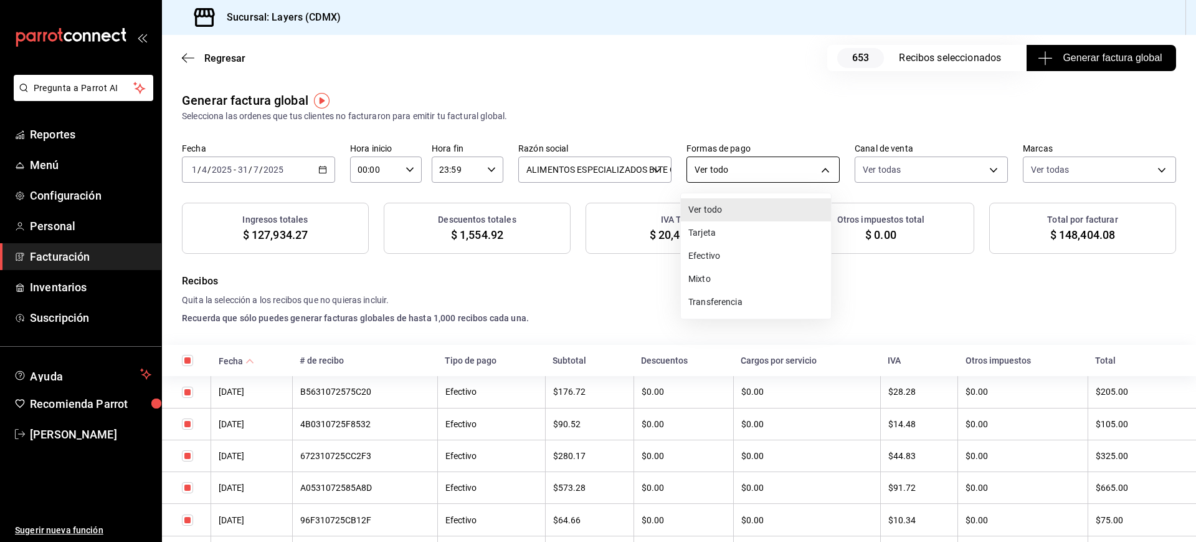
click at [760, 170] on body "Pregunta a Parrot AI Reportes Menú Configuración Personal Facturación Inventari…" at bounding box center [598, 271] width 1196 height 542
click at [721, 254] on li "Efectivo" at bounding box center [756, 255] width 150 height 23
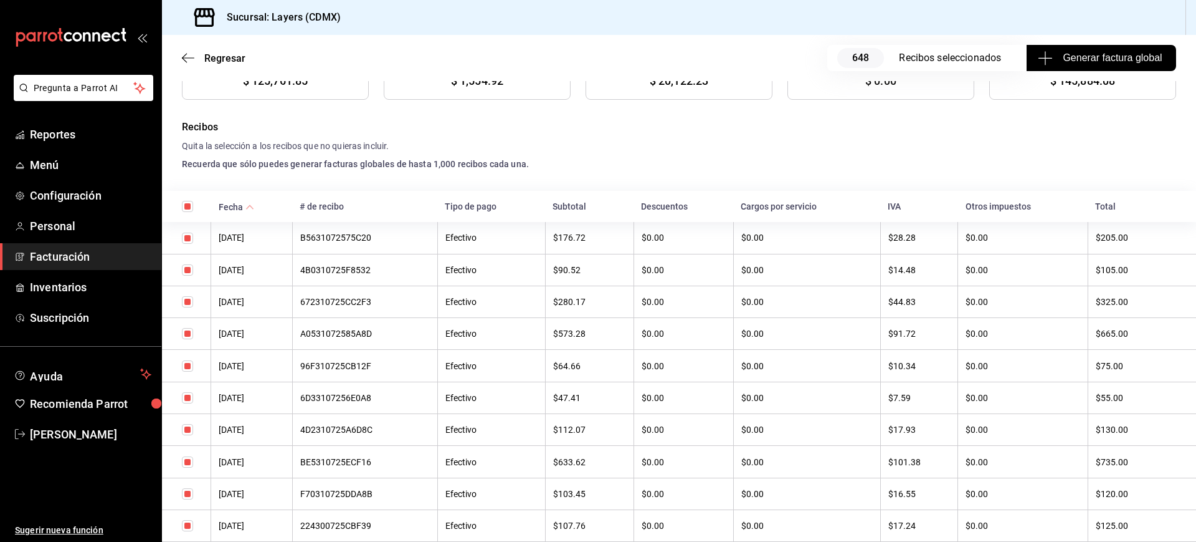
scroll to position [156, 0]
click at [102, 257] on span "Facturación" at bounding box center [91, 256] width 122 height 17
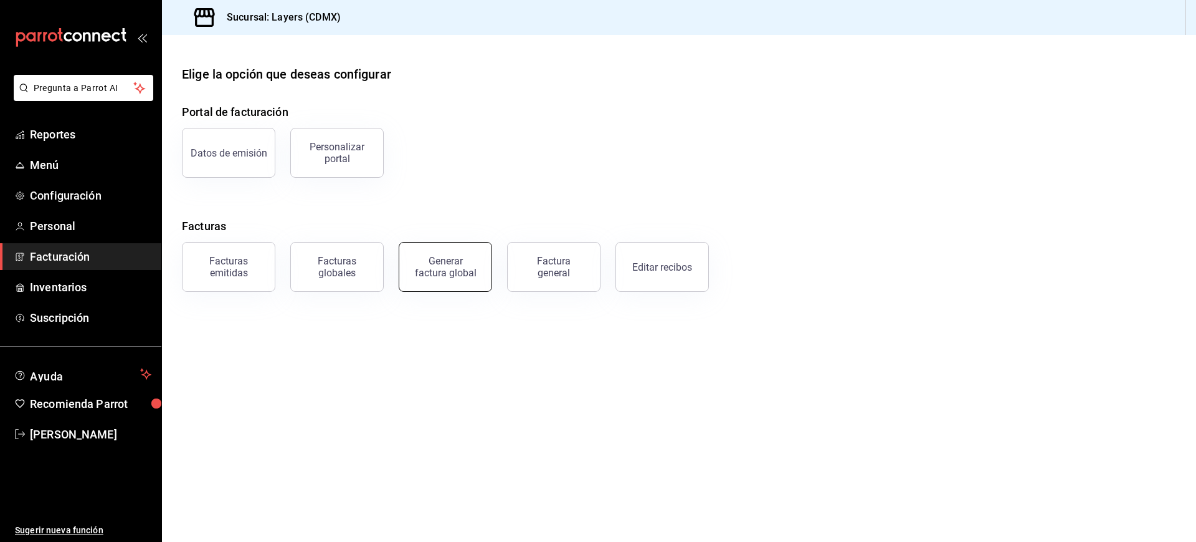
click at [439, 268] on div "Generar factura global" at bounding box center [445, 267] width 62 height 24
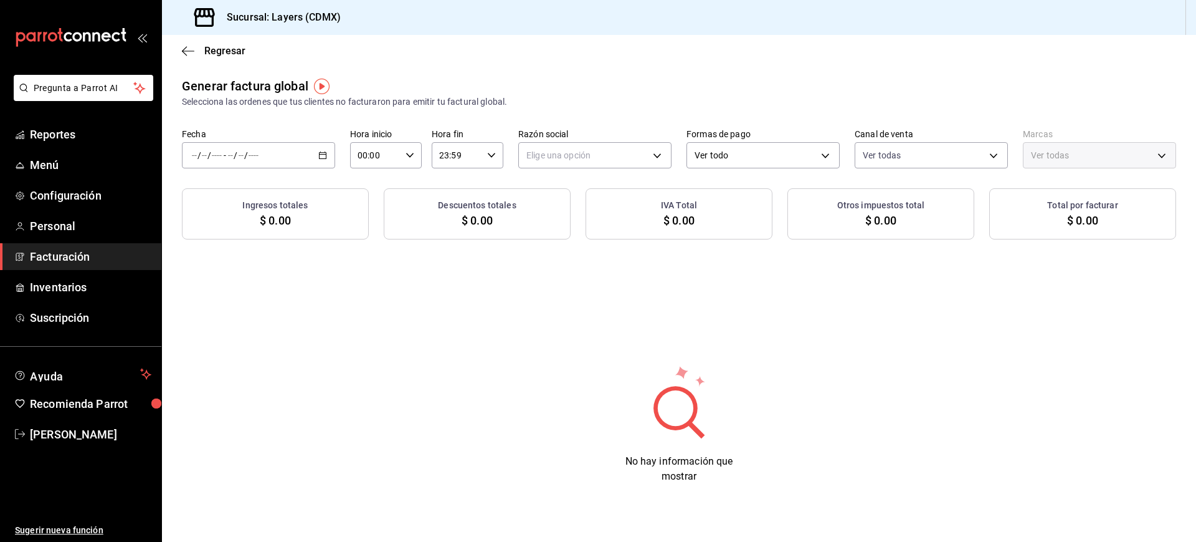
click at [325, 149] on div "/ / - / /" at bounding box center [258, 155] width 153 height 26
click at [243, 186] on span "Rango de fechas" at bounding box center [241, 192] width 97 height 13
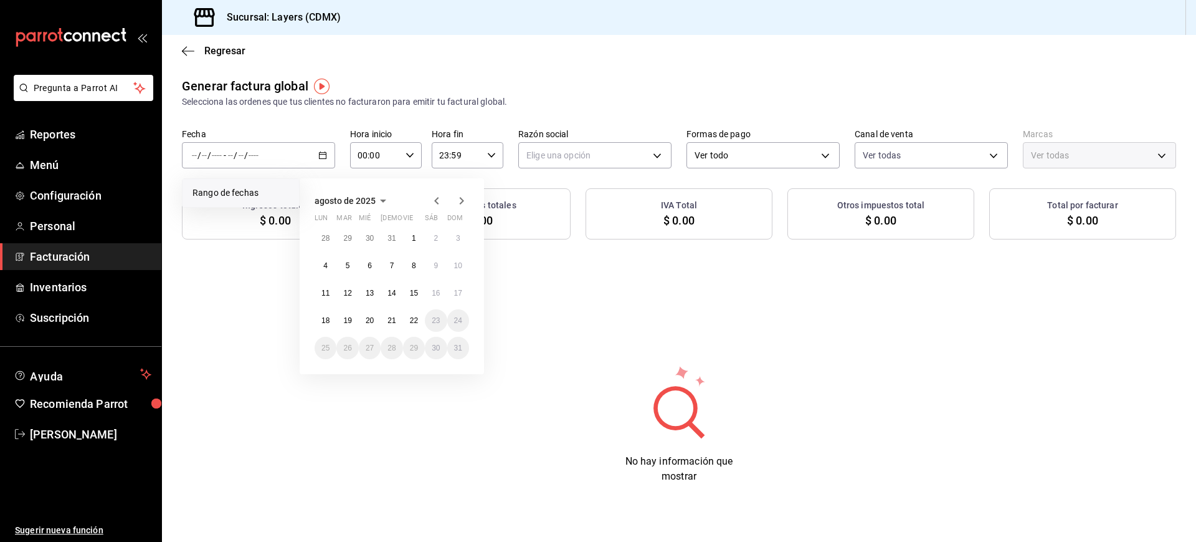
click at [438, 196] on icon "button" at bounding box center [436, 200] width 15 height 15
click at [438, 196] on icon "button" at bounding box center [436, 203] width 15 height 15
click at [438, 196] on icon "button" at bounding box center [436, 200] width 15 height 15
click at [354, 239] on button "1" at bounding box center [348, 238] width 22 height 22
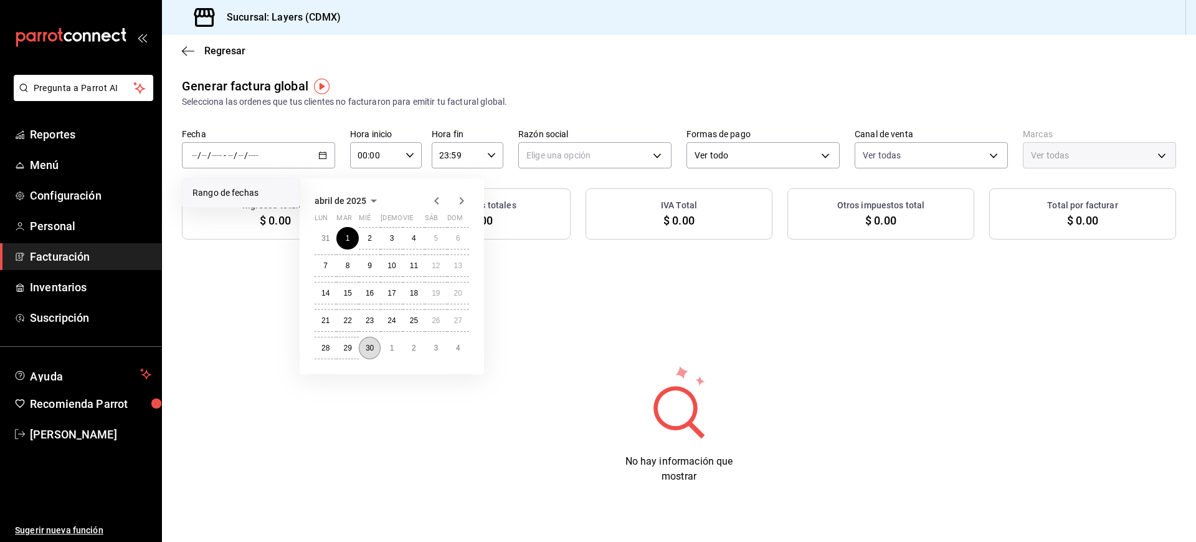
click at [375, 342] on button "30" at bounding box center [370, 348] width 22 height 22
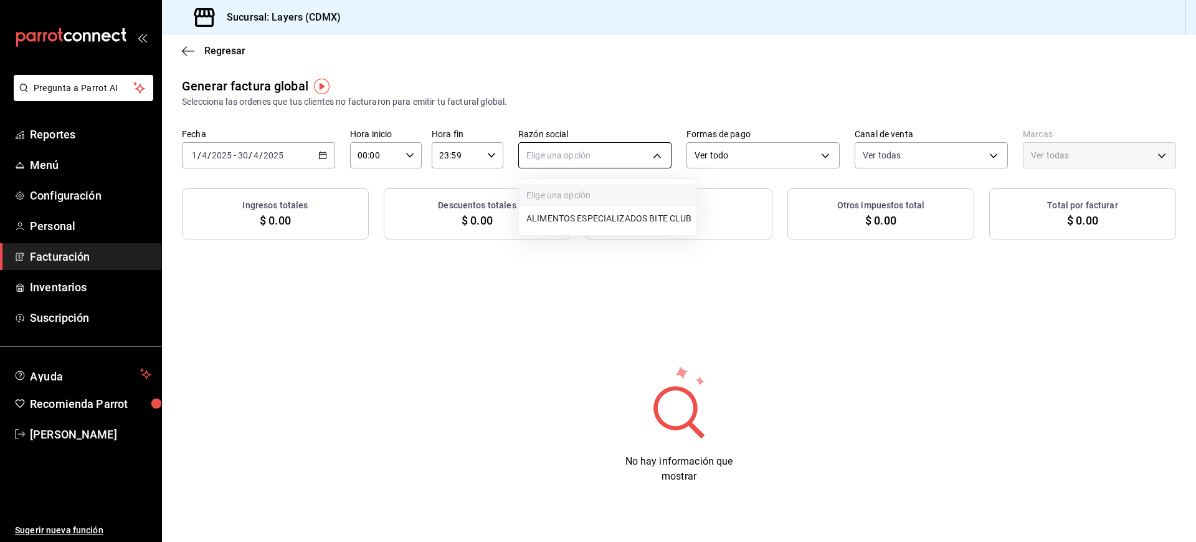
click at [618, 155] on body "Pregunta a Parrot AI Reportes Menú Configuración Personal Facturación Inventari…" at bounding box center [598, 271] width 1196 height 542
click at [579, 222] on li "ALIMENTOS ESPECIALIZADOS BITE CLUB" at bounding box center [608, 218] width 178 height 23
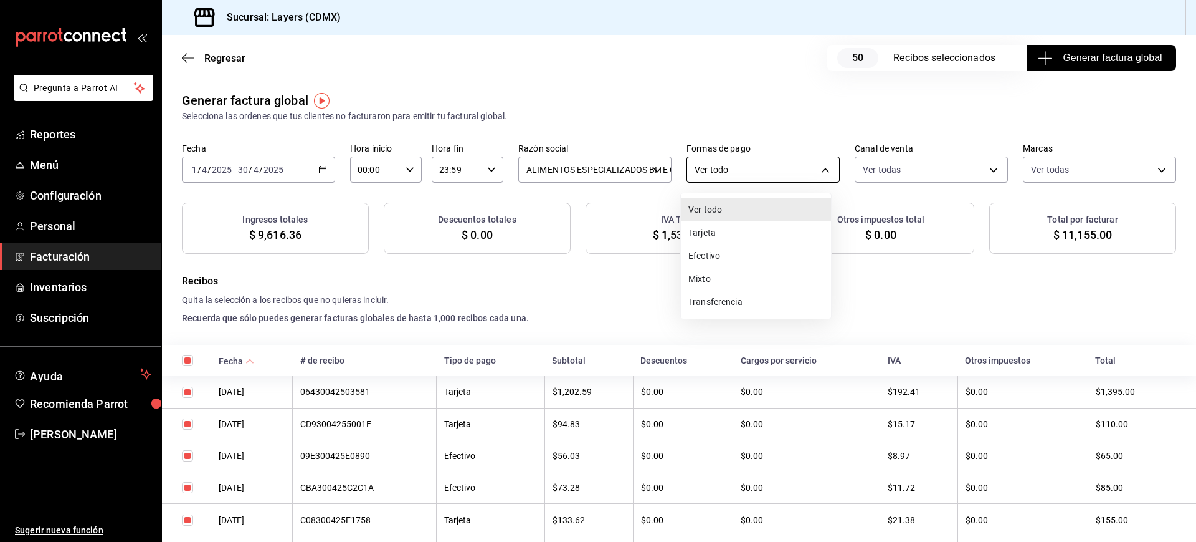
click at [750, 157] on body "Pregunta a Parrot AI Reportes Menú Configuración Personal Facturación Inventari…" at bounding box center [598, 271] width 1196 height 542
click at [712, 255] on li "Efectivo" at bounding box center [756, 255] width 150 height 23
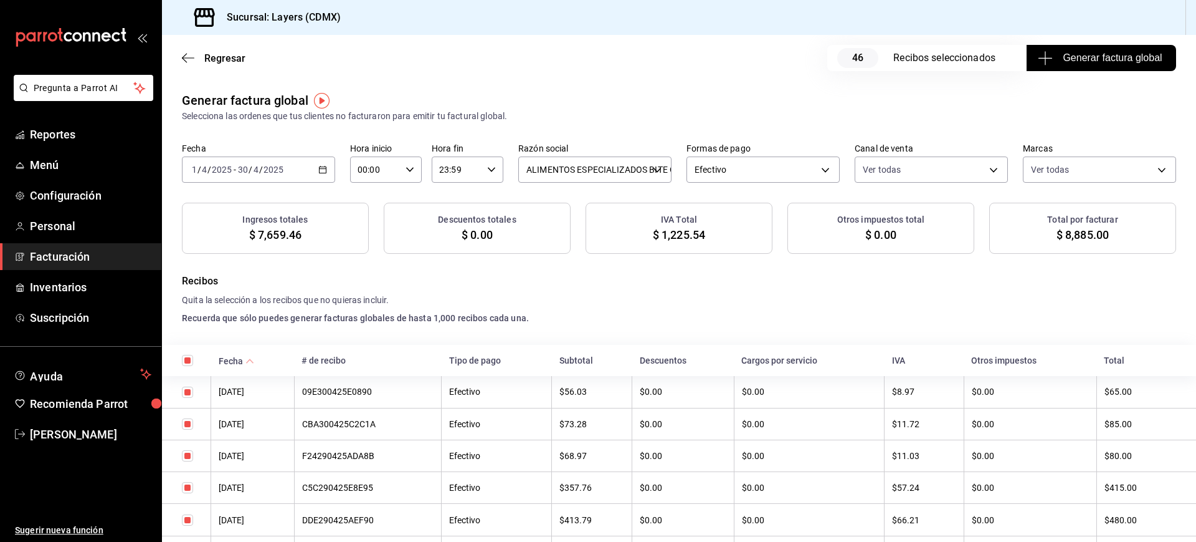
click at [322, 169] on icon "button" at bounding box center [322, 169] width 9 height 9
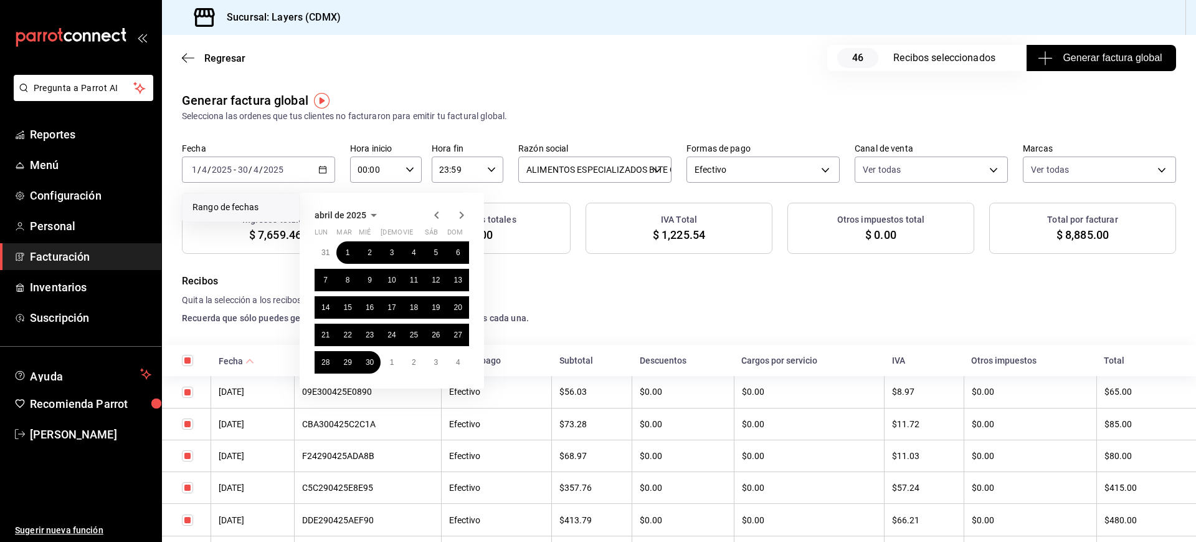
click at [457, 215] on icon "button" at bounding box center [461, 215] width 15 height 15
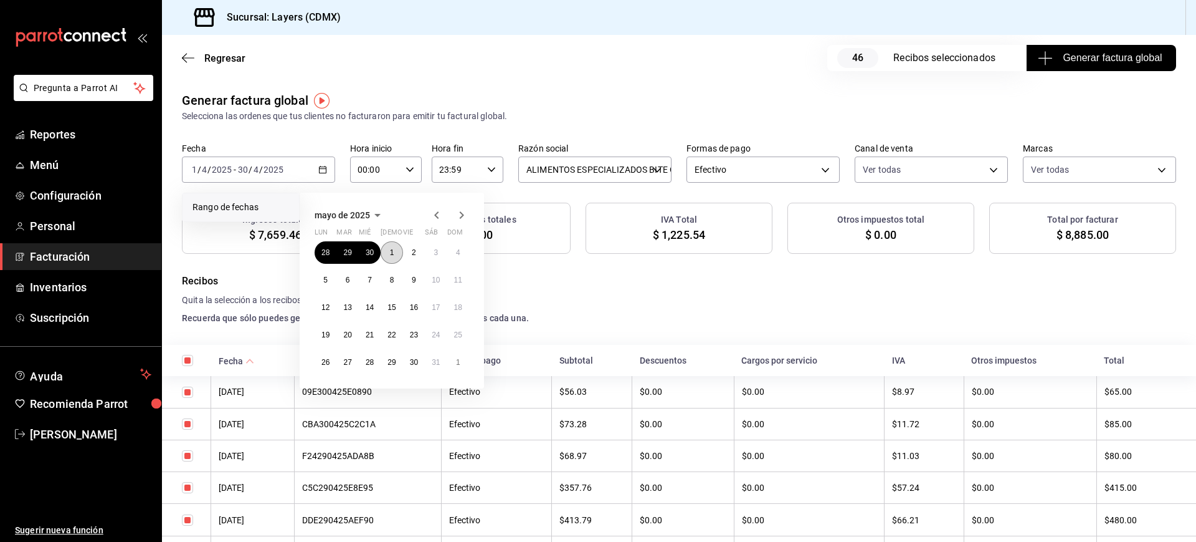
click at [396, 257] on button "1" at bounding box center [392, 252] width 22 height 22
click at [437, 364] on abbr "31" at bounding box center [436, 362] width 8 height 9
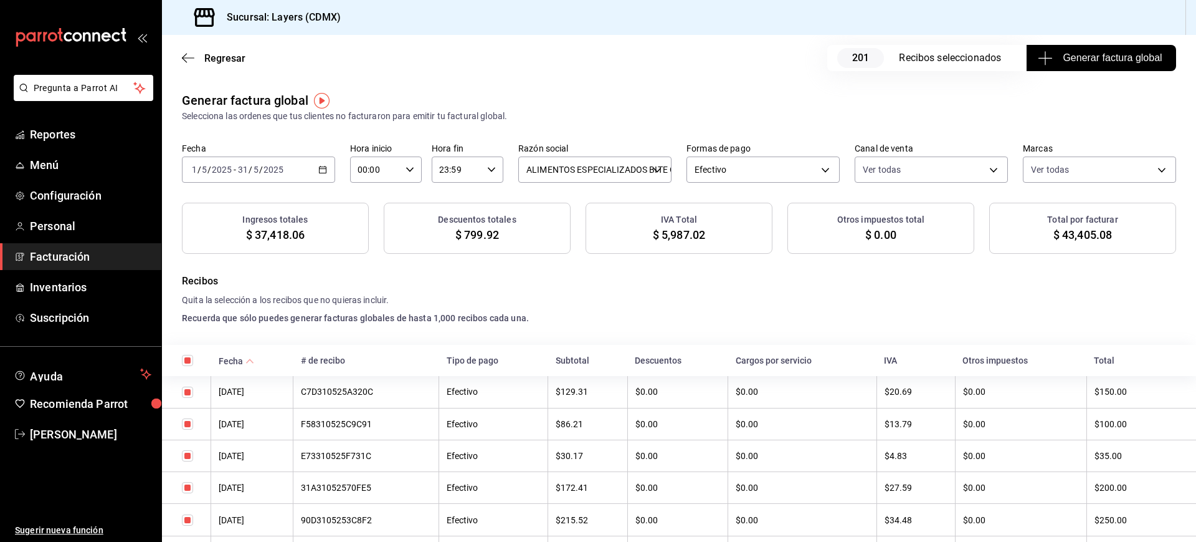
click at [325, 169] on div "[DATE] [DATE] - [DATE] [DATE]" at bounding box center [258, 169] width 153 height 26
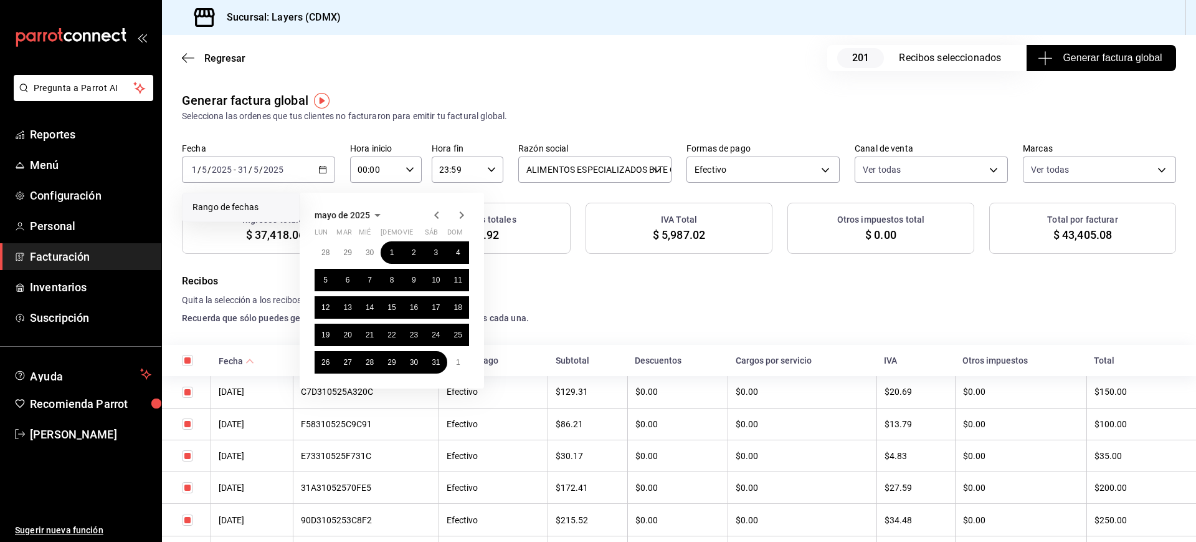
click at [462, 211] on icon "button" at bounding box center [461, 215] width 15 height 15
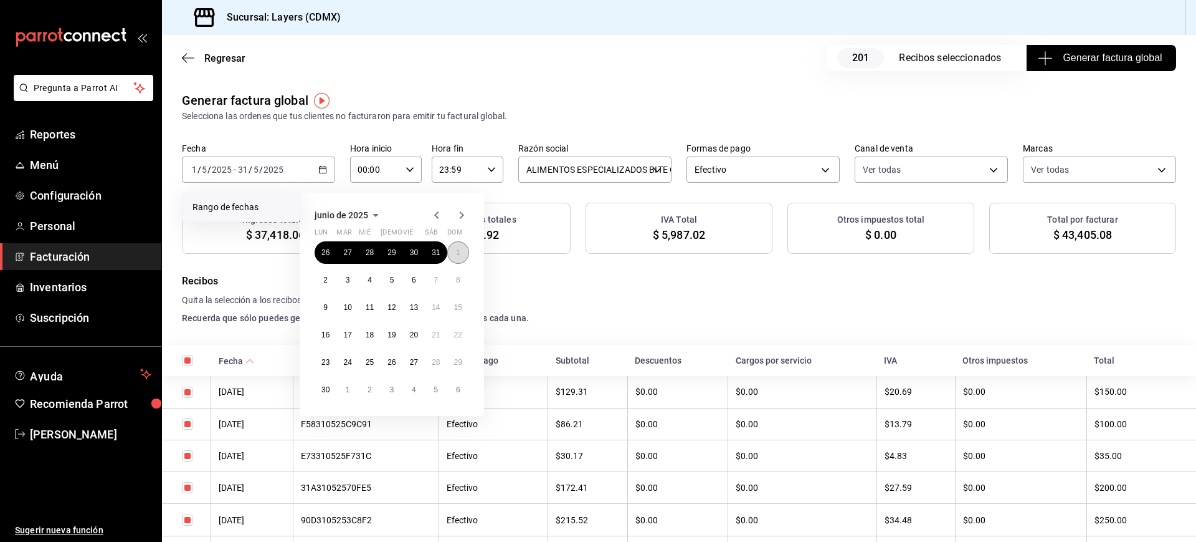
click at [456, 255] on abbr "1" at bounding box center [458, 252] width 4 height 9
click at [332, 384] on button "30" at bounding box center [326, 389] width 22 height 22
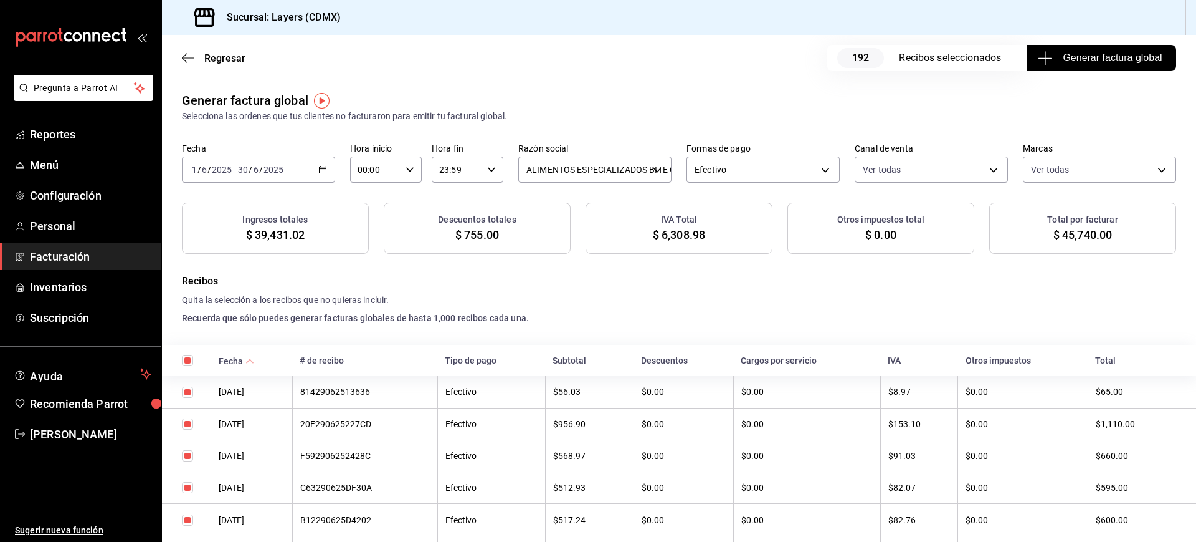
click at [322, 168] on icon "button" at bounding box center [322, 169] width 9 height 9
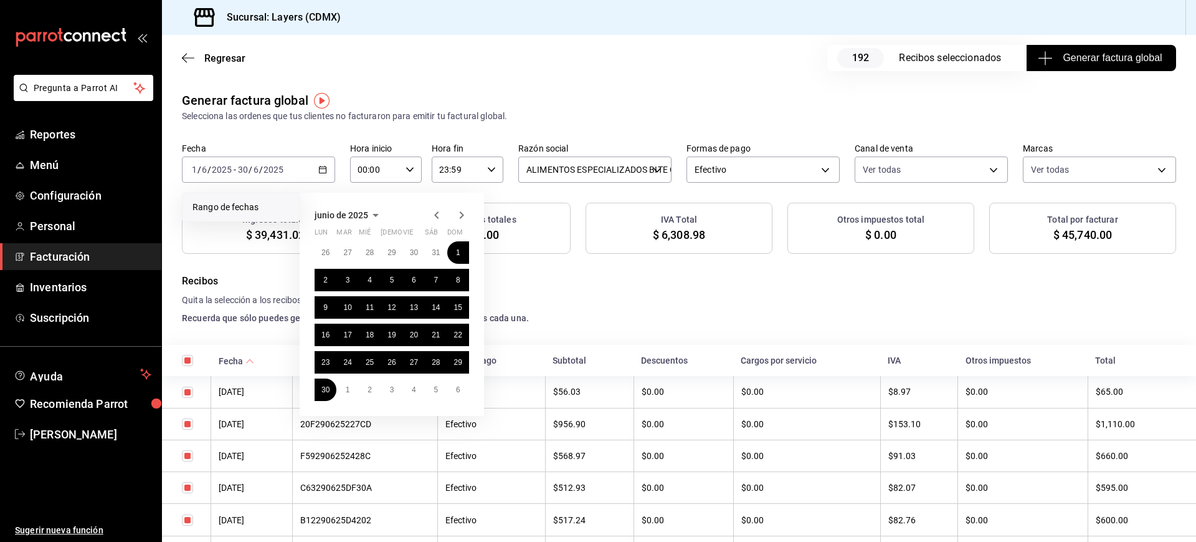
click at [461, 213] on icon "button" at bounding box center [462, 214] width 4 height 7
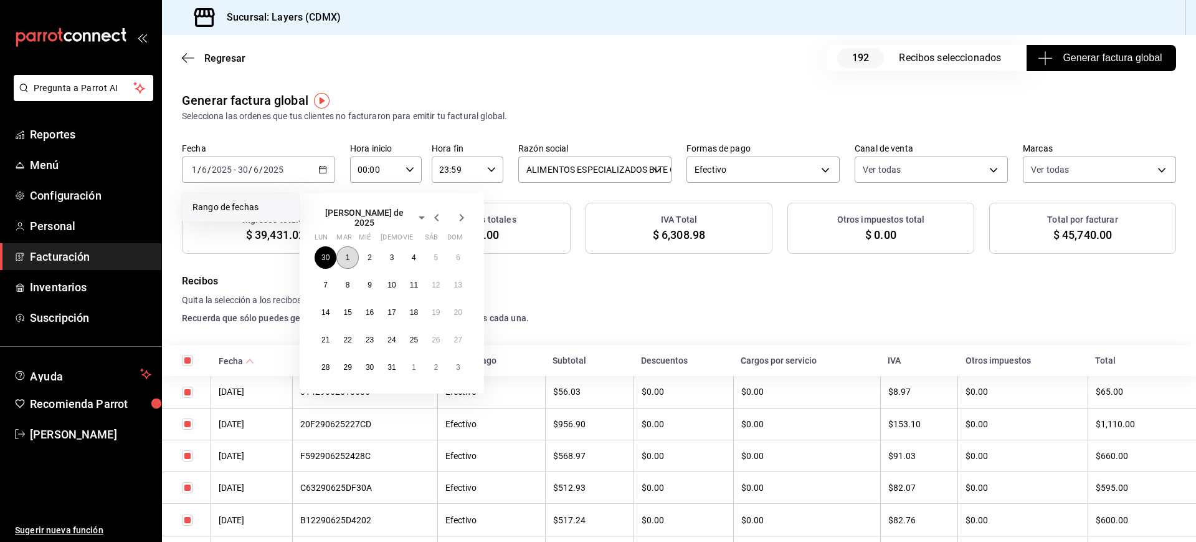
click at [350, 251] on button "1" at bounding box center [348, 257] width 22 height 22
click at [398, 365] on button "31" at bounding box center [392, 367] width 22 height 22
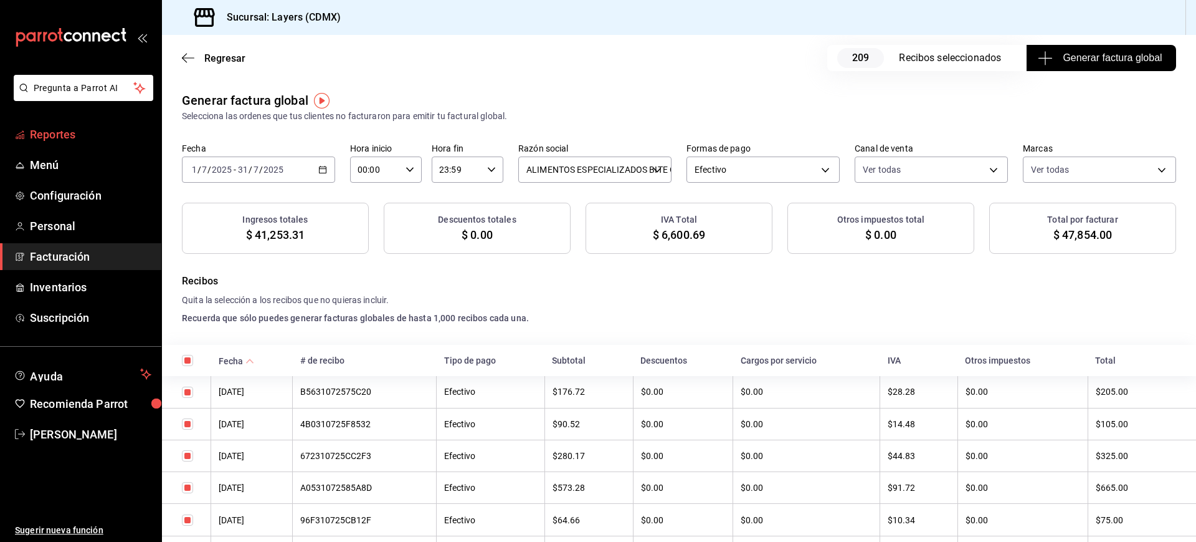
click at [70, 134] on span "Reportes" at bounding box center [91, 134] width 122 height 17
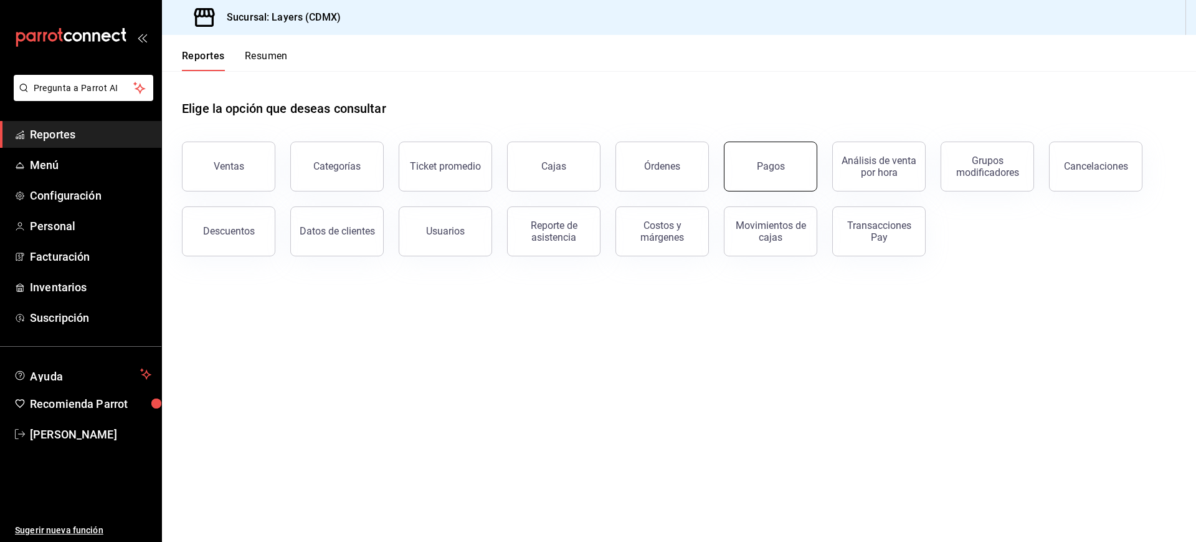
click at [774, 163] on div "Pagos" at bounding box center [771, 166] width 28 height 12
